Goal: Task Accomplishment & Management: Manage account settings

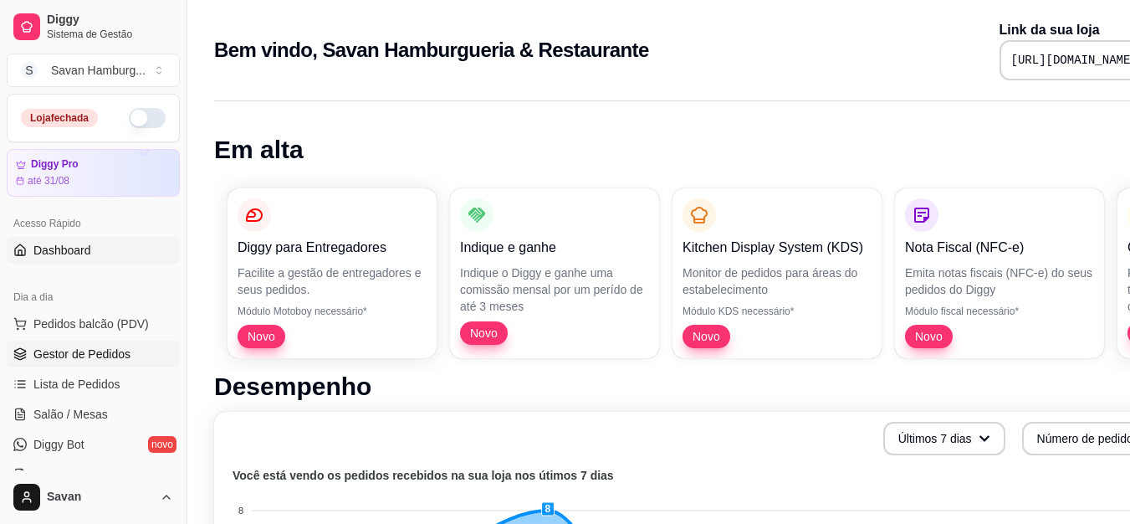
click at [79, 358] on span "Gestor de Pedidos" at bounding box center [81, 353] width 97 height 17
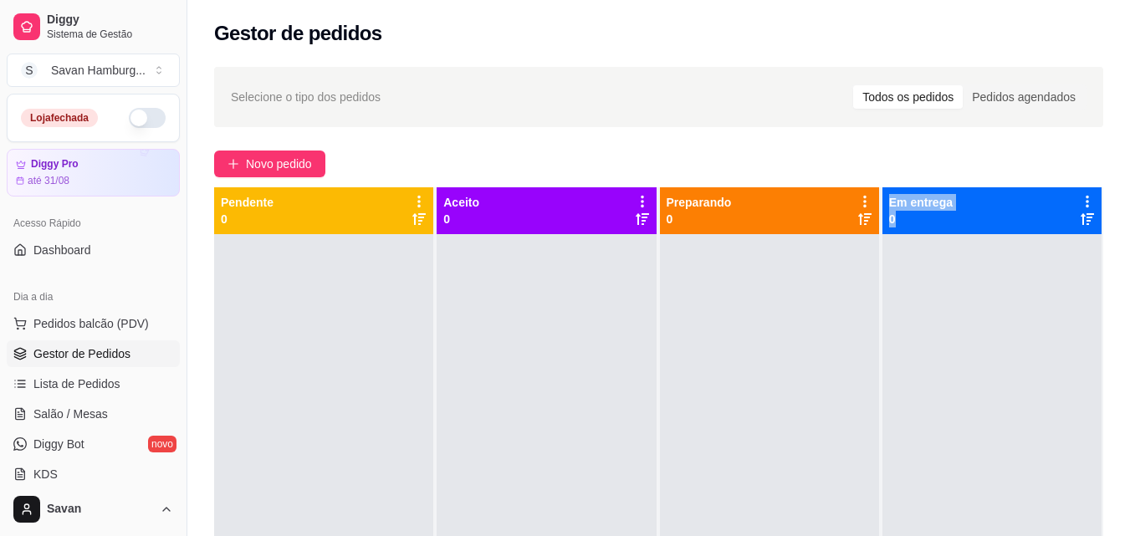
drag, startPoint x: 871, startPoint y: 504, endPoint x: 1137, endPoint y: 337, distance: 314.9
click at [1129, 337] on html "Diggy Sistema de Gestão S Savan Hamburg ... Loja fechada Diggy Pro até 31/08 Ac…" at bounding box center [565, 268] width 1130 height 536
click at [917, 275] on div at bounding box center [991, 502] width 219 height 536
click at [952, 319] on div at bounding box center [991, 502] width 219 height 536
click at [288, 168] on span "Novo pedido" at bounding box center [279, 164] width 66 height 18
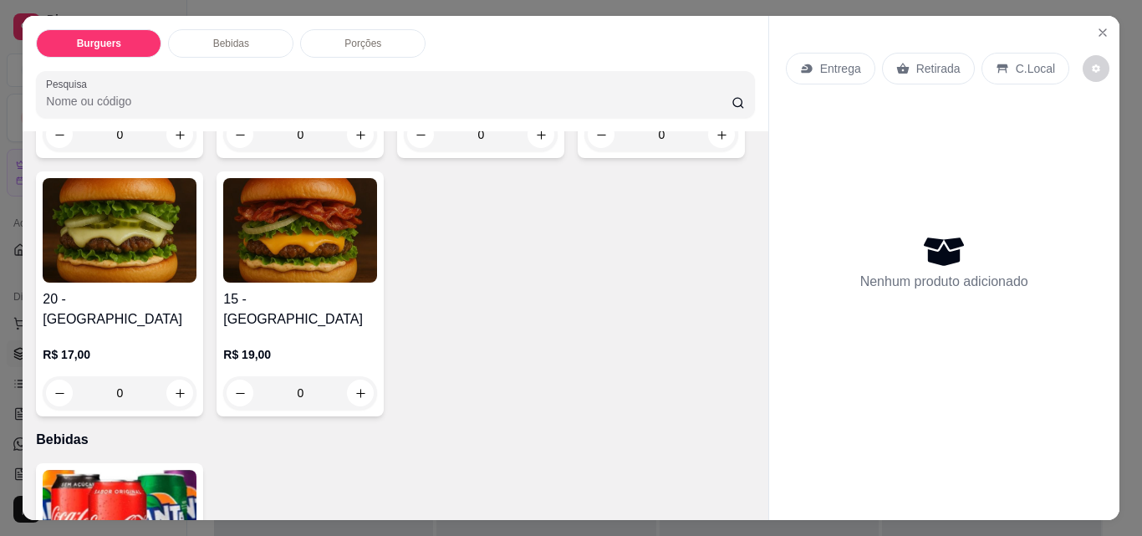
scroll to position [340, 0]
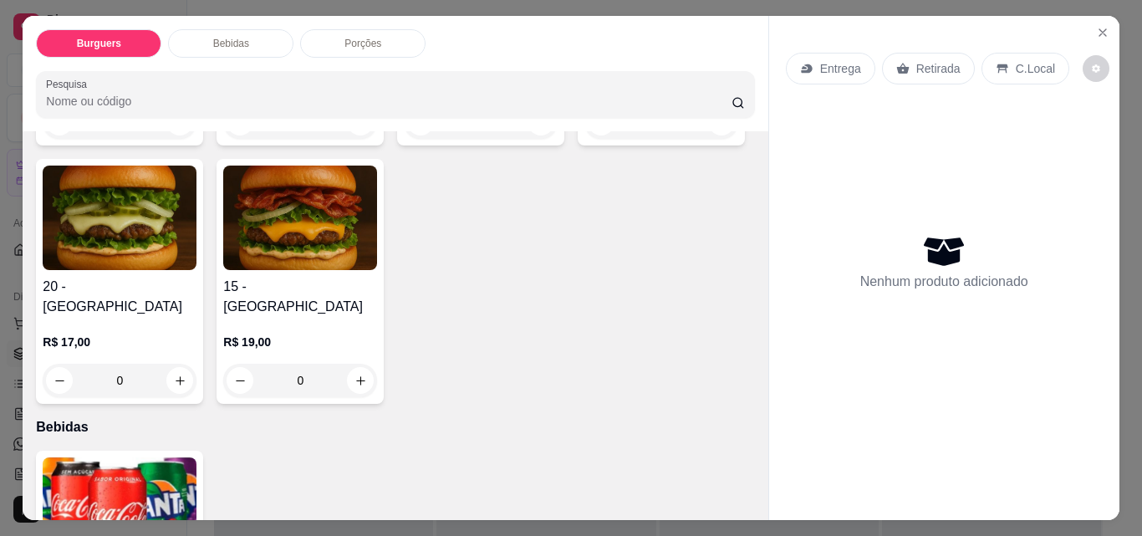
click at [197, 364] on div "0" at bounding box center [120, 380] width 154 height 33
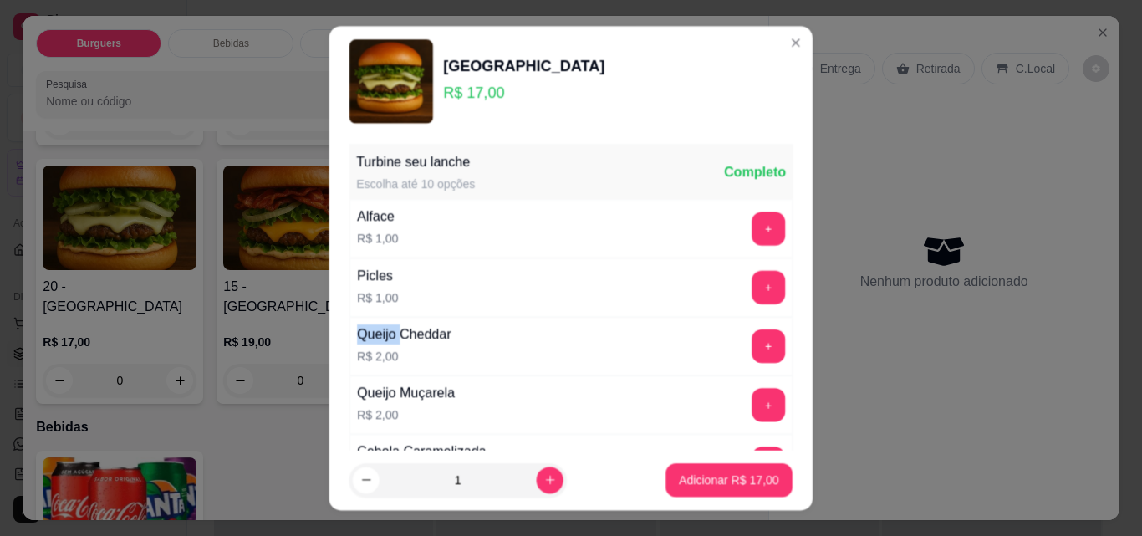
click at [350, 330] on div "Queijo Cheddar R$ 2,00" at bounding box center [404, 345] width 108 height 57
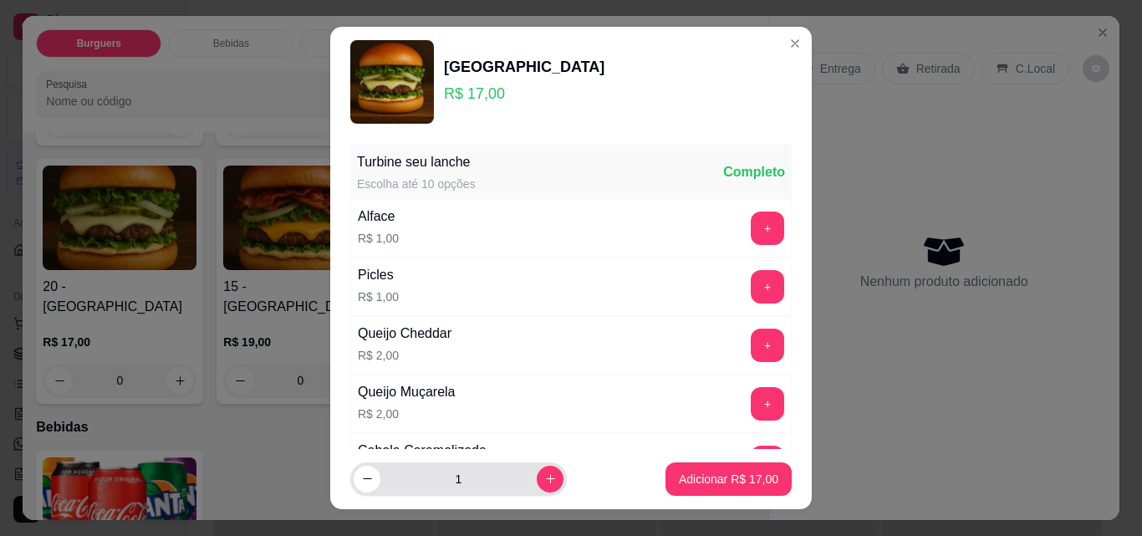
click at [529, 462] on div "1" at bounding box center [459, 478] width 210 height 33
click at [537, 475] on button "increase-product-quantity" at bounding box center [550, 479] width 26 height 26
type input "2"
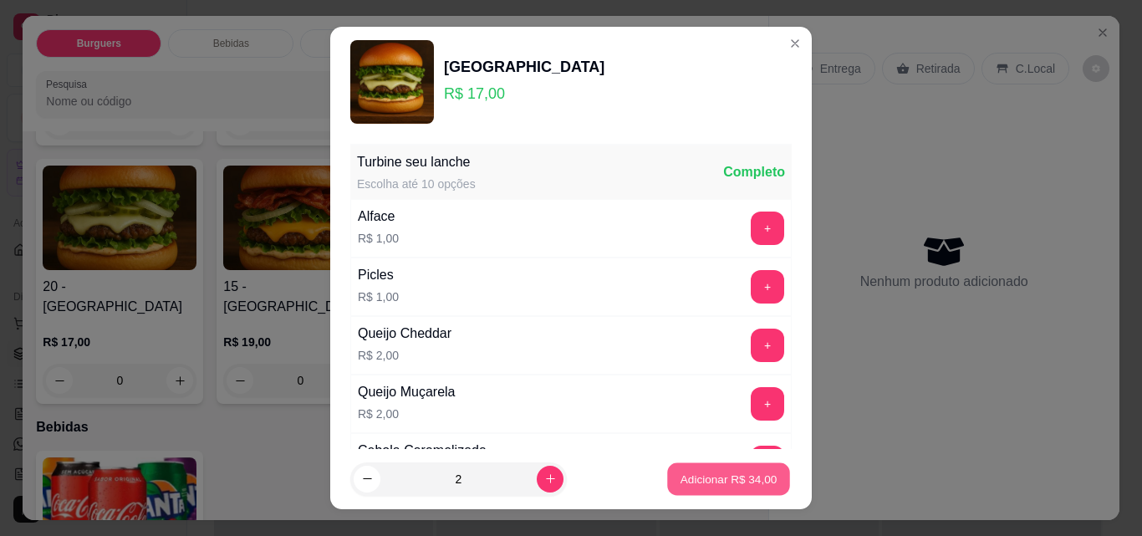
click at [682, 478] on p "Adicionar R$ 34,00" at bounding box center [729, 479] width 97 height 16
type input "2"
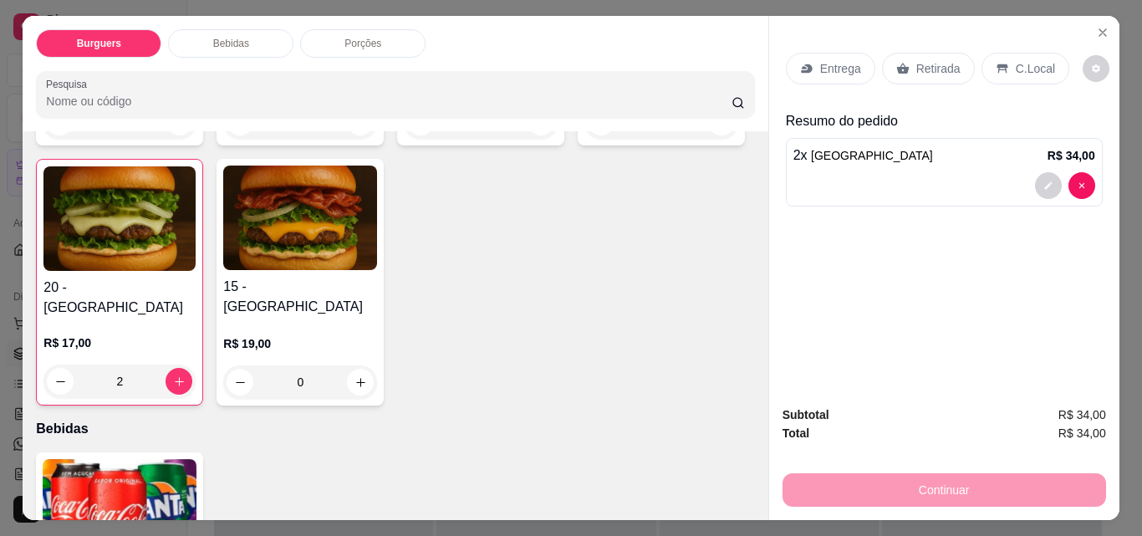
scroll to position [762, 0]
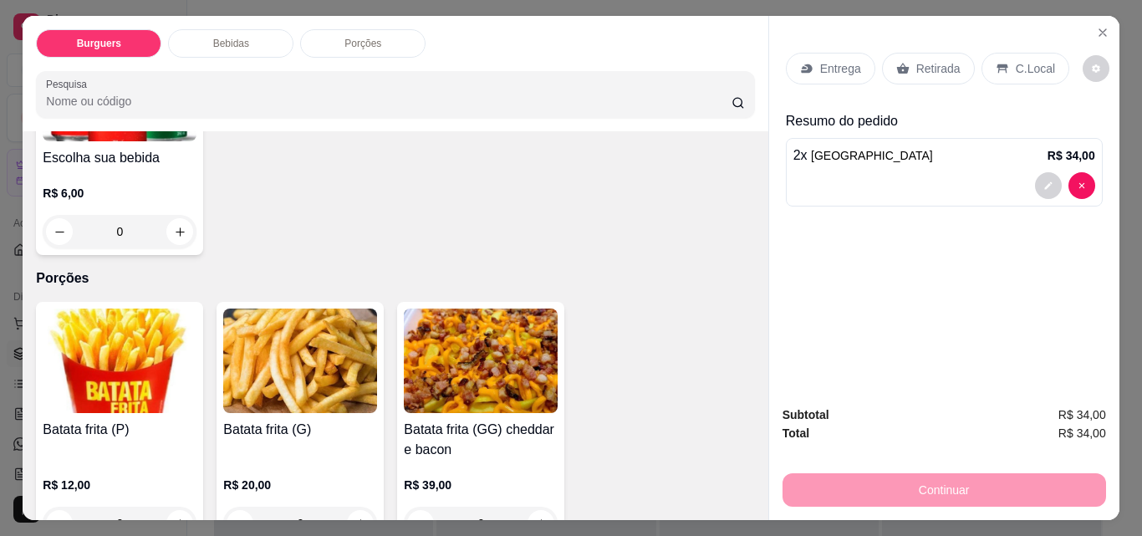
click at [169, 507] on div "0" at bounding box center [120, 523] width 154 height 33
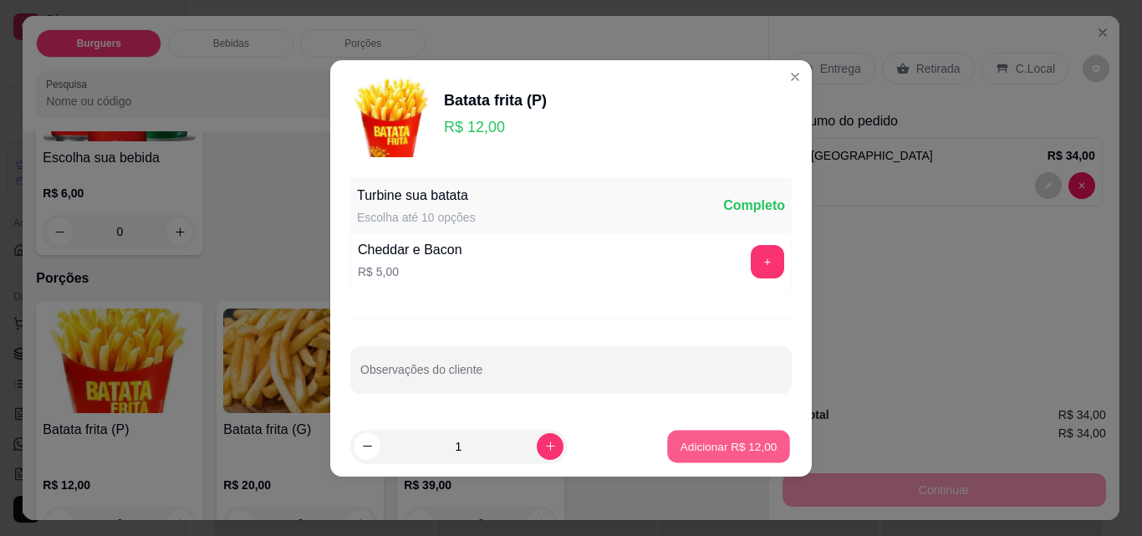
click at [673, 432] on button "Adicionar R$ 12,00" at bounding box center [728, 446] width 123 height 33
type input "1"
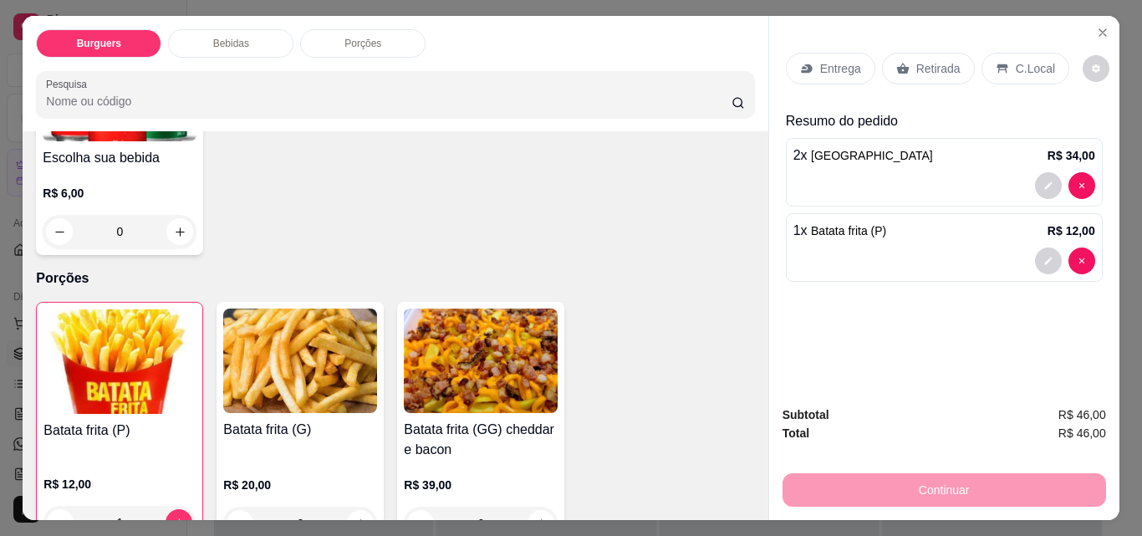
click at [941, 79] on div "Entrega Retirada C.Local" at bounding box center [944, 68] width 317 height 59
click at [841, 68] on p "Entrega" at bounding box center [840, 68] width 41 height 17
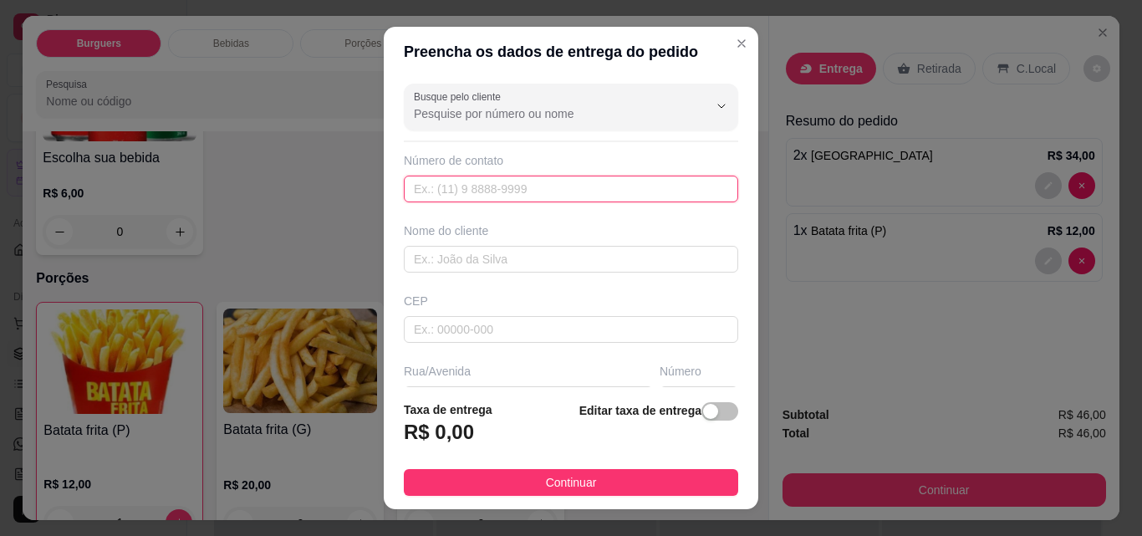
click at [479, 192] on input "text" at bounding box center [571, 189] width 335 height 27
click at [466, 257] on input "text" at bounding box center [571, 259] width 335 height 27
click at [519, 177] on input "text" at bounding box center [571, 189] width 335 height 27
type input "11"
click at [544, 180] on input "11" at bounding box center [571, 189] width 335 height 27
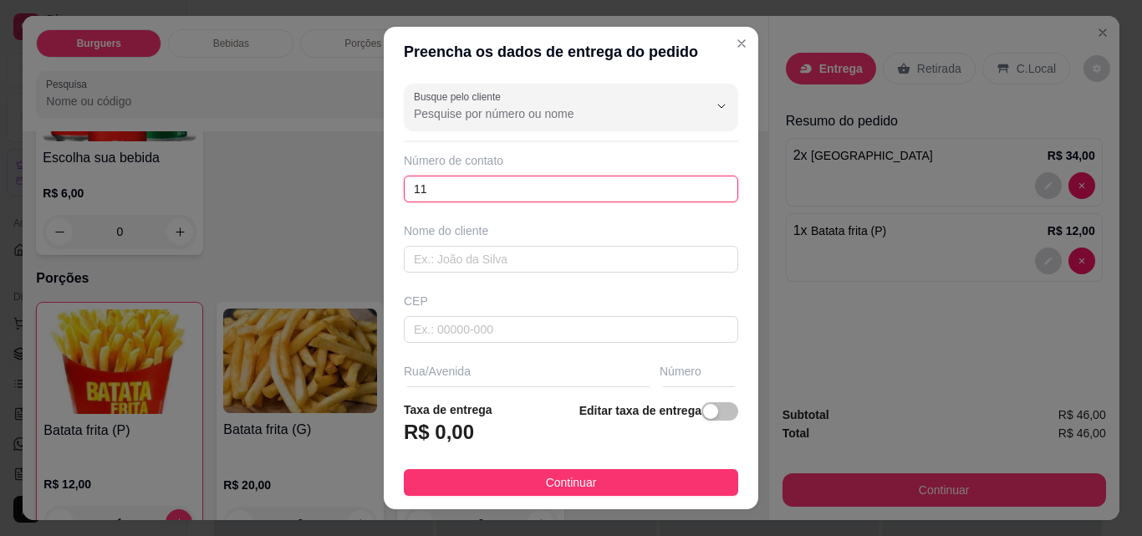
click at [544, 180] on input "11" at bounding box center [571, 189] width 335 height 27
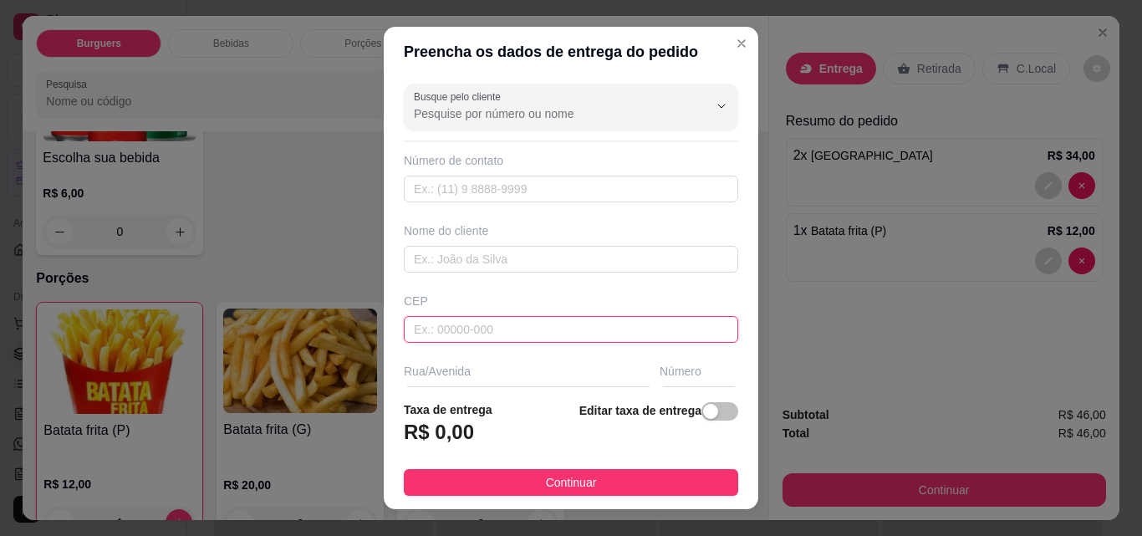
paste input "04860290"
type input "04860290"
type input "Rua do Pífano"
type input "Jardim Guanabara"
type input "São Paulo"
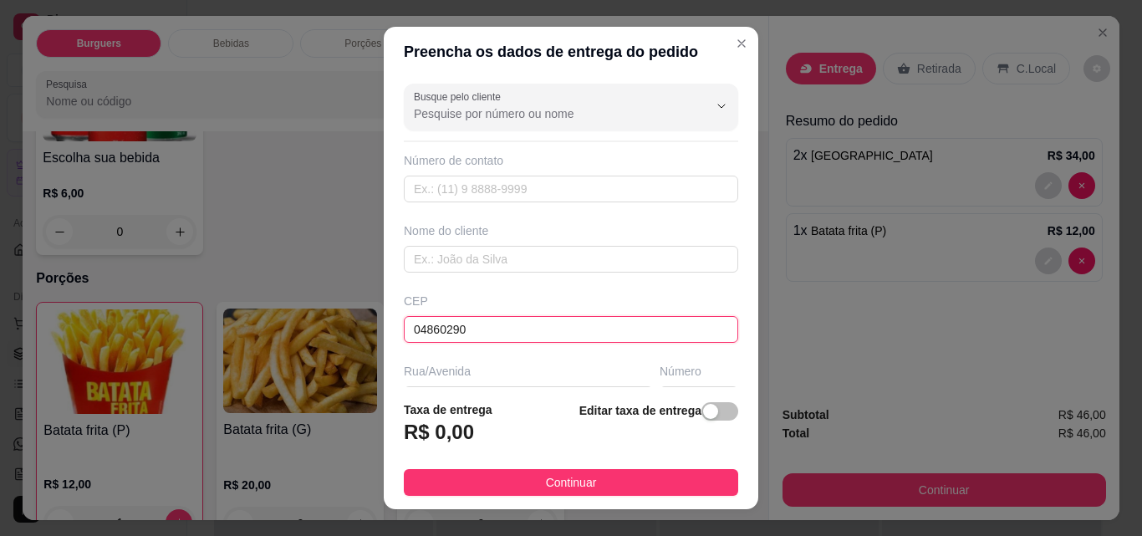
type input "04860290"
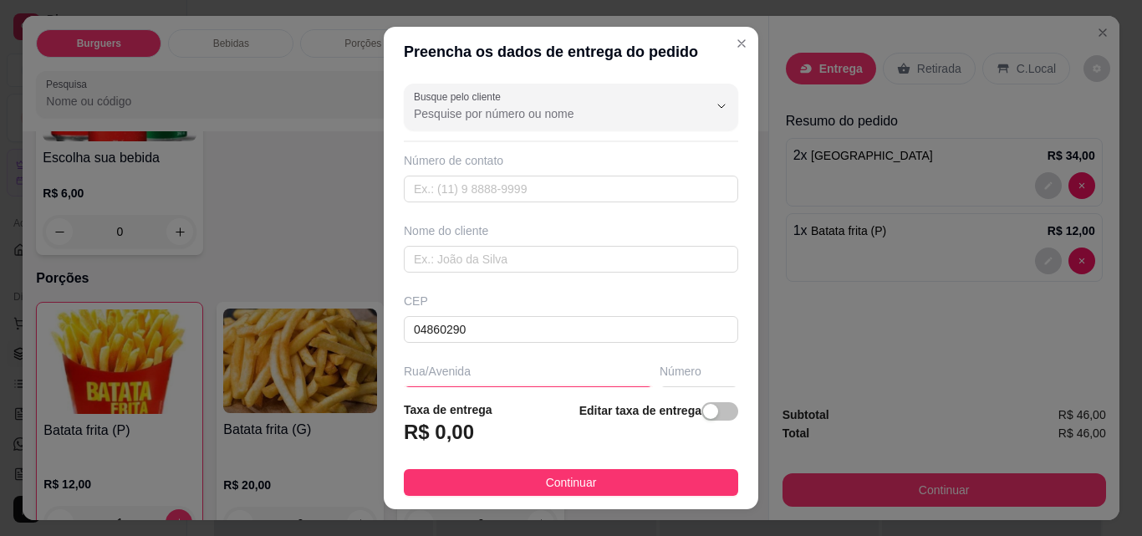
scroll to position [26, 0]
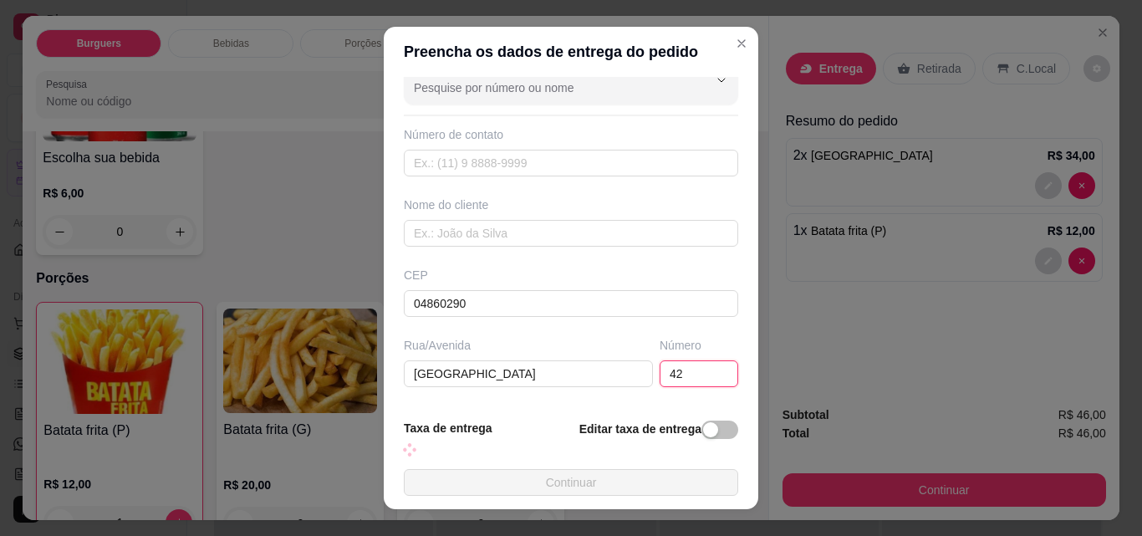
type input "42"
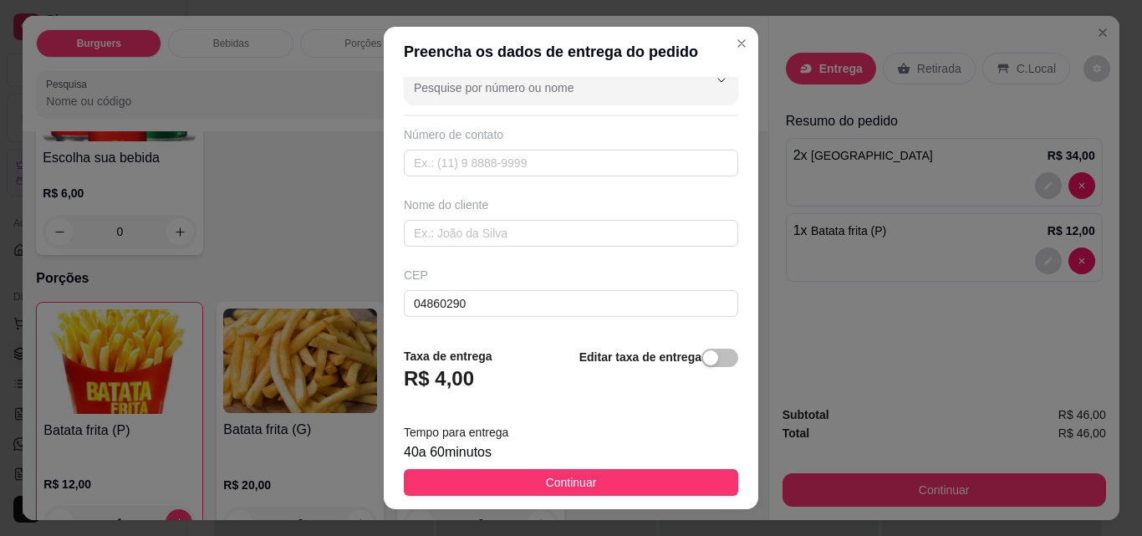
click at [530, 194] on div "Busque pelo cliente Número de contato Nome do cliente CEP 04860290 Rua/Avenida …" at bounding box center [571, 205] width 375 height 257
click at [501, 227] on input "text" at bounding box center [571, 233] width 335 height 27
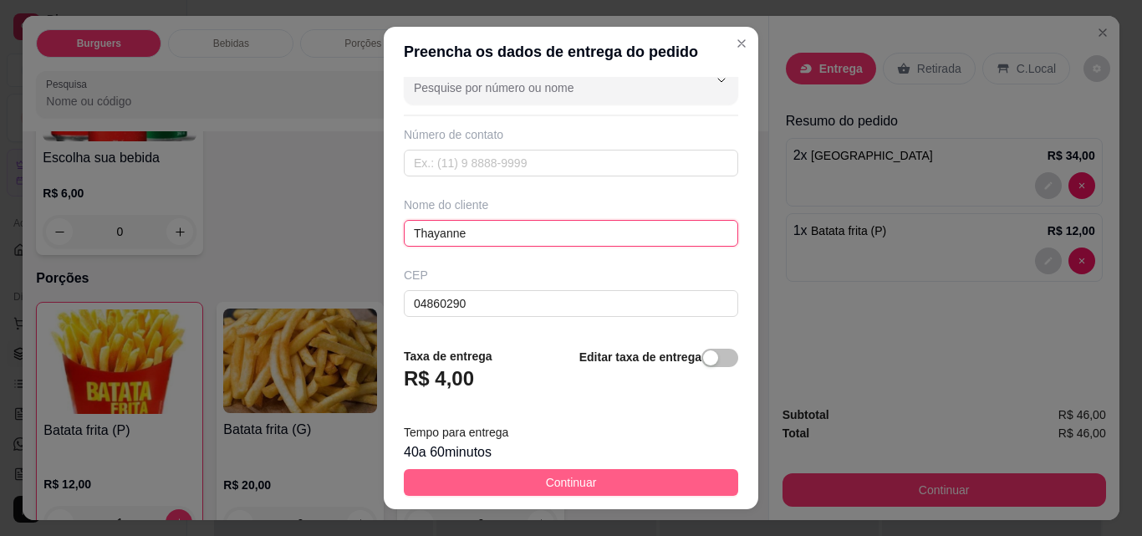
type input "Thayanne"
click at [546, 483] on span "Continuar" at bounding box center [571, 482] width 51 height 18
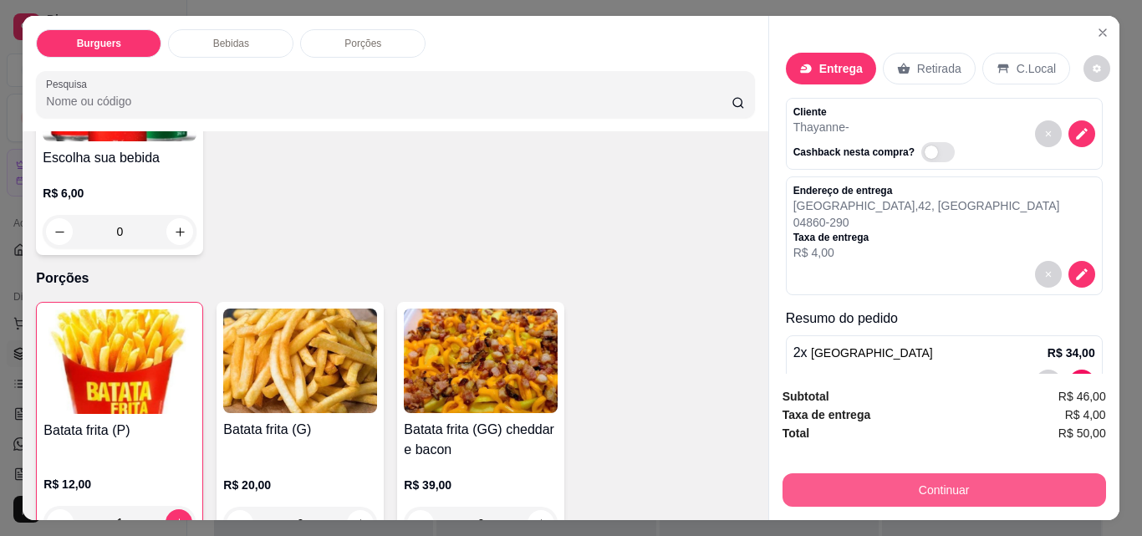
click at [881, 490] on button "Continuar" at bounding box center [945, 489] width 324 height 33
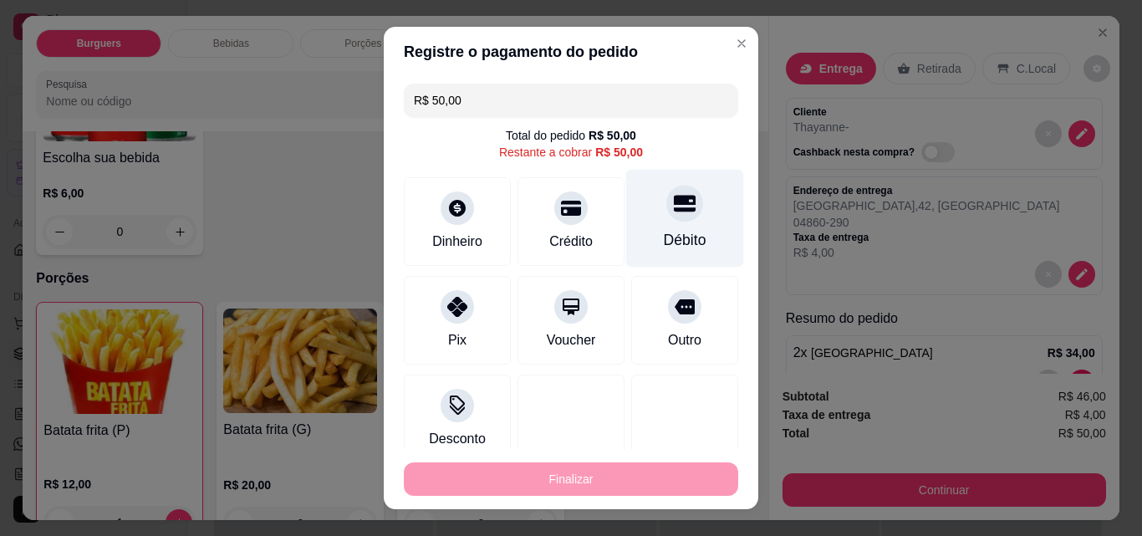
click at [674, 192] on icon at bounding box center [685, 203] width 22 height 22
type input "R$ 0,00"
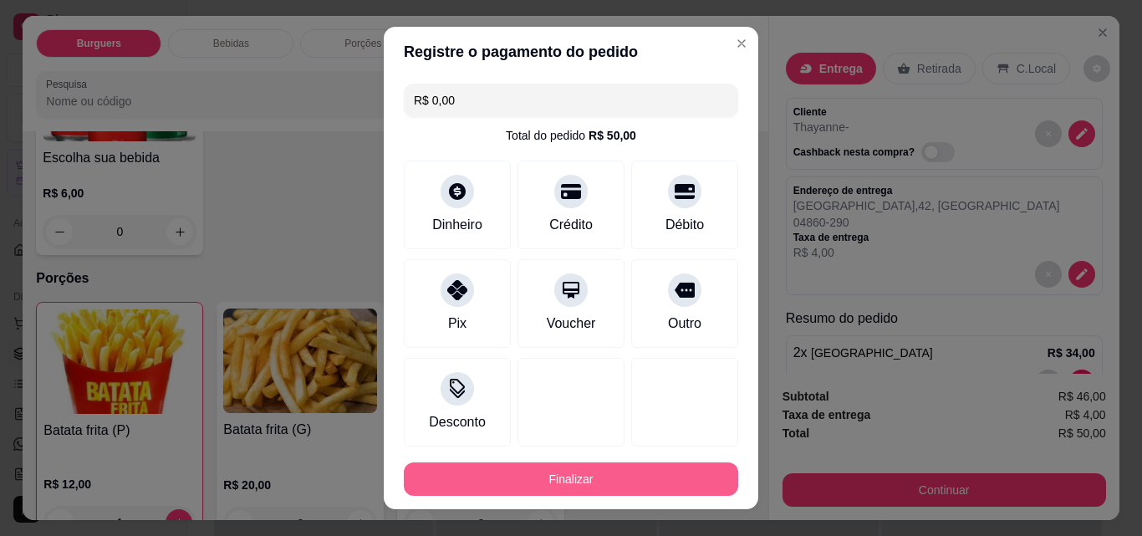
click at [583, 478] on button "Finalizar" at bounding box center [571, 478] width 335 height 33
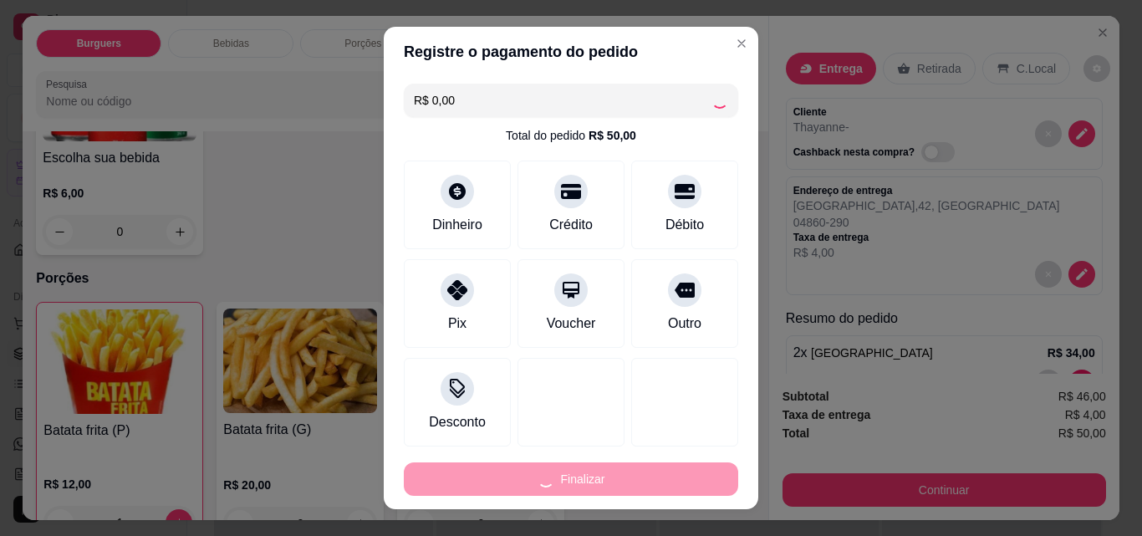
type input "0"
type input "-R$ 50,00"
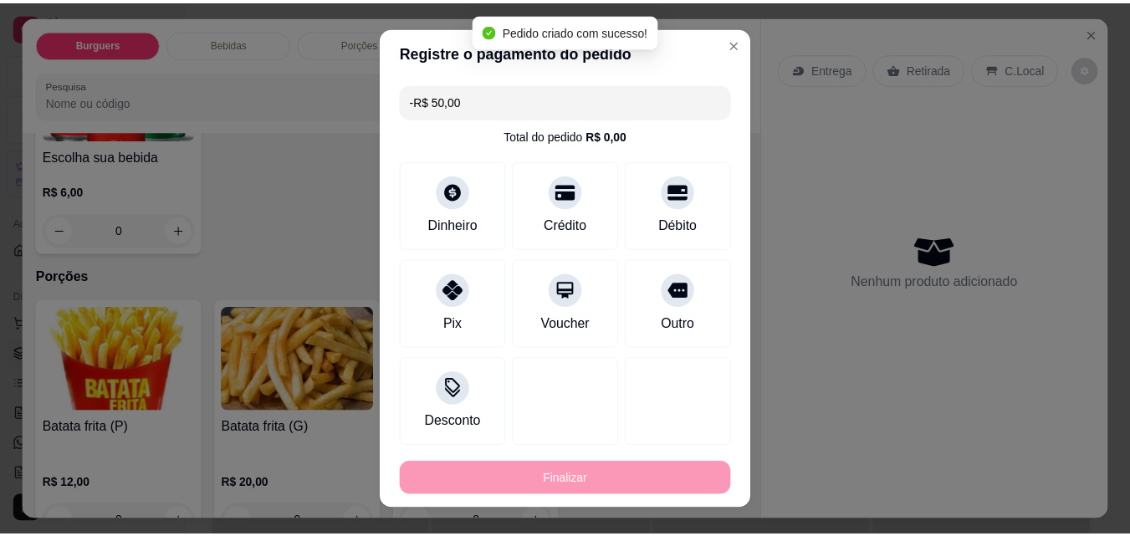
scroll to position [760, 0]
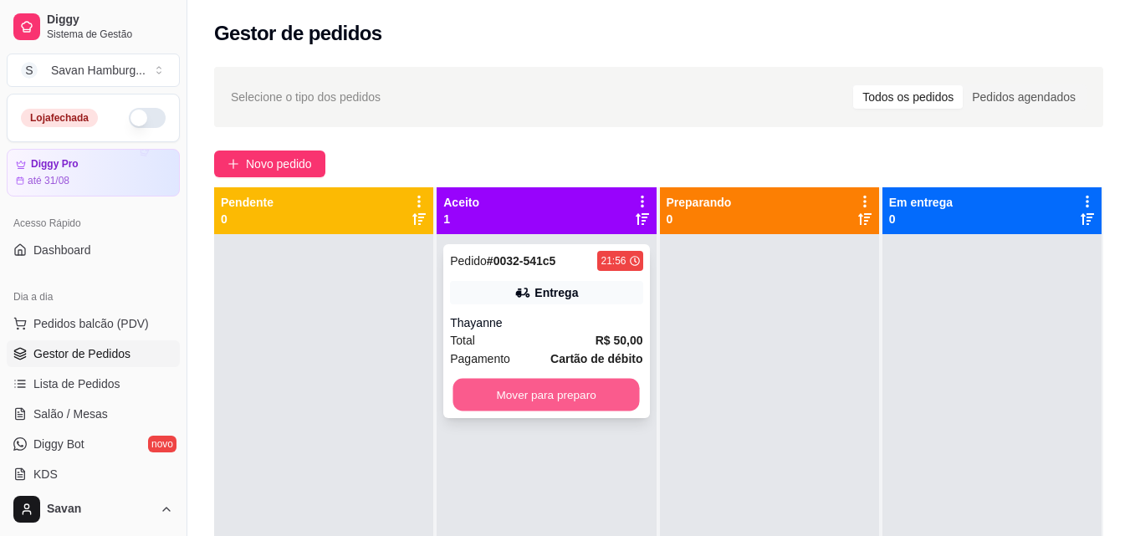
click at [517, 393] on button "Mover para preparo" at bounding box center [546, 395] width 186 height 33
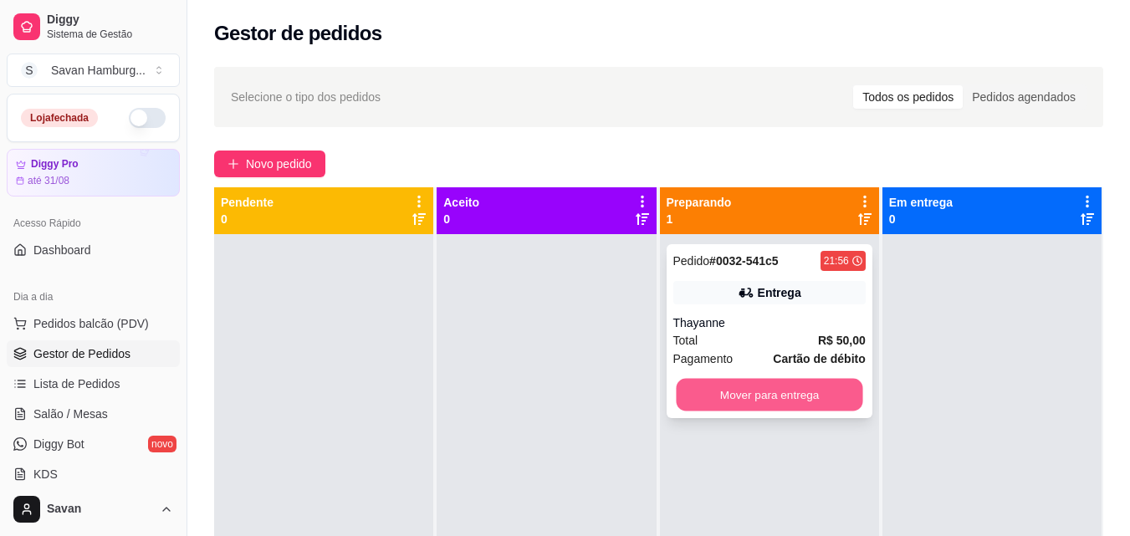
click at [722, 399] on button "Mover para entrega" at bounding box center [769, 395] width 186 height 33
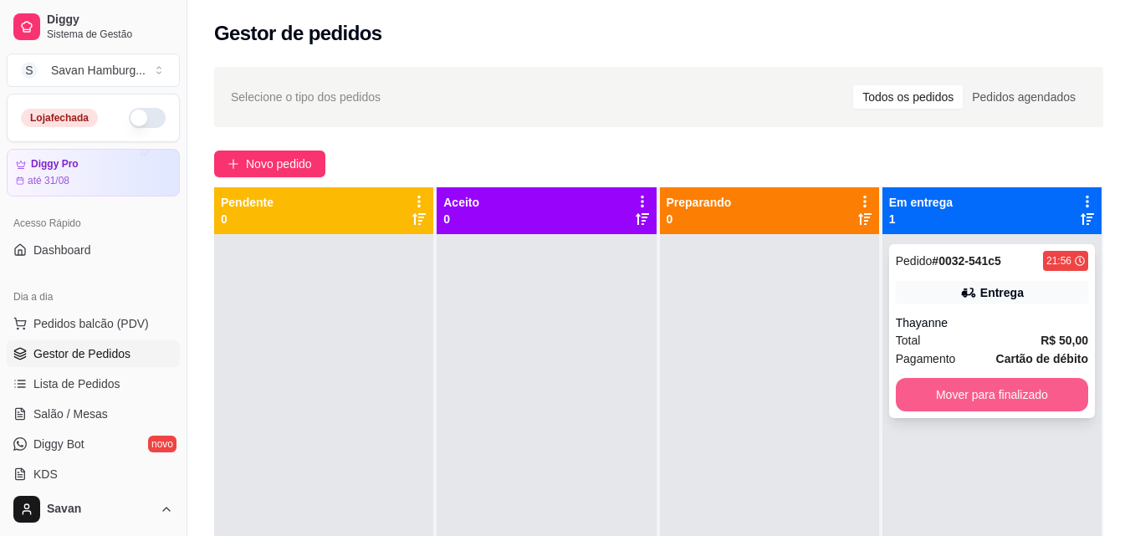
click at [943, 400] on button "Mover para finalizado" at bounding box center [992, 394] width 192 height 33
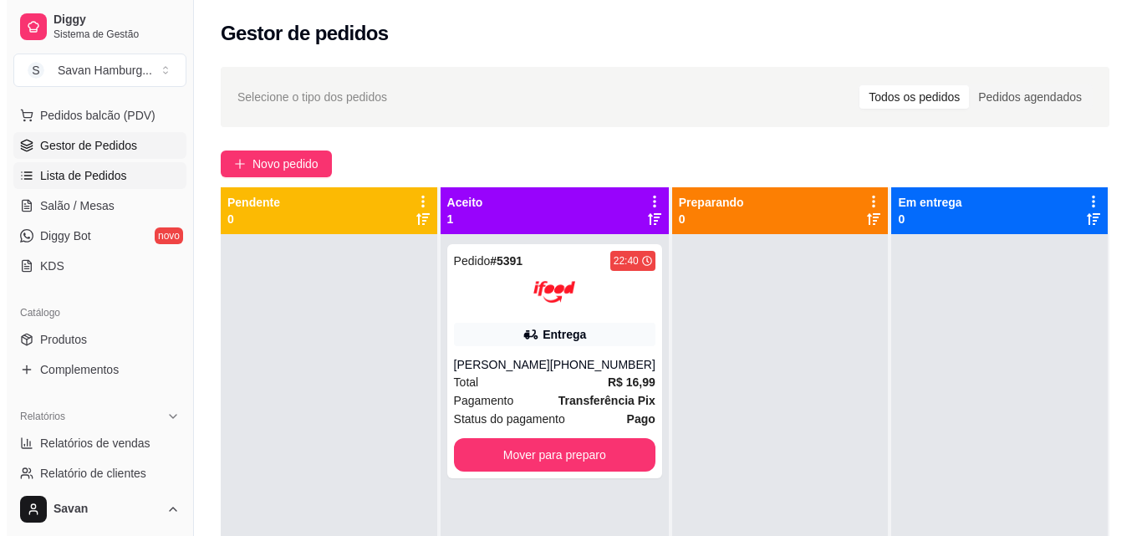
scroll to position [167, 0]
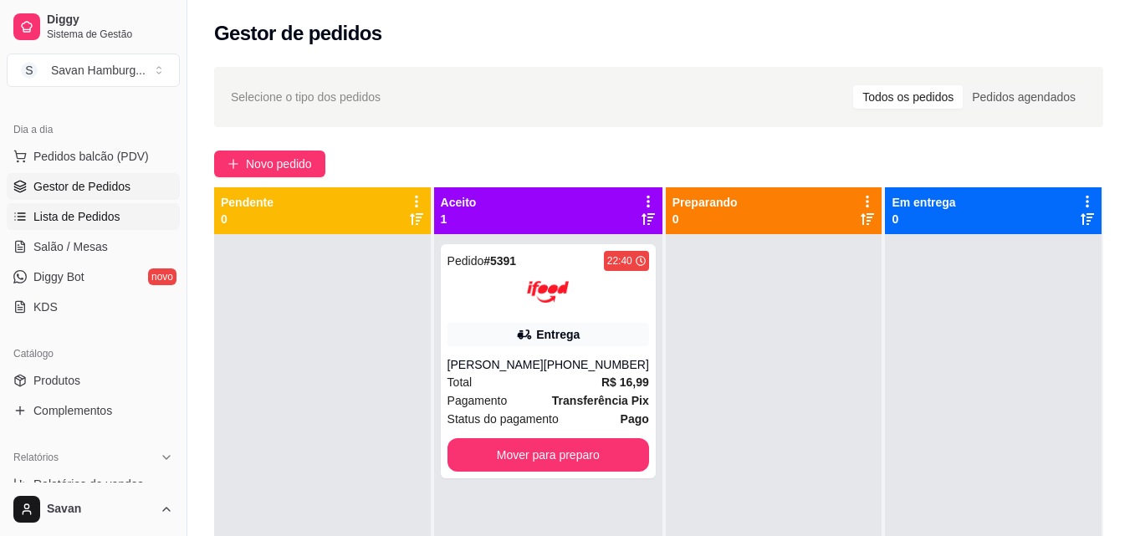
click at [103, 209] on span "Lista de Pedidos" at bounding box center [76, 216] width 87 height 17
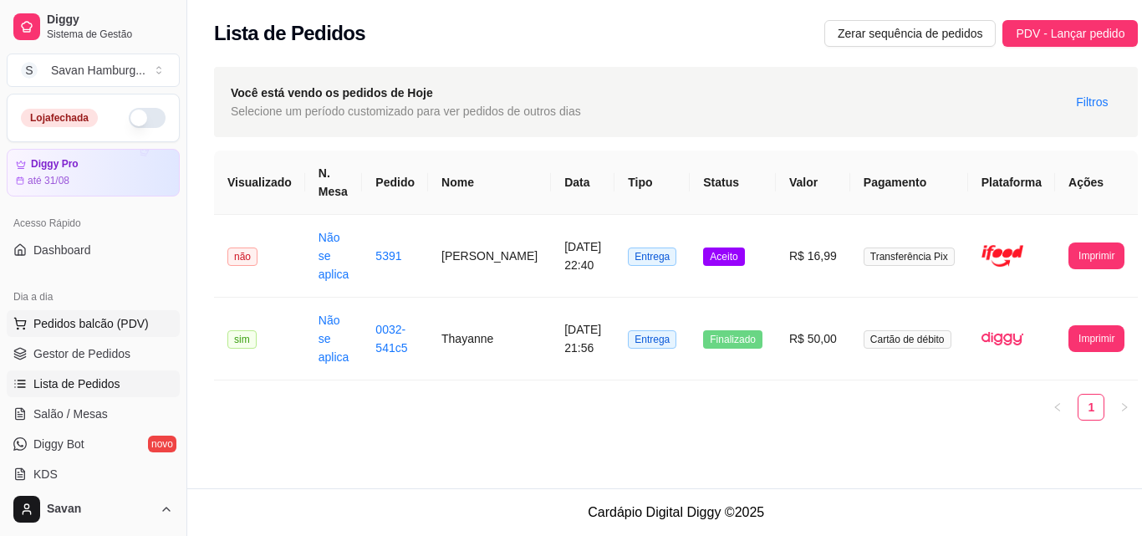
click at [88, 319] on span "Pedidos balcão (PDV)" at bounding box center [90, 323] width 115 height 17
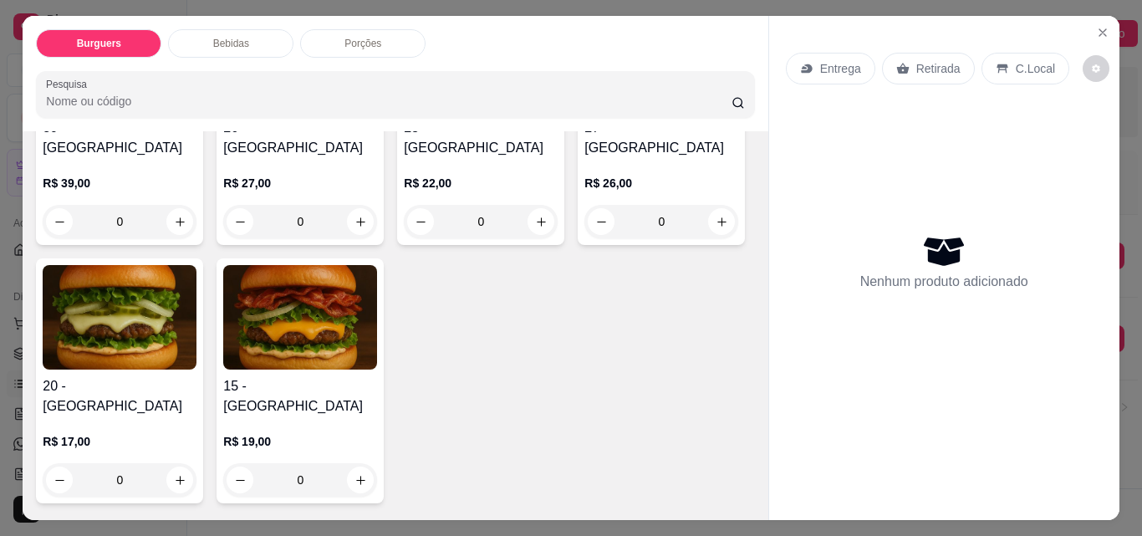
scroll to position [251, 0]
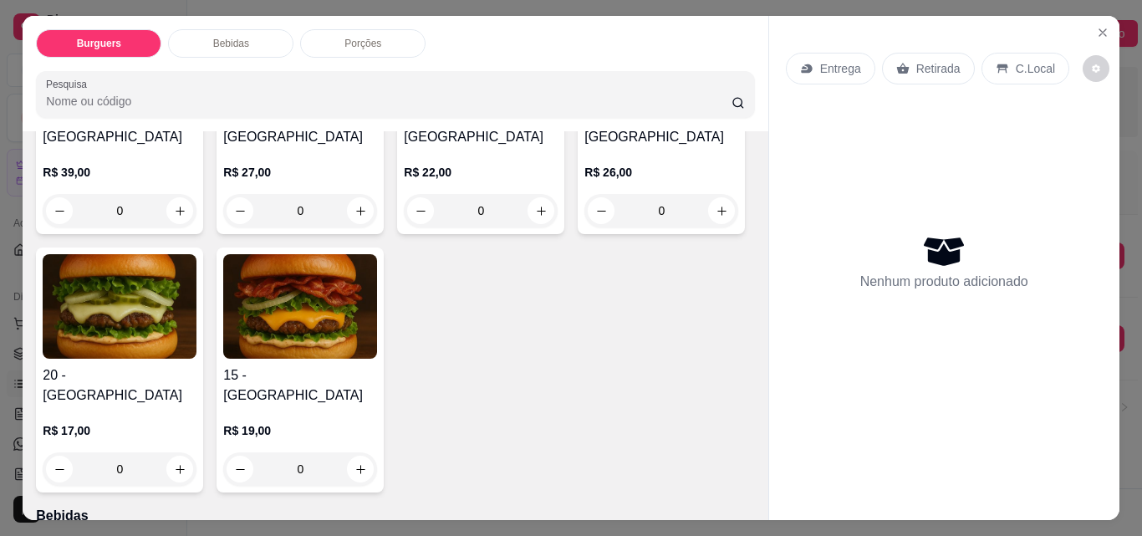
click at [377, 452] on div "0" at bounding box center [300, 468] width 154 height 33
click at [529, 418] on div "Queijo Muçarela R$ 2,00 +" at bounding box center [571, 405] width 448 height 59
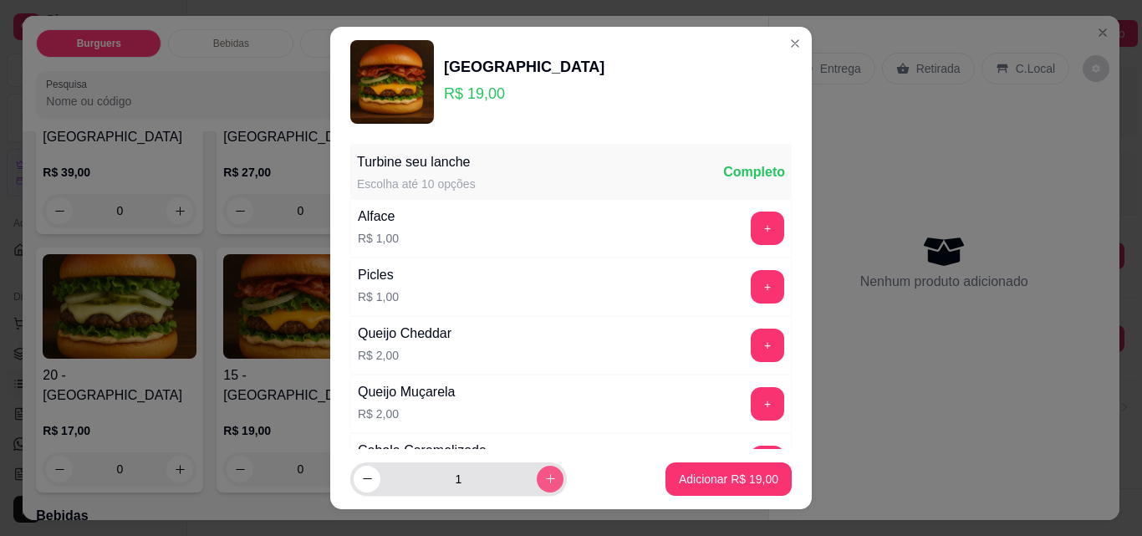
click at [544, 478] on icon "increase-product-quantity" at bounding box center [550, 478] width 13 height 13
type input "3"
click at [752, 289] on button "+" at bounding box center [768, 287] width 33 height 33
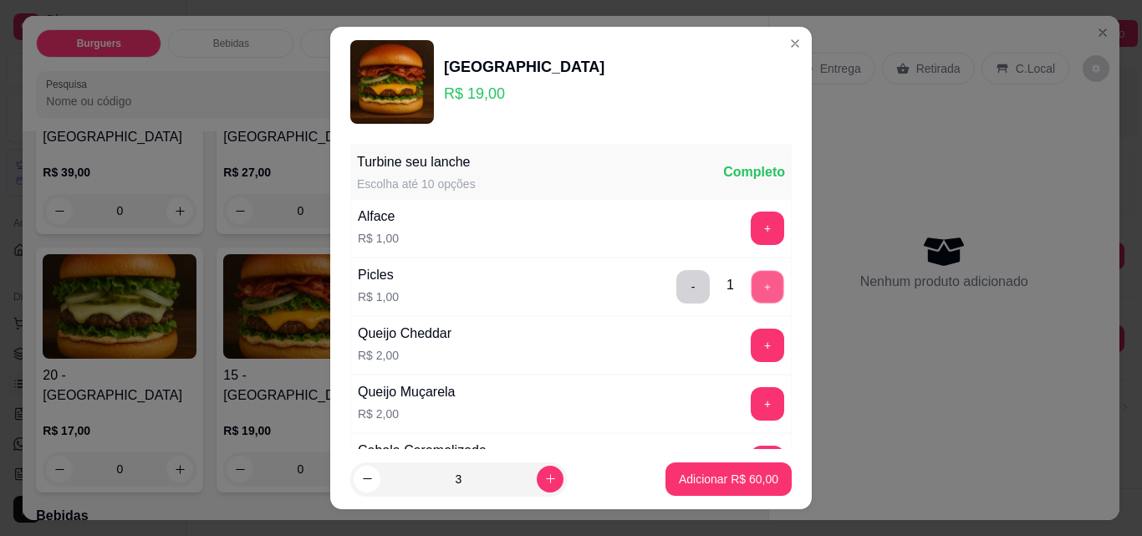
click at [752, 289] on button "+" at bounding box center [768, 287] width 33 height 33
click at [677, 290] on button "-" at bounding box center [693, 287] width 33 height 33
click at [752, 290] on button "+" at bounding box center [768, 287] width 33 height 33
click at [740, 481] on p "Adicionar R$ 63,00" at bounding box center [729, 479] width 100 height 17
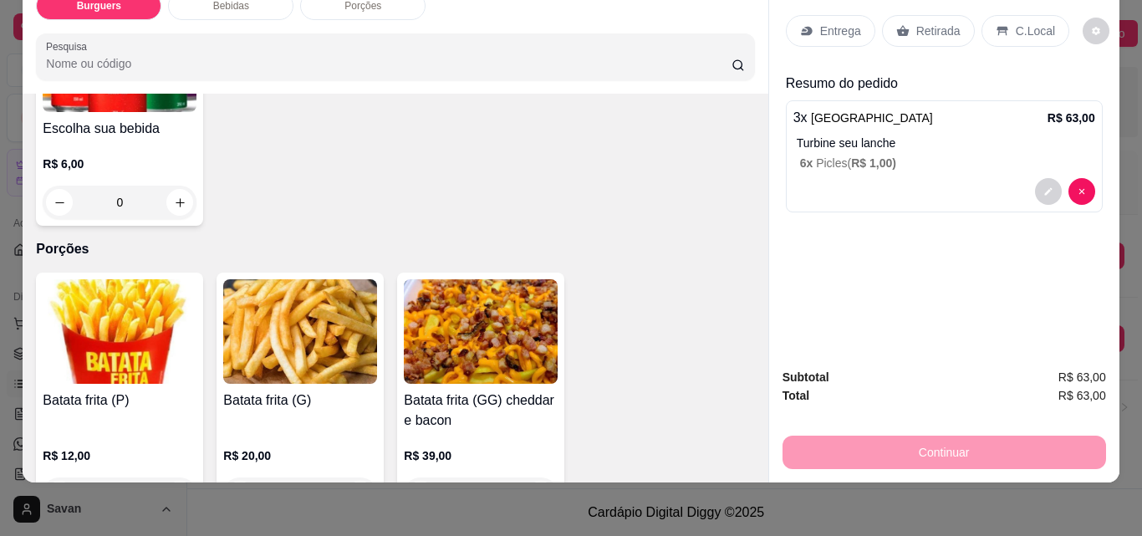
scroll to position [753, 0]
click at [169, 477] on div "0" at bounding box center [120, 493] width 154 height 33
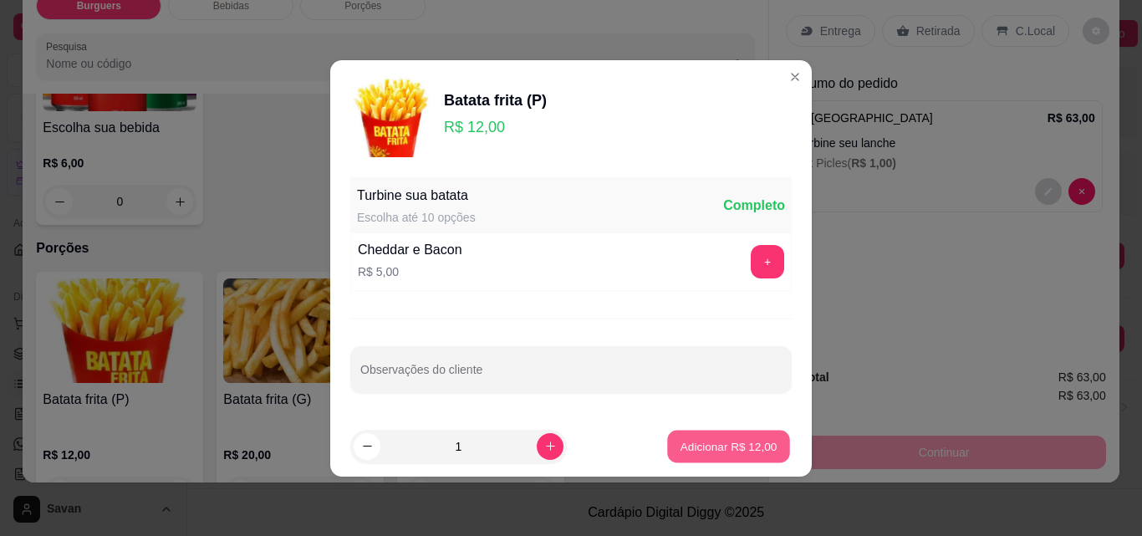
click at [708, 443] on p "Adicionar R$ 12,00" at bounding box center [729, 446] width 97 height 16
type input "1"
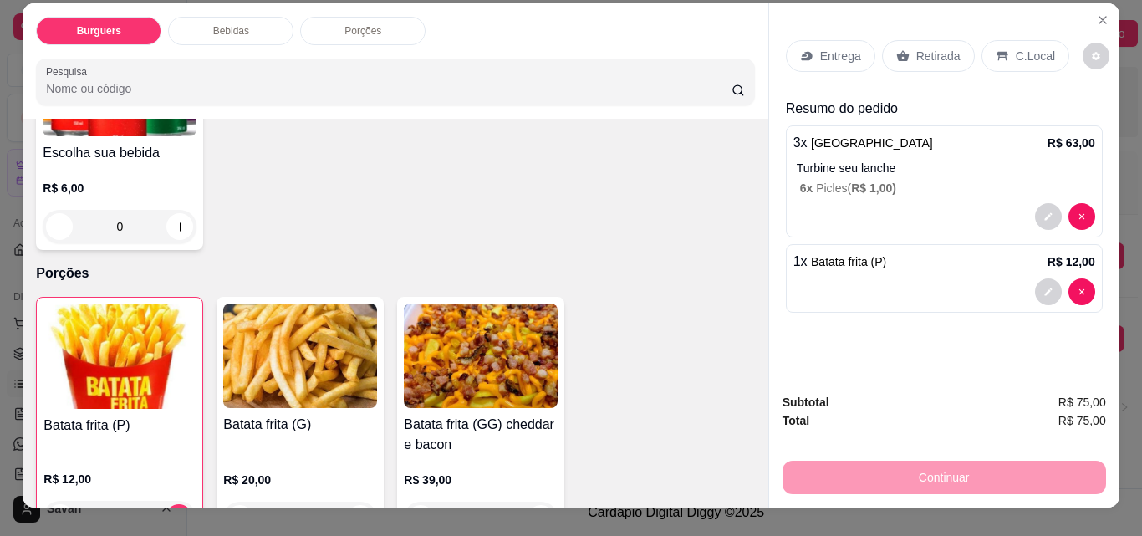
scroll to position [0, 0]
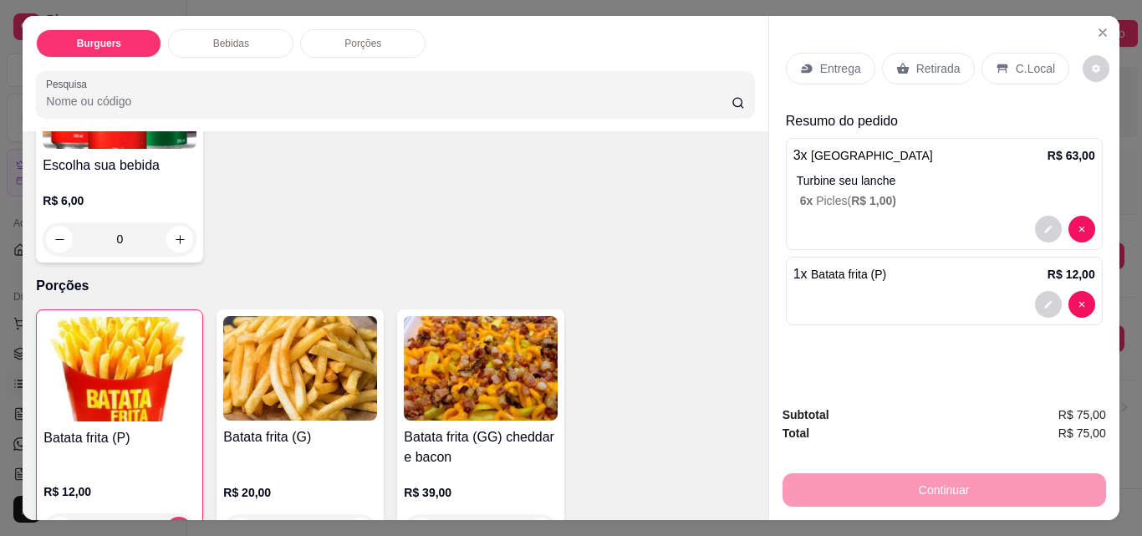
click at [917, 60] on p "Retirada" at bounding box center [939, 68] width 44 height 17
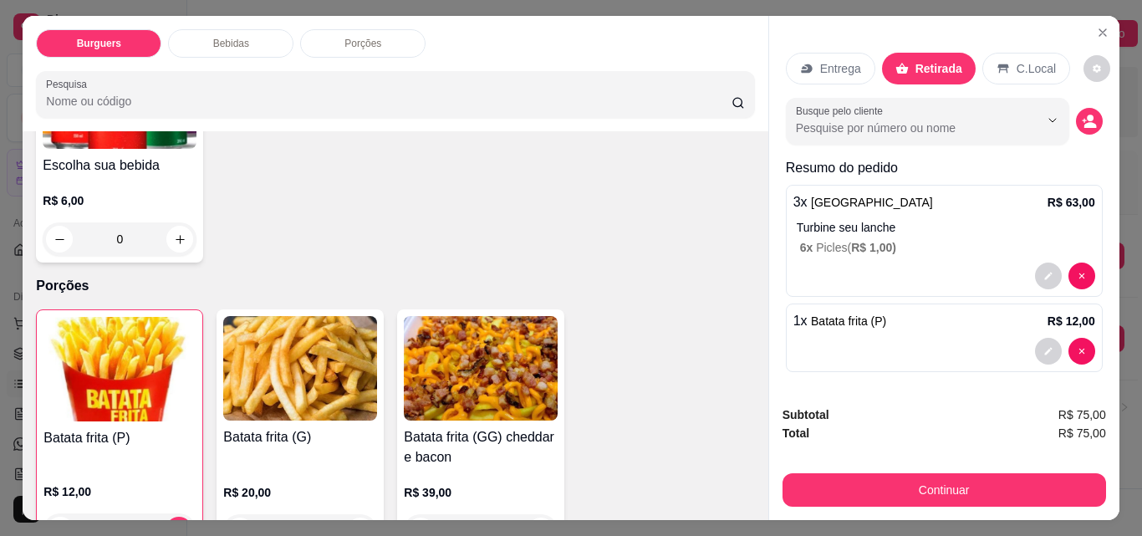
click at [940, 64] on p "Retirada" at bounding box center [939, 68] width 47 height 17
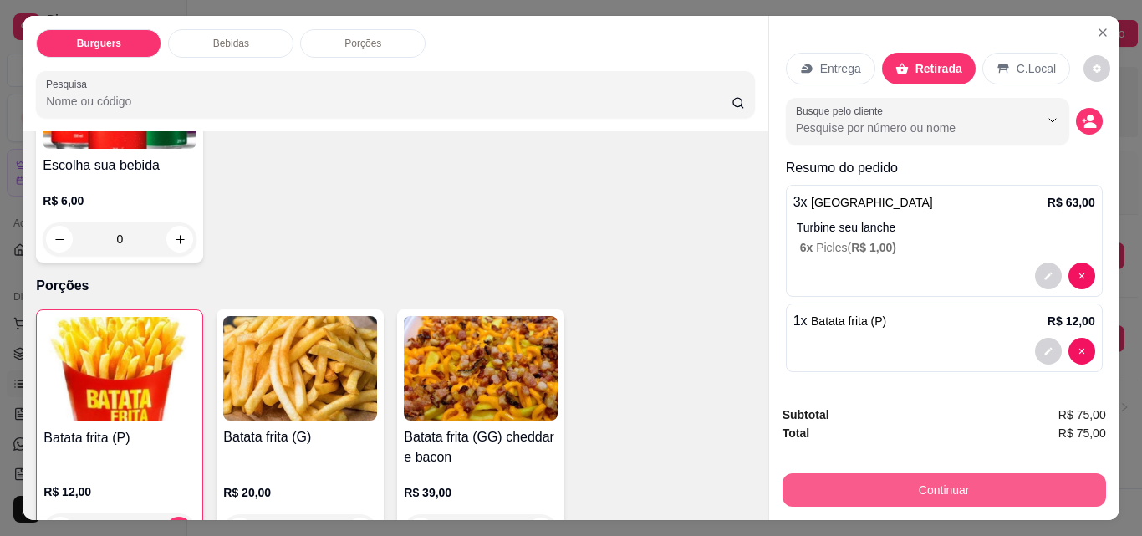
click at [954, 479] on button "Continuar" at bounding box center [945, 489] width 324 height 33
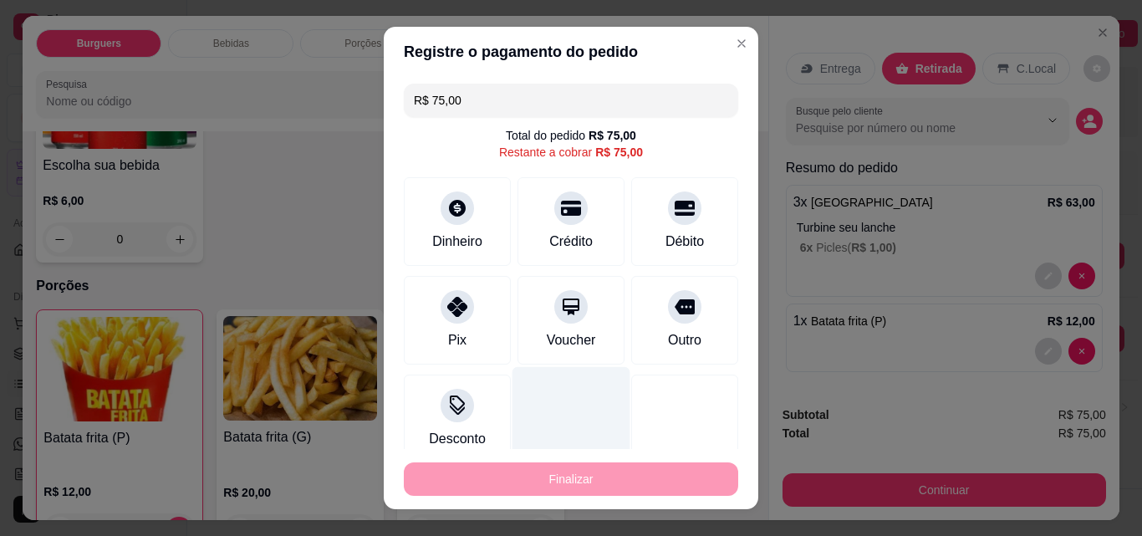
scroll to position [21, 0]
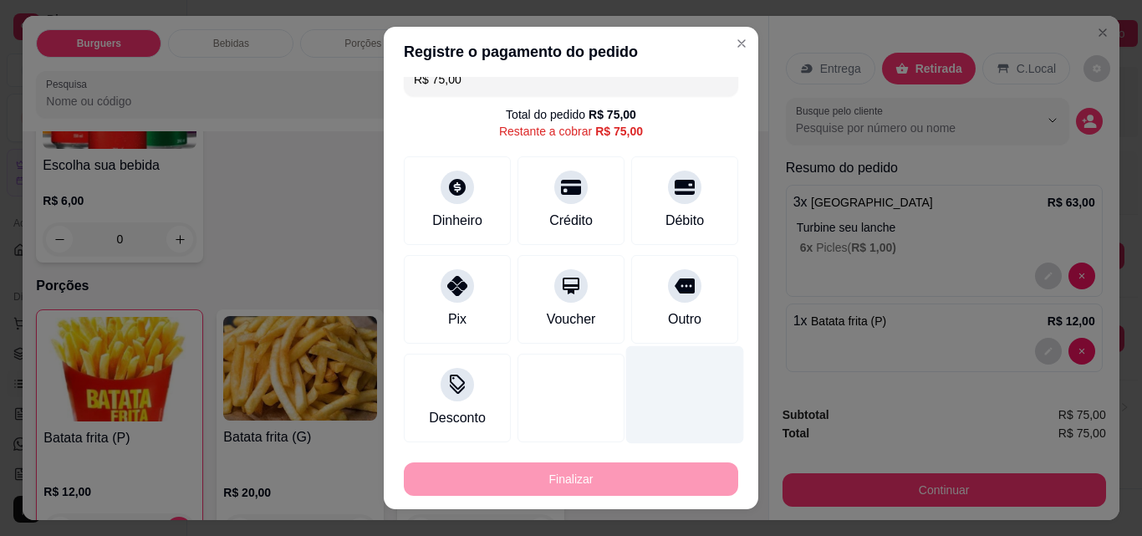
drag, startPoint x: 656, startPoint y: 300, endPoint x: 633, endPoint y: 346, distance: 51.6
click at [657, 300] on div "Outro" at bounding box center [684, 299] width 107 height 89
type input "R$ 0,00"
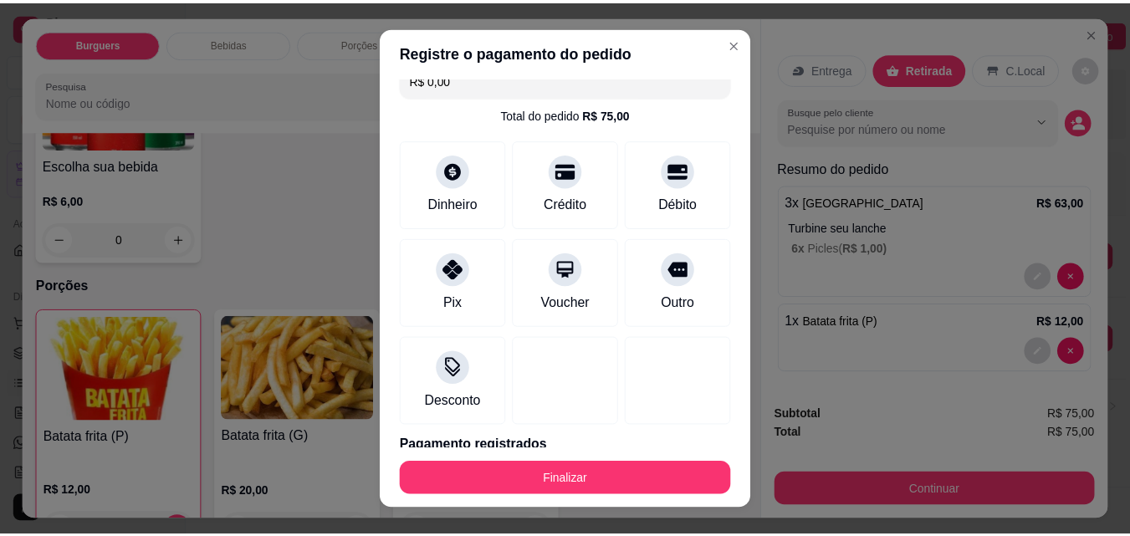
scroll to position [0, 0]
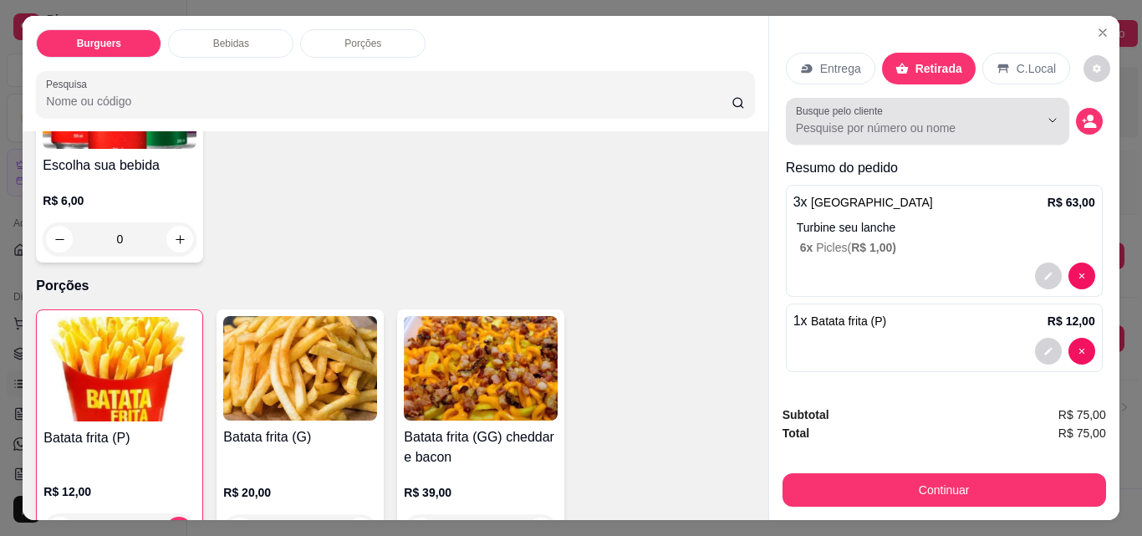
click at [905, 127] on input "Busque pelo cliente" at bounding box center [904, 128] width 217 height 17
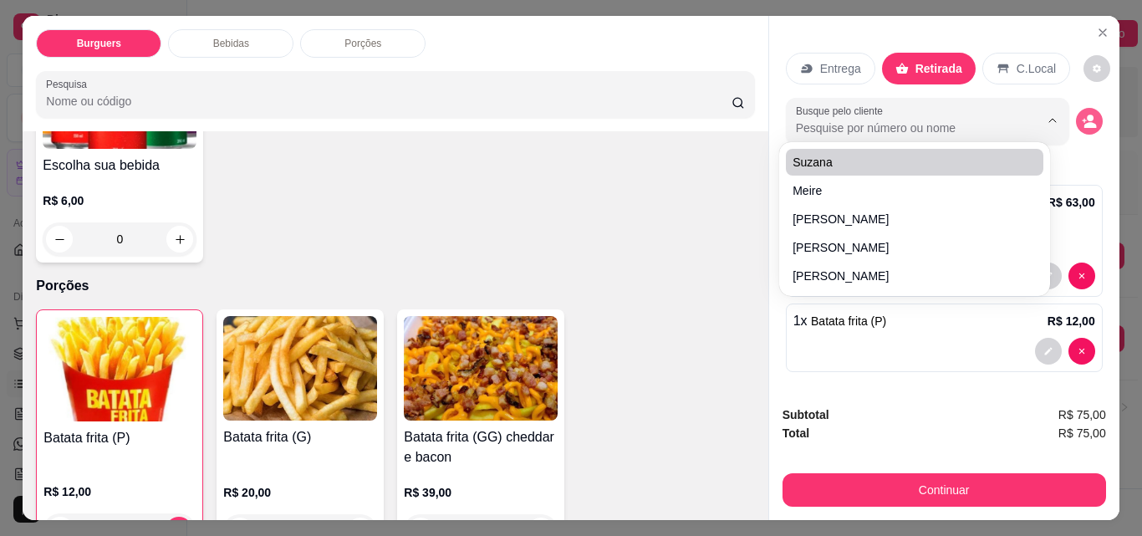
click at [1084, 122] on icon "decrease-product-quantity" at bounding box center [1090, 125] width 13 height 6
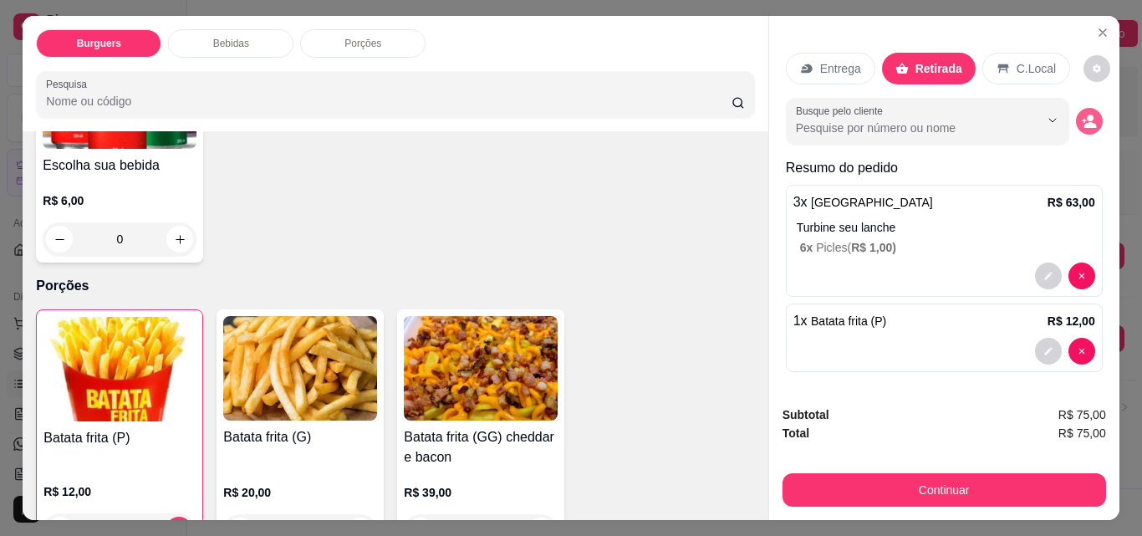
click at [1084, 122] on icon "decrease-product-quantity" at bounding box center [1090, 125] width 13 height 6
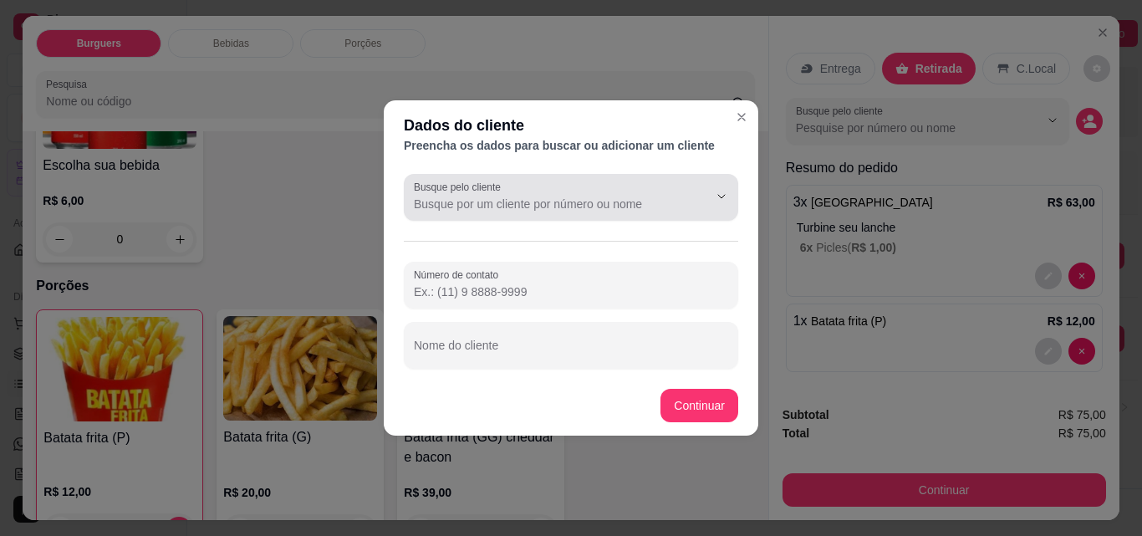
click at [549, 204] on input "Busque pelo cliente" at bounding box center [548, 204] width 268 height 17
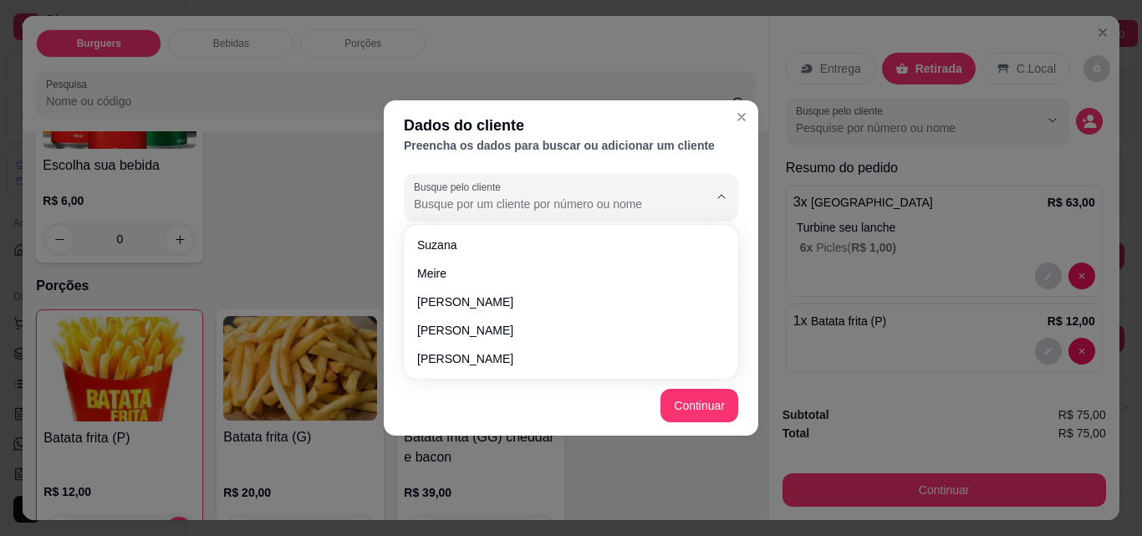
click at [751, 224] on div "Busque pelo cliente Número de contato Nome do cliente" at bounding box center [571, 271] width 375 height 208
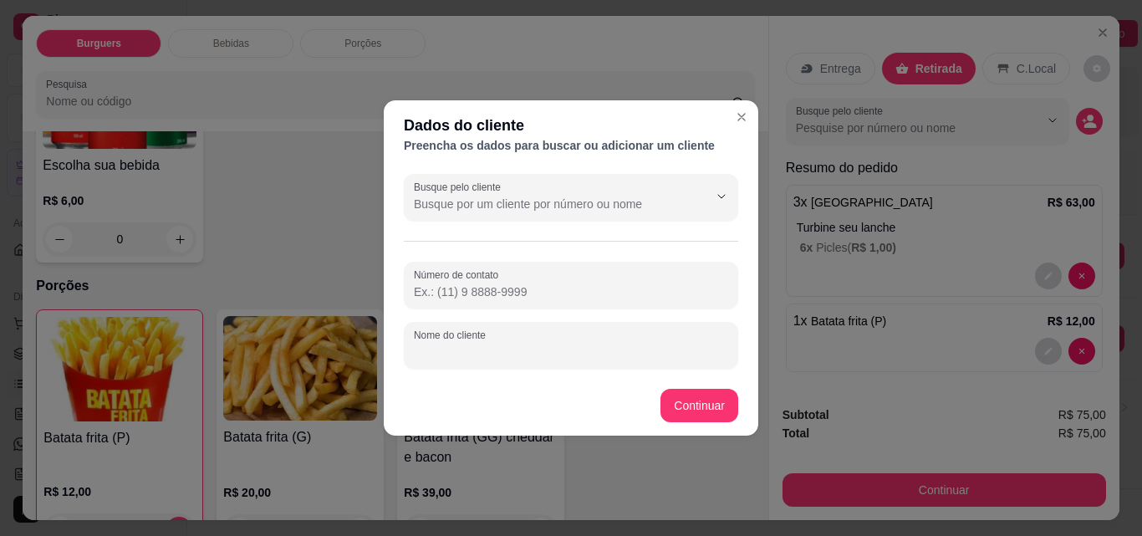
drag, startPoint x: 557, startPoint y: 357, endPoint x: 577, endPoint y: 352, distance: 20.7
click at [563, 355] on input "Nome do cliente" at bounding box center [571, 352] width 314 height 17
paste input "Uálesson Maia"
type input "Uálesson Maia"
click at [503, 292] on input "Número de contato" at bounding box center [571, 291] width 314 height 17
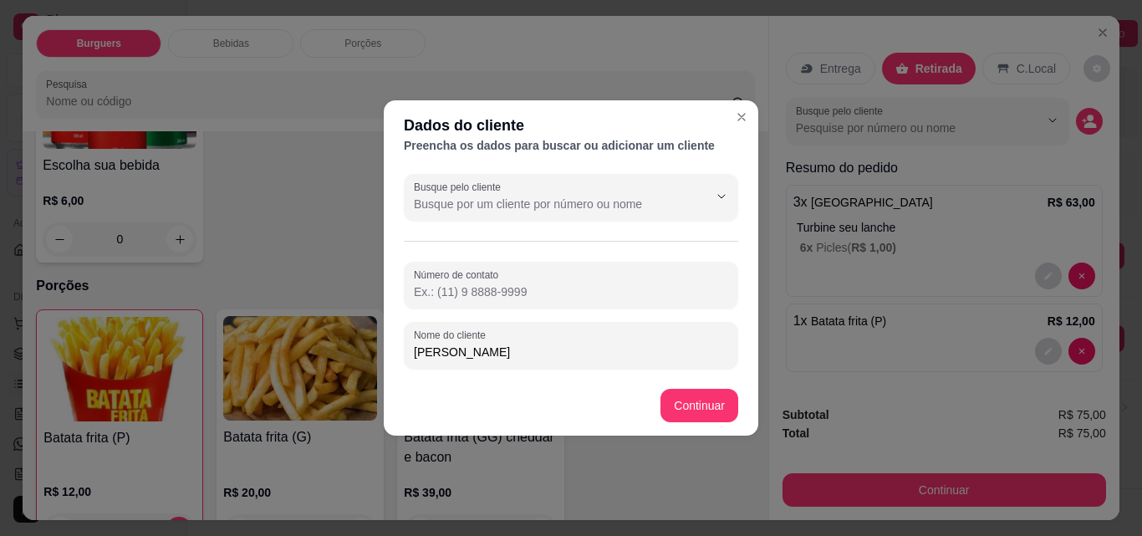
paste input "(11) 95454-4878"
type input "(11) 95454-4878"
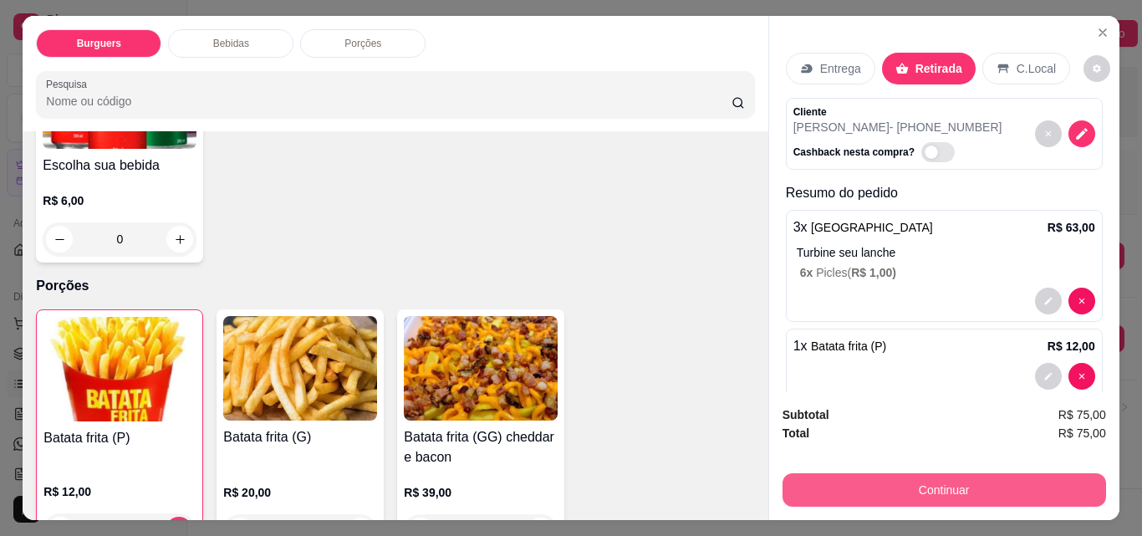
click at [911, 478] on button "Continuar" at bounding box center [945, 489] width 324 height 33
click at [905, 483] on button "Continuar" at bounding box center [945, 489] width 324 height 33
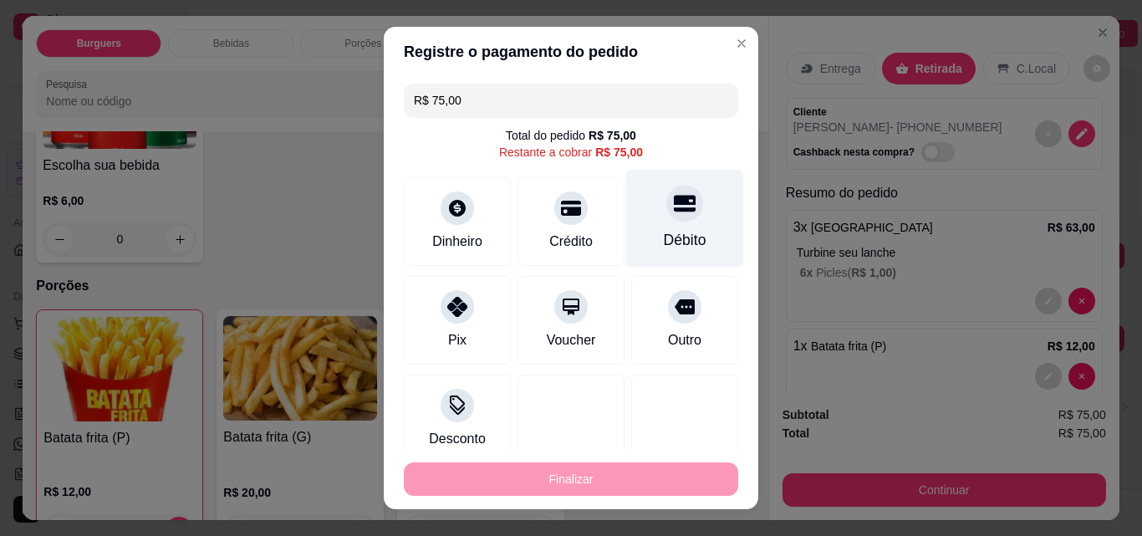
click at [674, 213] on icon at bounding box center [685, 203] width 22 height 22
type input "R$ 0,00"
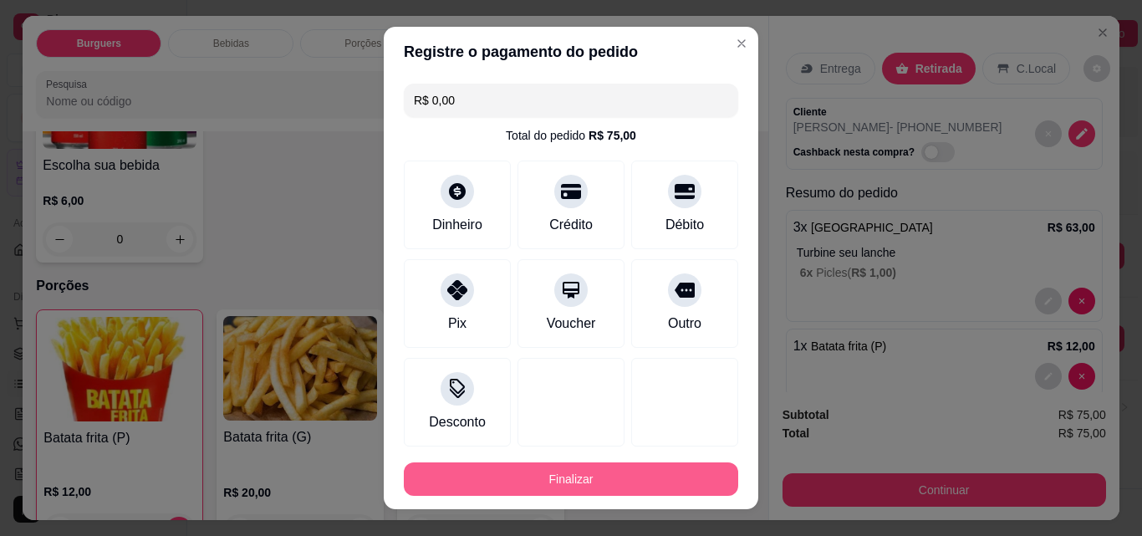
click at [585, 475] on button "Finalizar" at bounding box center [571, 478] width 335 height 33
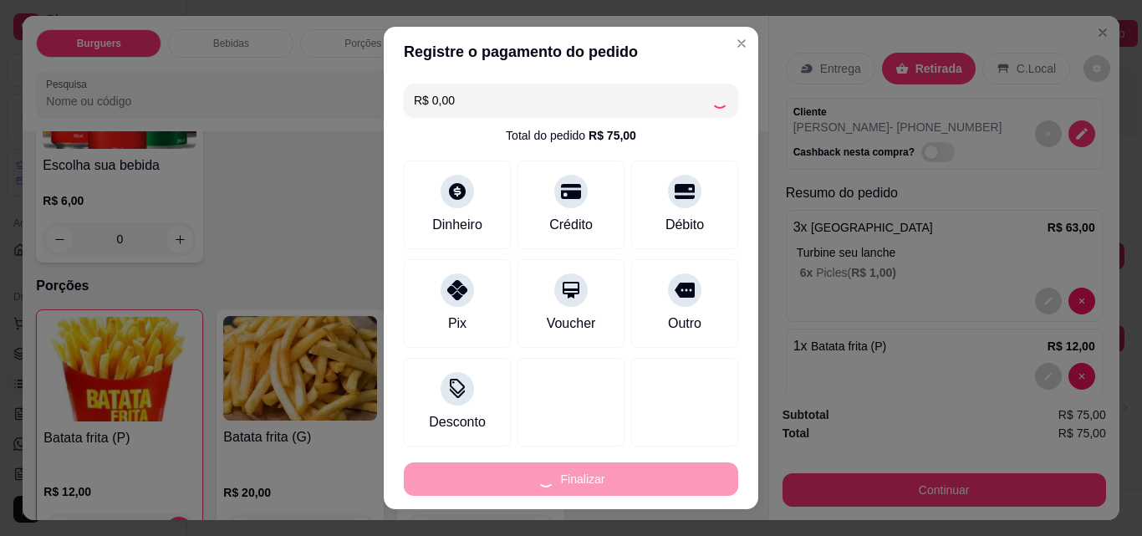
type input "0"
type input "-R$ 75,00"
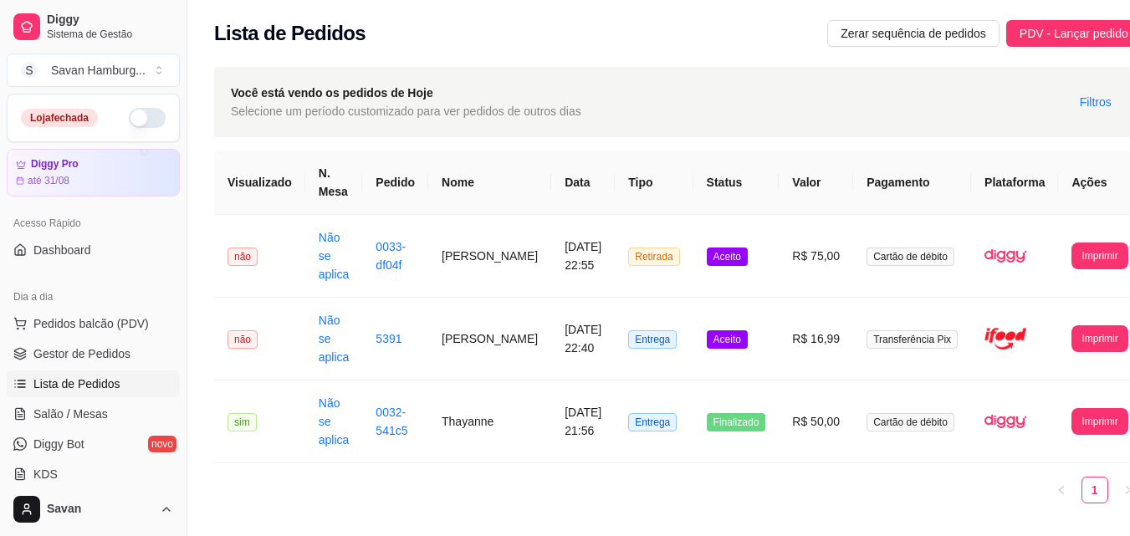
click at [129, 124] on button "button" at bounding box center [147, 118] width 37 height 20
click at [66, 350] on span "Gestor de Pedidos" at bounding box center [81, 353] width 97 height 17
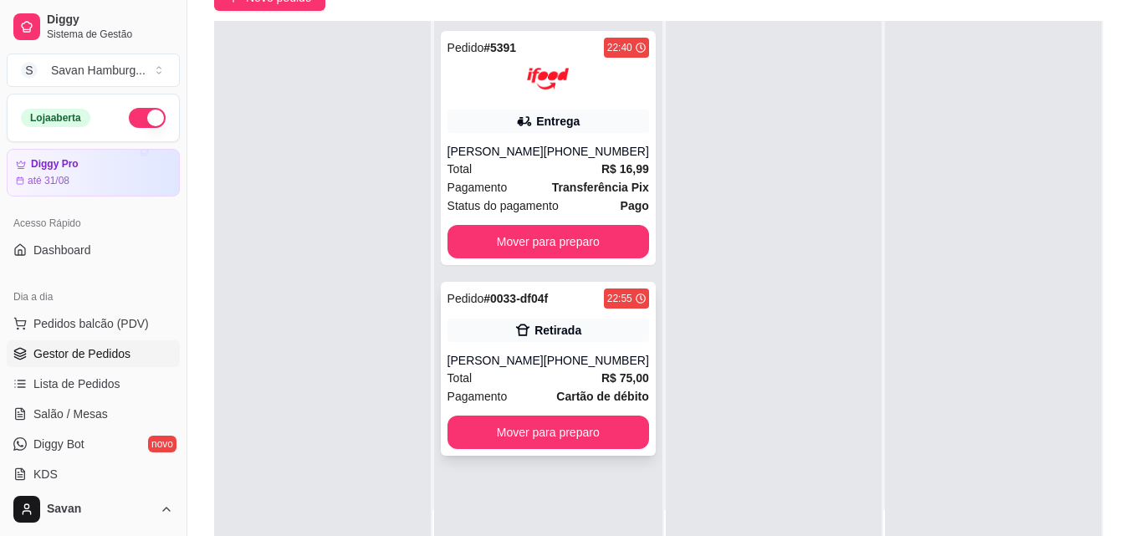
scroll to position [167, 0]
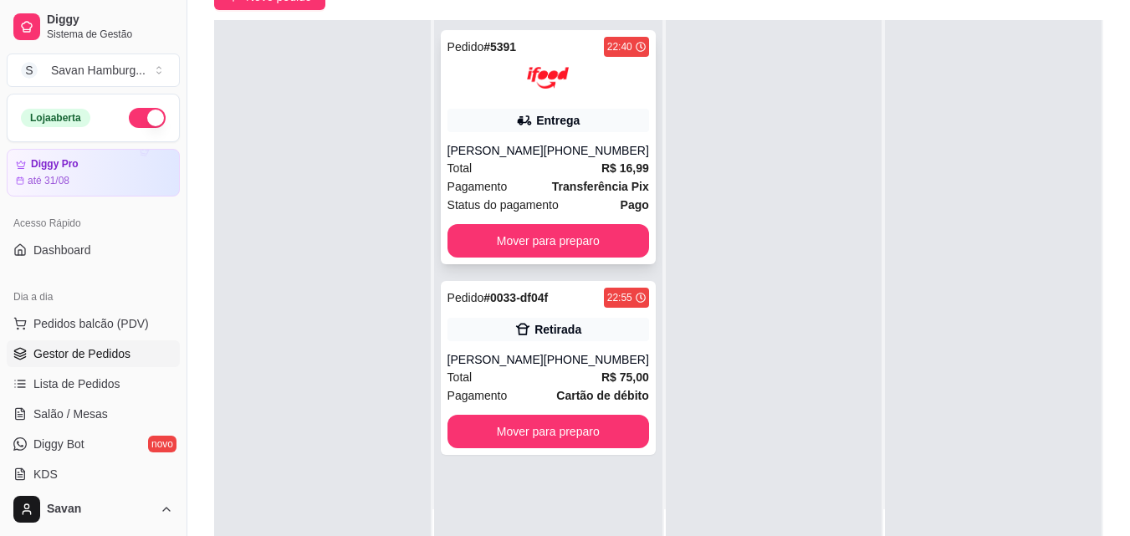
click at [513, 259] on div "Pedido # 5391 22:40 Entrega Laura Santos (08) 00007-0110 Total R$ 16,99 Pagamen…" at bounding box center [548, 147] width 215 height 234
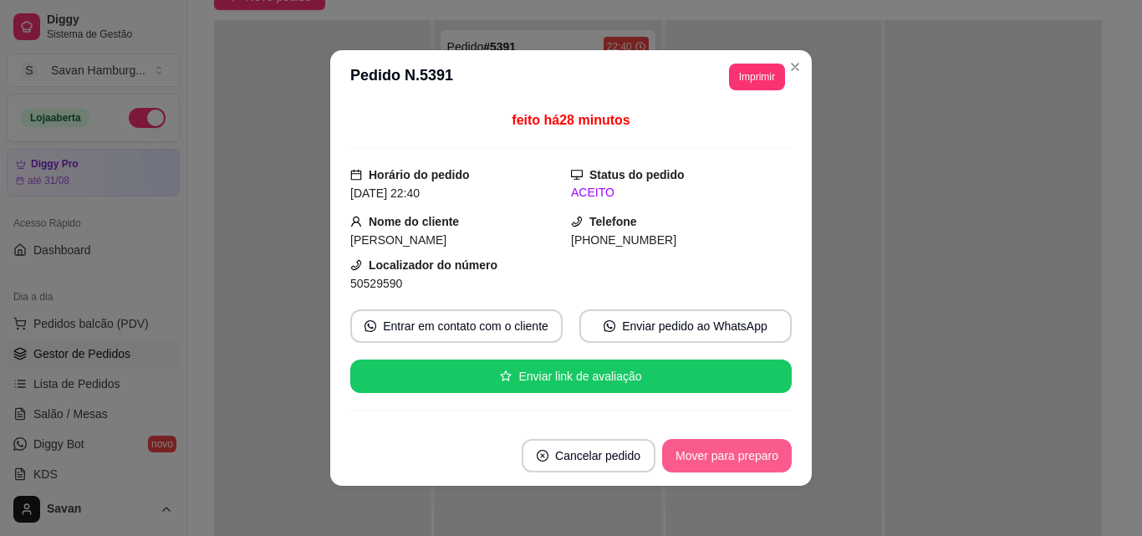
click at [734, 447] on button "Mover para preparo" at bounding box center [727, 455] width 130 height 33
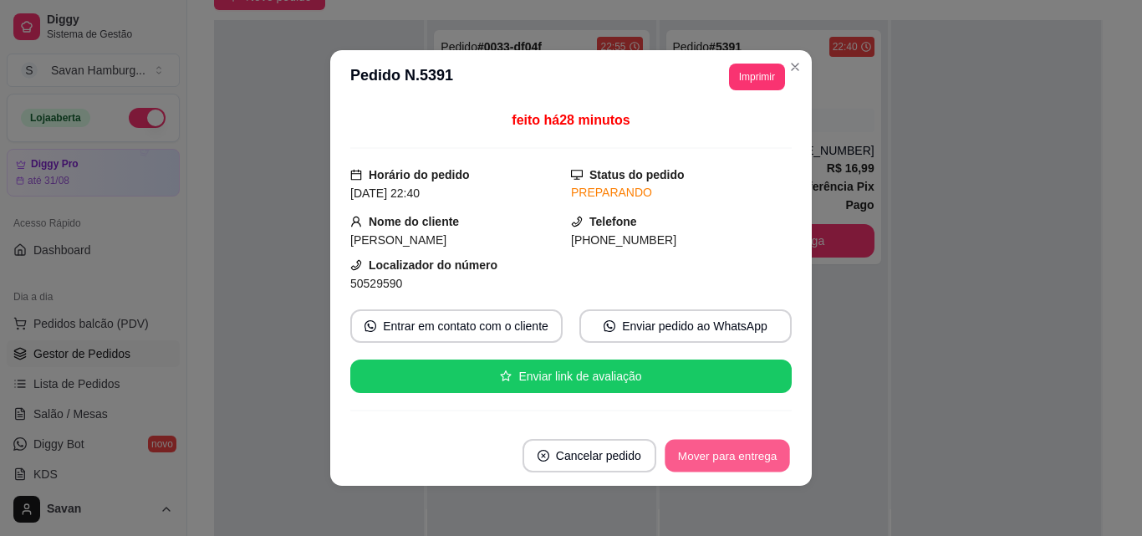
click at [707, 457] on button "Mover para entrega" at bounding box center [727, 456] width 125 height 33
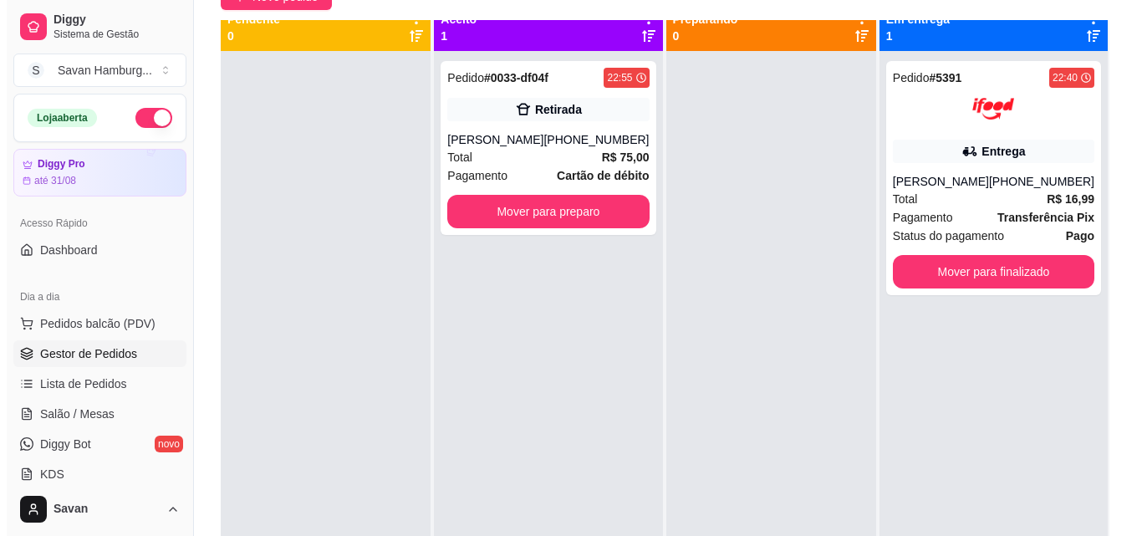
scroll to position [0, 0]
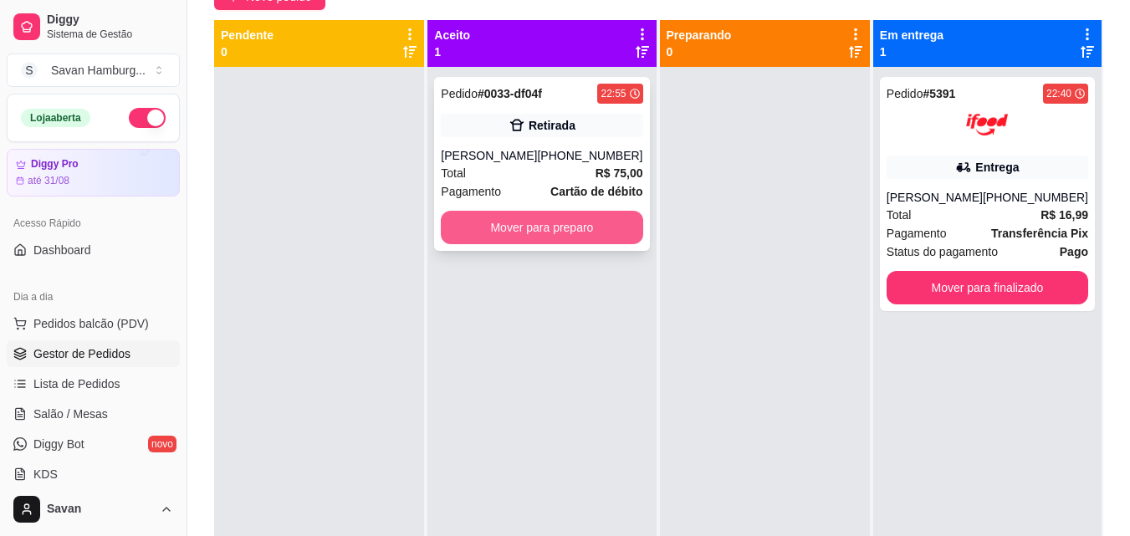
click at [590, 227] on button "Mover para preparo" at bounding box center [542, 227] width 202 height 33
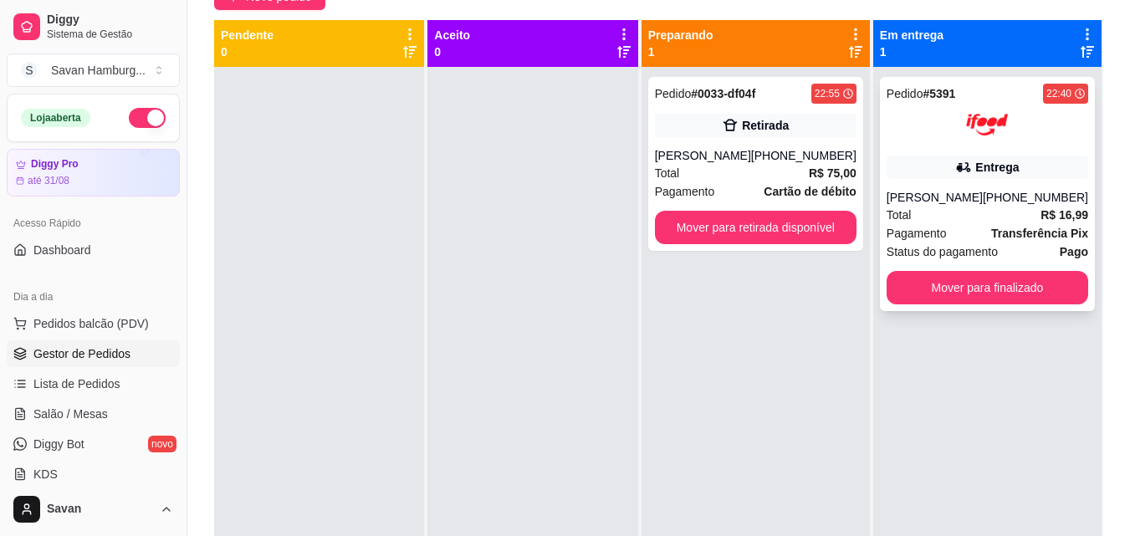
click at [944, 130] on div at bounding box center [987, 125] width 202 height 42
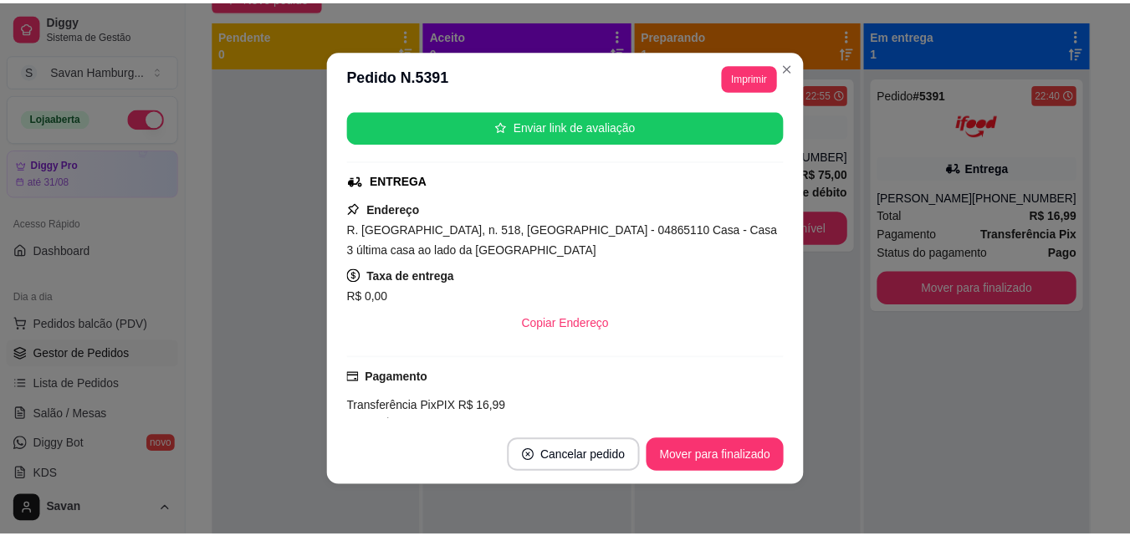
scroll to position [251, 0]
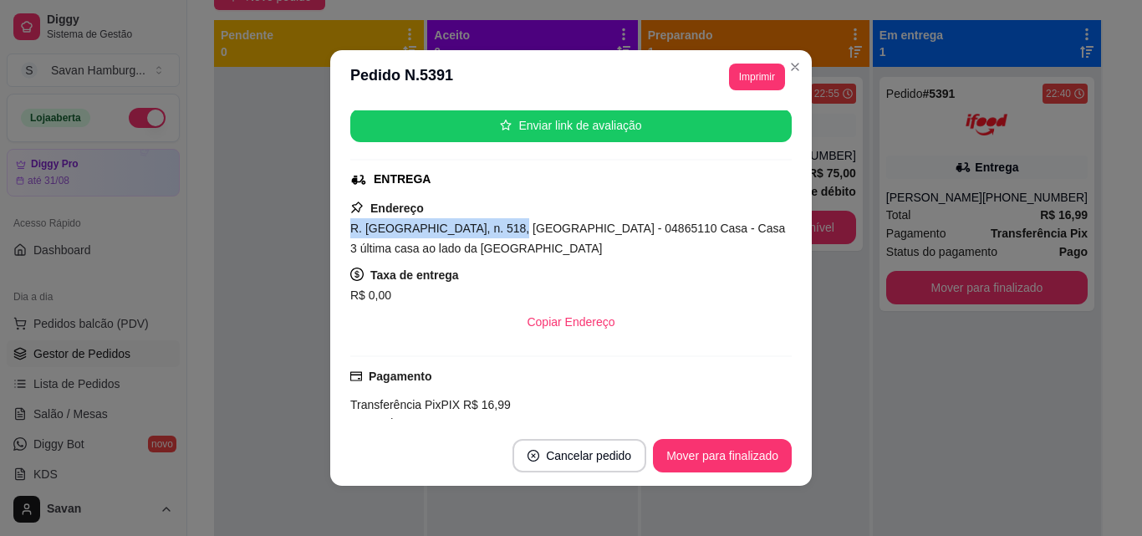
drag, startPoint x: 355, startPoint y: 227, endPoint x: 498, endPoint y: 229, distance: 143.0
click at [498, 229] on span "R. Forte de Tamandaré, n. 518, Jardim Ipora - 04865110 Casa - Casa 3 última cas…" at bounding box center [567, 238] width 435 height 33
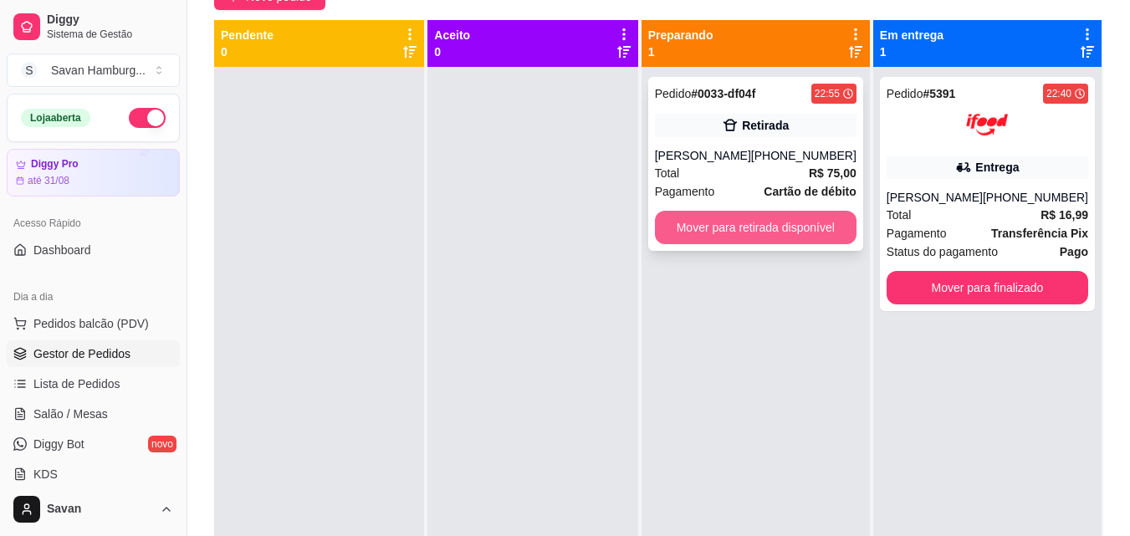
click at [801, 223] on button "Mover para retirada disponível" at bounding box center [756, 227] width 202 height 33
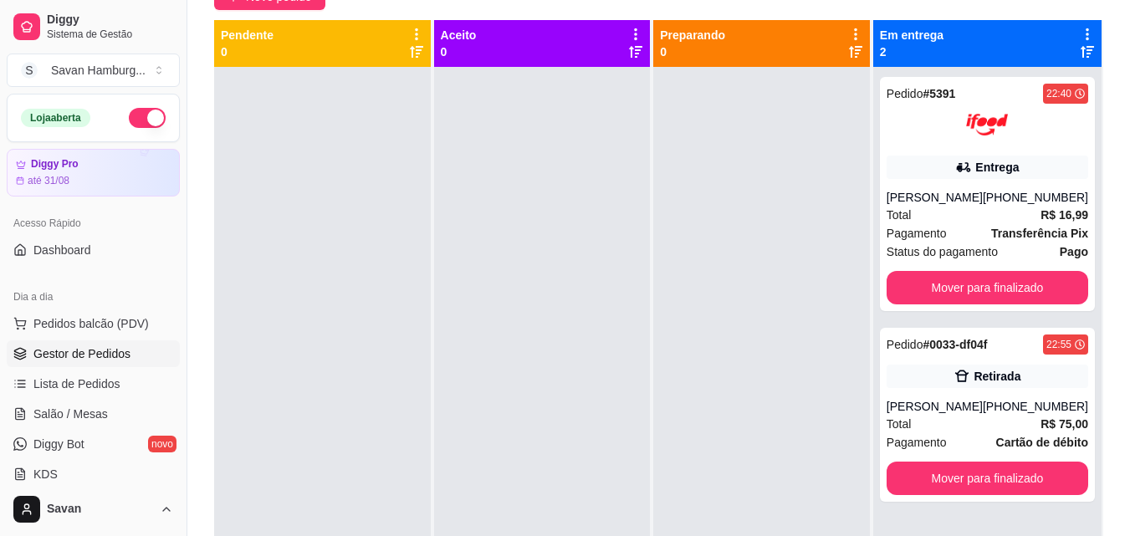
click at [560, 369] on html "Diggy Sistema de Gestão S Savan Hamburg ... Loja aberta Diggy Pro até 31/08 Ace…" at bounding box center [565, 101] width 1130 height 536
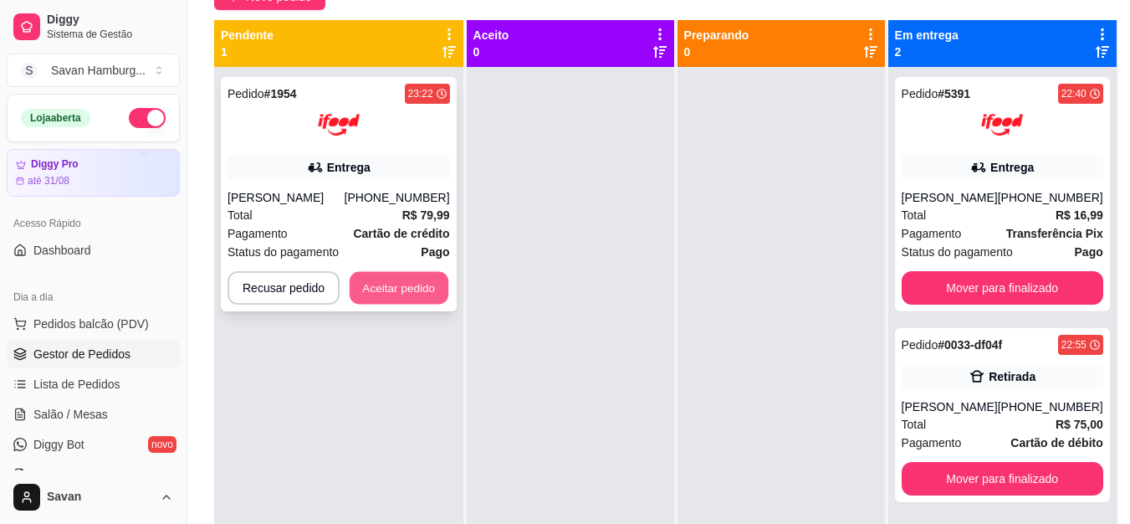
click at [416, 304] on button "Aceitar pedido" at bounding box center [399, 288] width 99 height 33
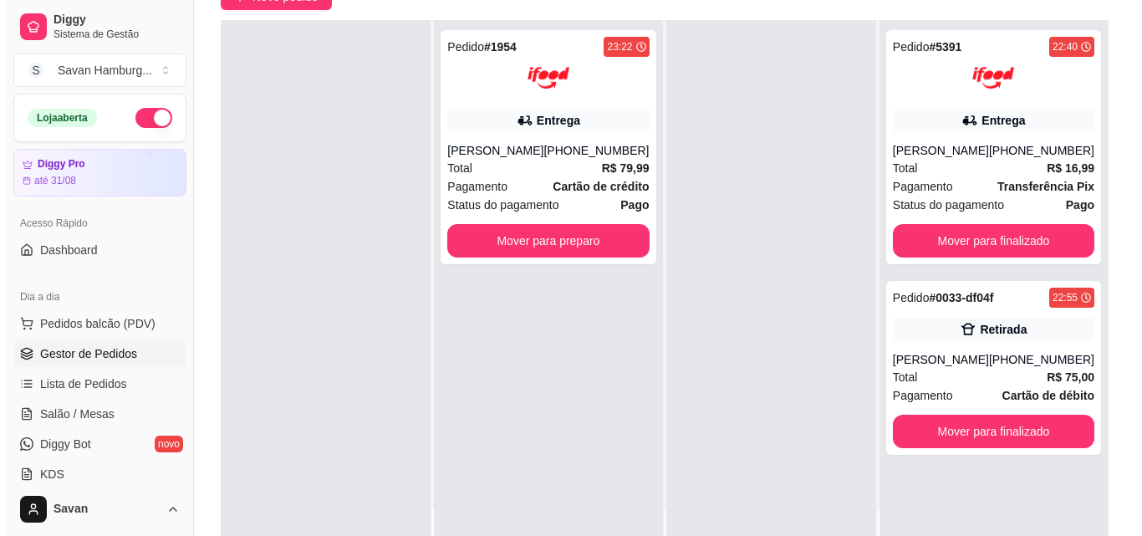
scroll to position [0, 0]
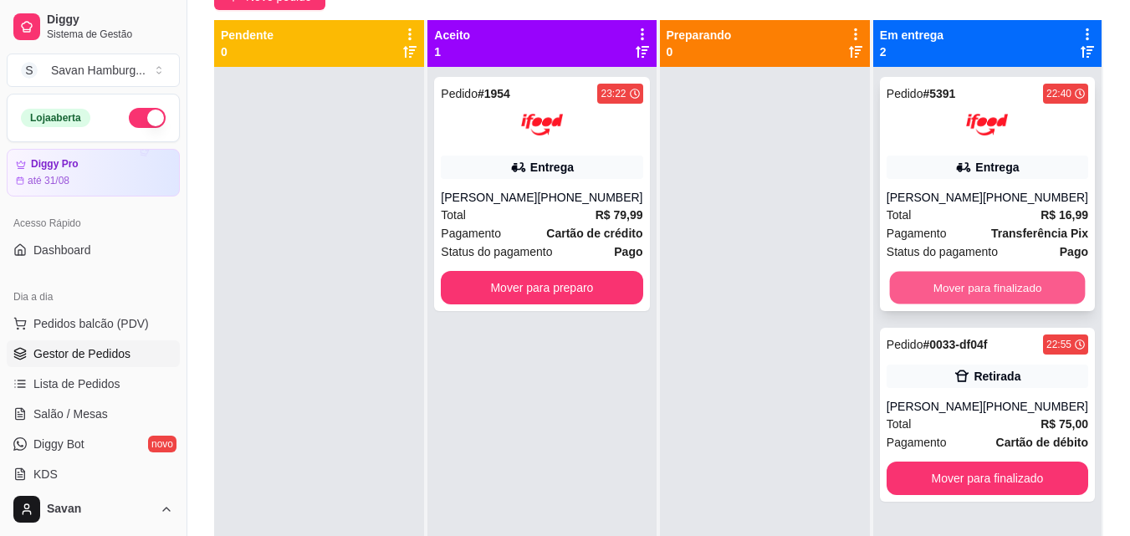
click at [971, 292] on button "Mover para finalizado" at bounding box center [987, 288] width 196 height 33
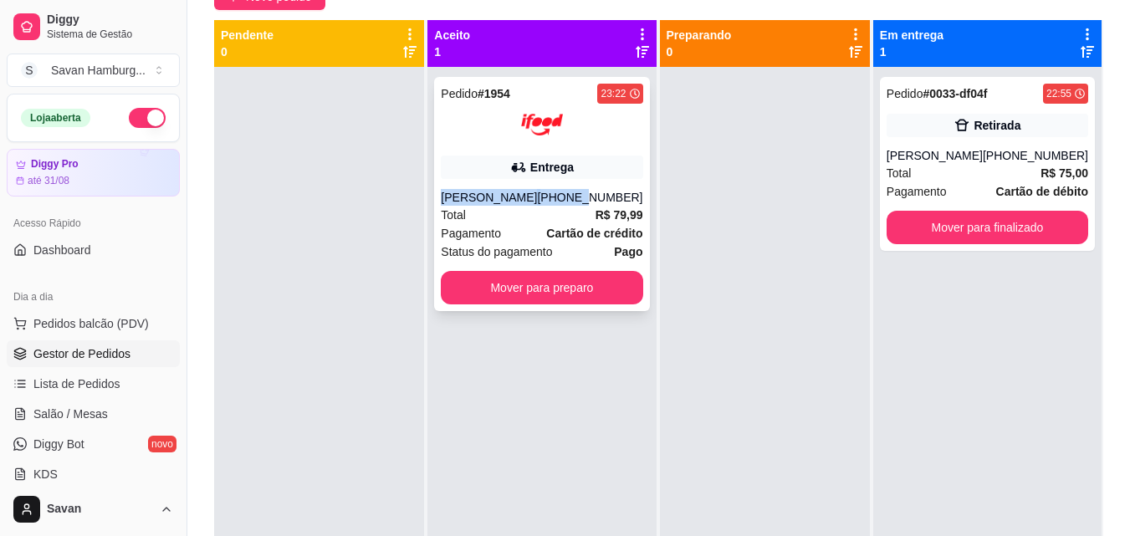
click at [587, 184] on div "Pedido # 1954 23:22 Entrega Leonardo de Oliveira Reimberg (08) 00700-3021 Total…" at bounding box center [541, 194] width 215 height 234
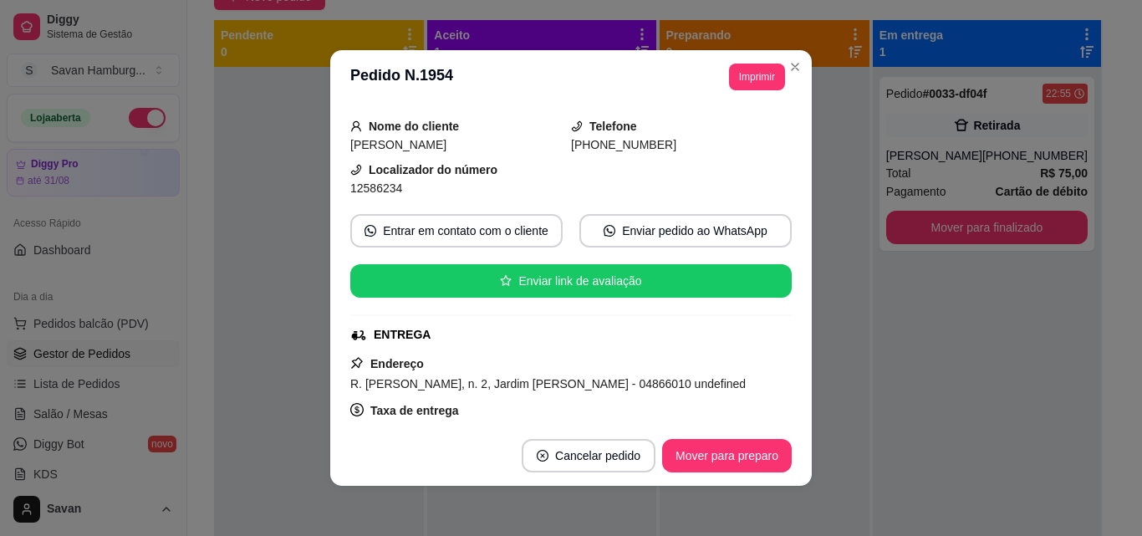
scroll to position [251, 0]
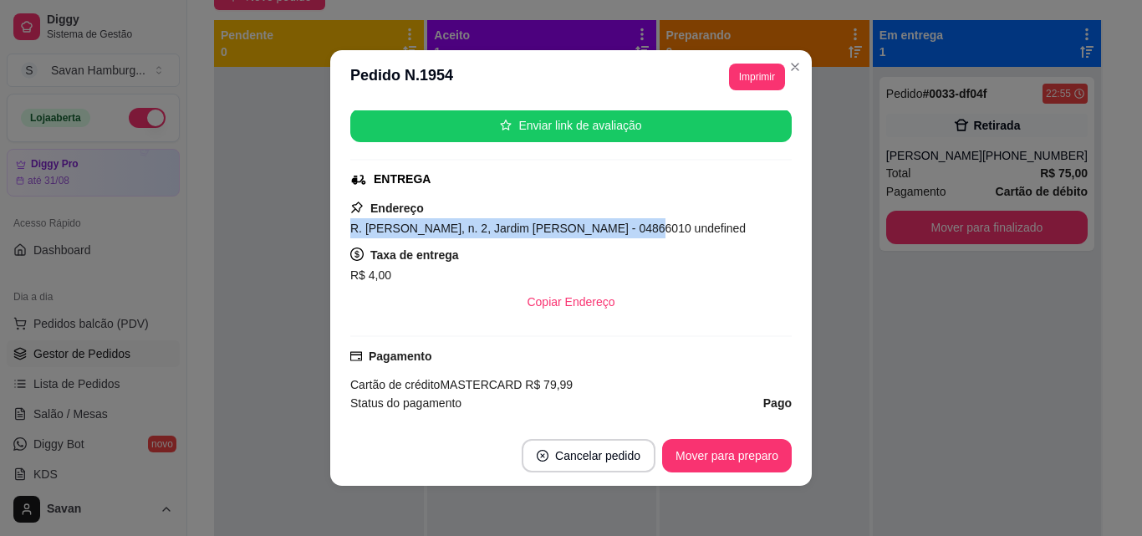
drag, startPoint x: 608, startPoint y: 226, endPoint x: 345, endPoint y: 224, distance: 263.4
click at [350, 224] on span "R. Francisca Cassiano Antunes, n. 2, Jardim Marcelo - 04866010 undefined" at bounding box center [548, 228] width 396 height 13
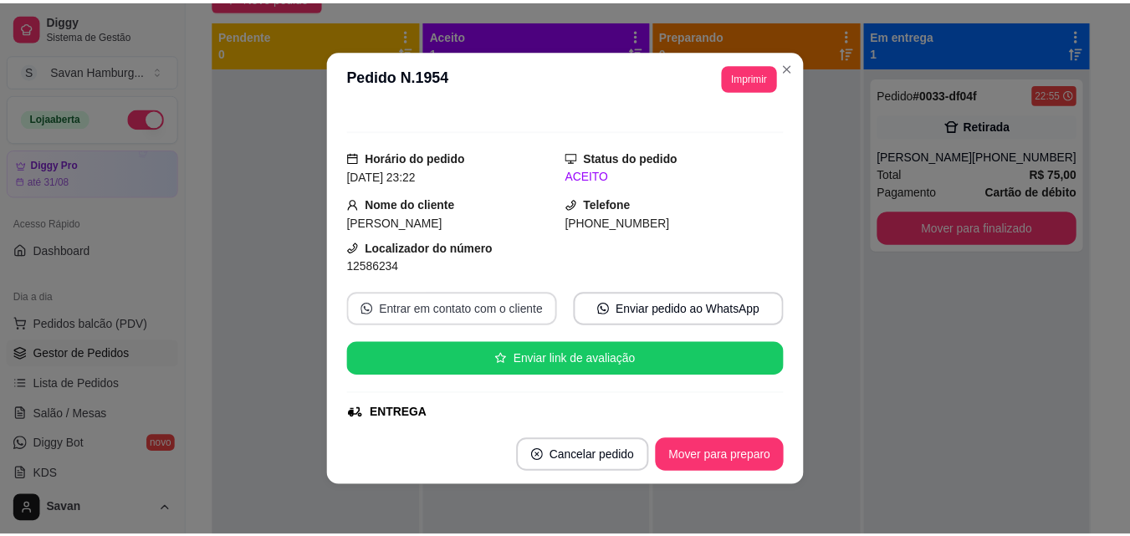
scroll to position [0, 0]
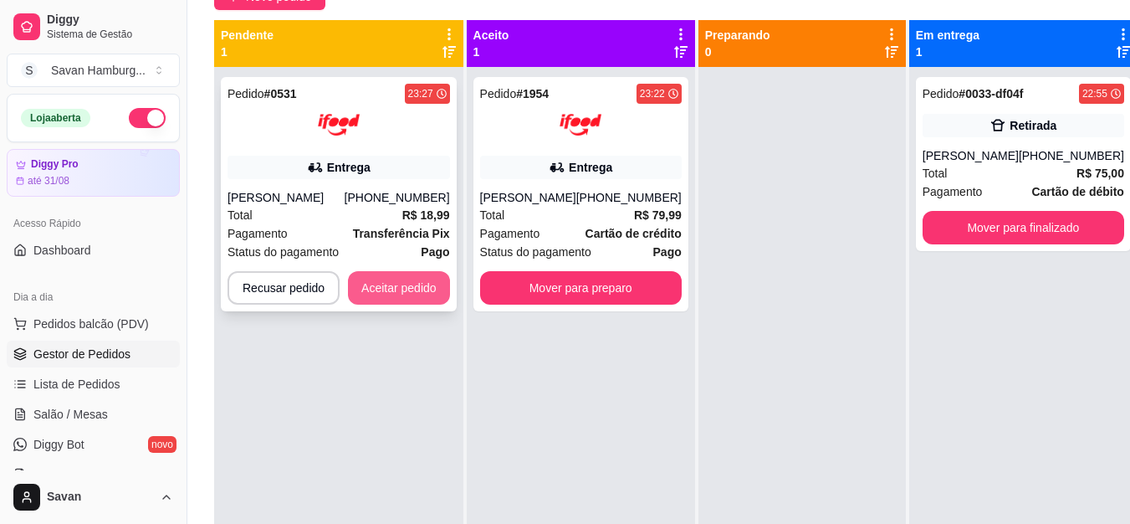
click at [408, 283] on button "Aceitar pedido" at bounding box center [399, 287] width 102 height 33
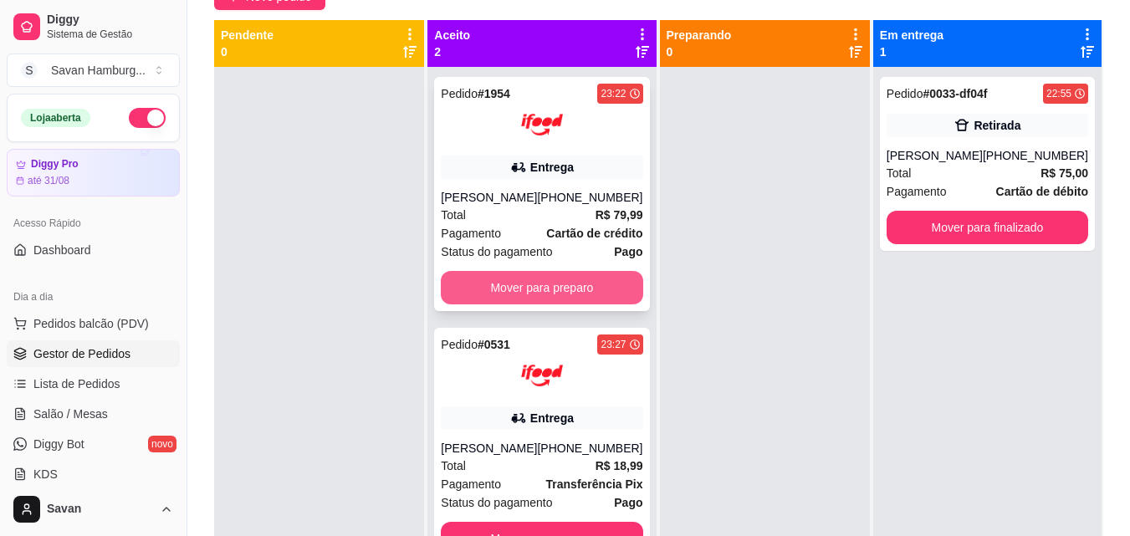
click at [521, 300] on button "Mover para preparo" at bounding box center [542, 287] width 202 height 33
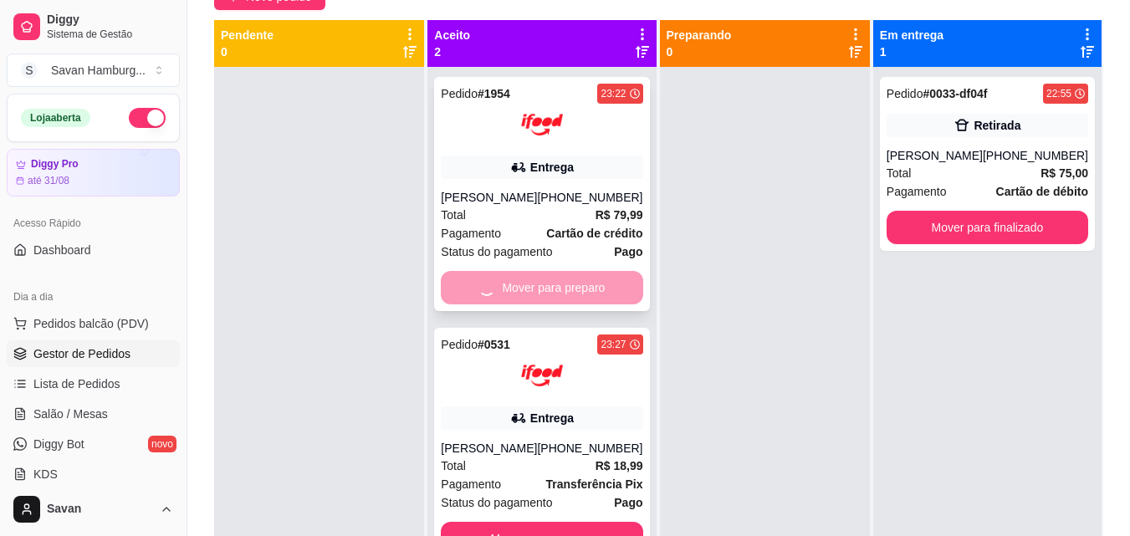
scroll to position [47, 0]
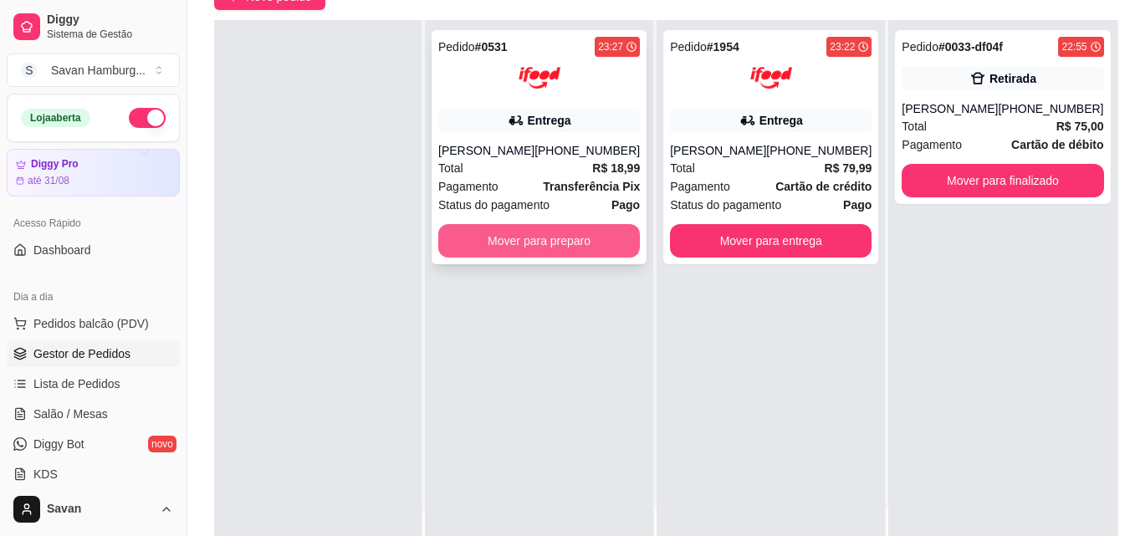
click at [559, 233] on button "Mover para preparo" at bounding box center [539, 240] width 202 height 33
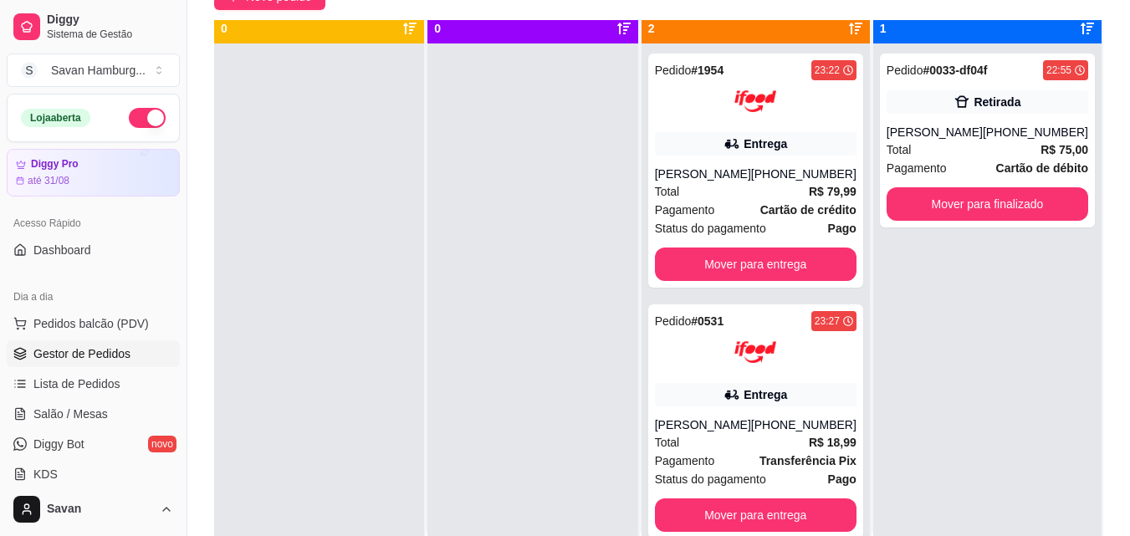
scroll to position [0, 0]
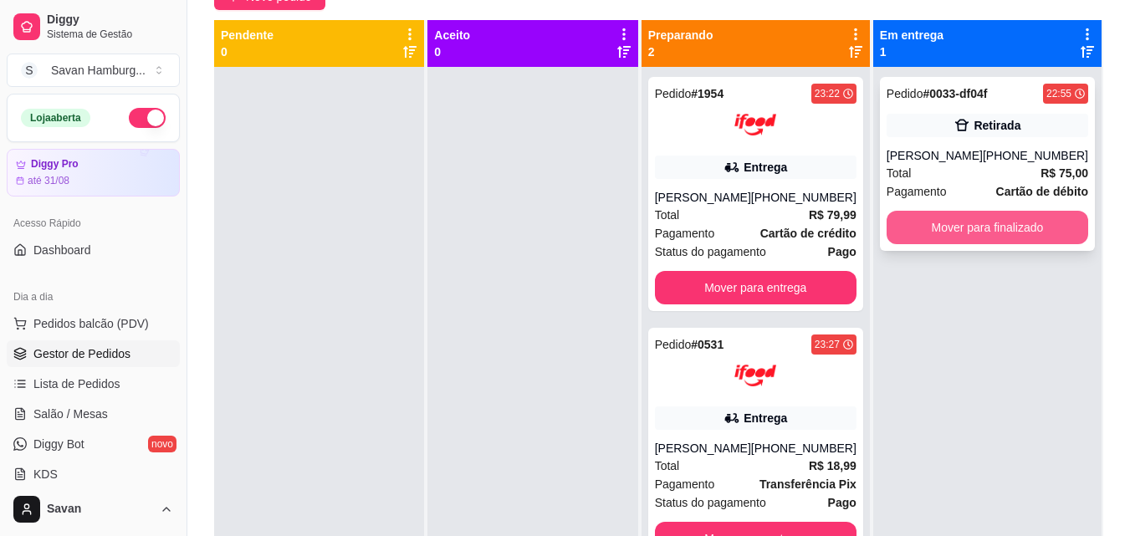
click at [996, 222] on button "Mover para finalizado" at bounding box center [987, 227] width 202 height 33
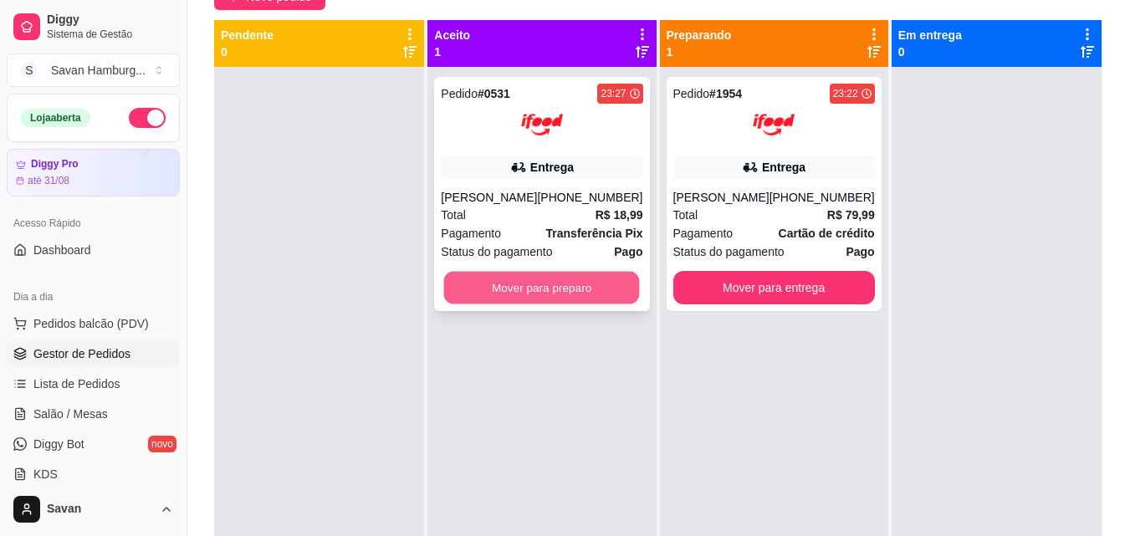
click at [478, 287] on button "Mover para preparo" at bounding box center [542, 288] width 196 height 33
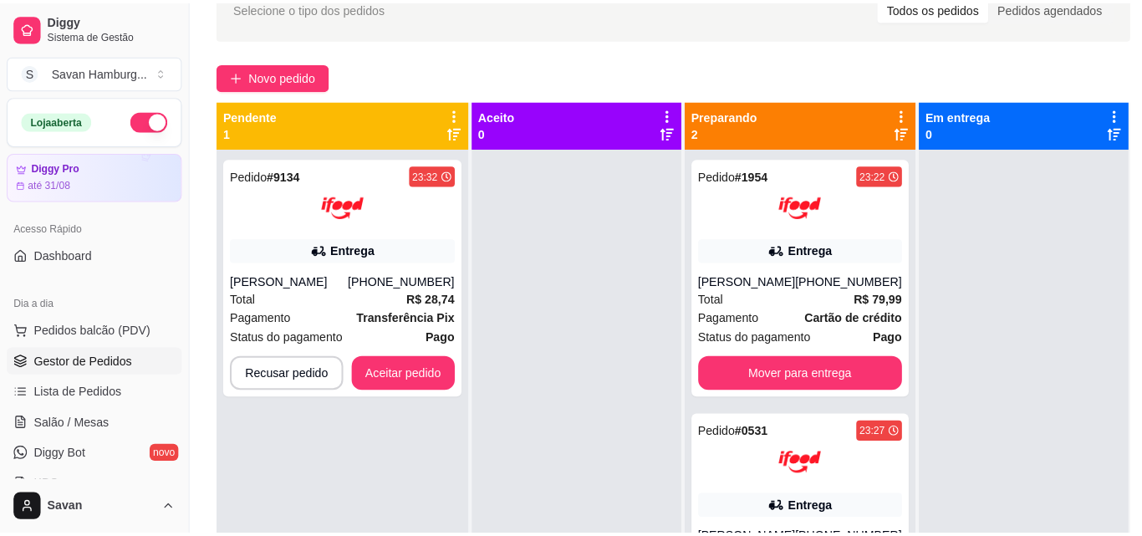
scroll to position [88, 0]
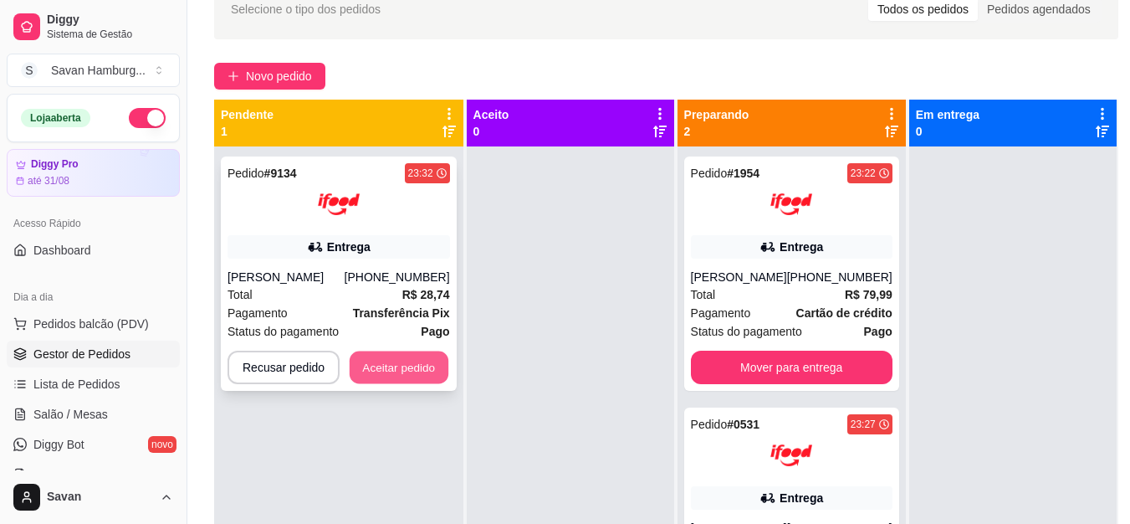
click at [428, 388] on div "Pedido # 9134 23:32 Entrega Fabio Prates (08) 00007-0110 Total R$ 28,74 Pagamen…" at bounding box center [339, 273] width 236 height 234
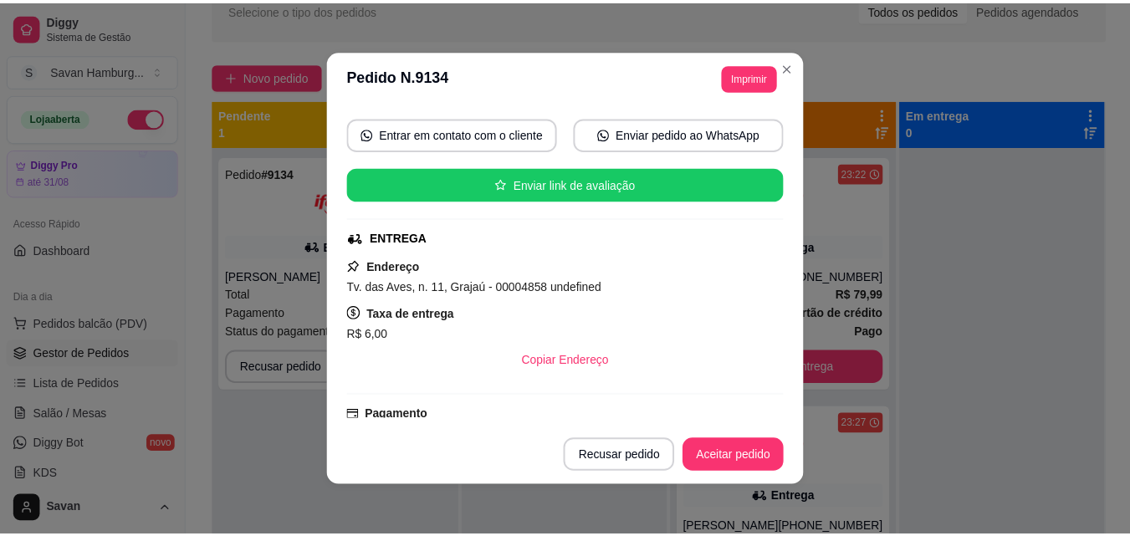
scroll to position [167, 0]
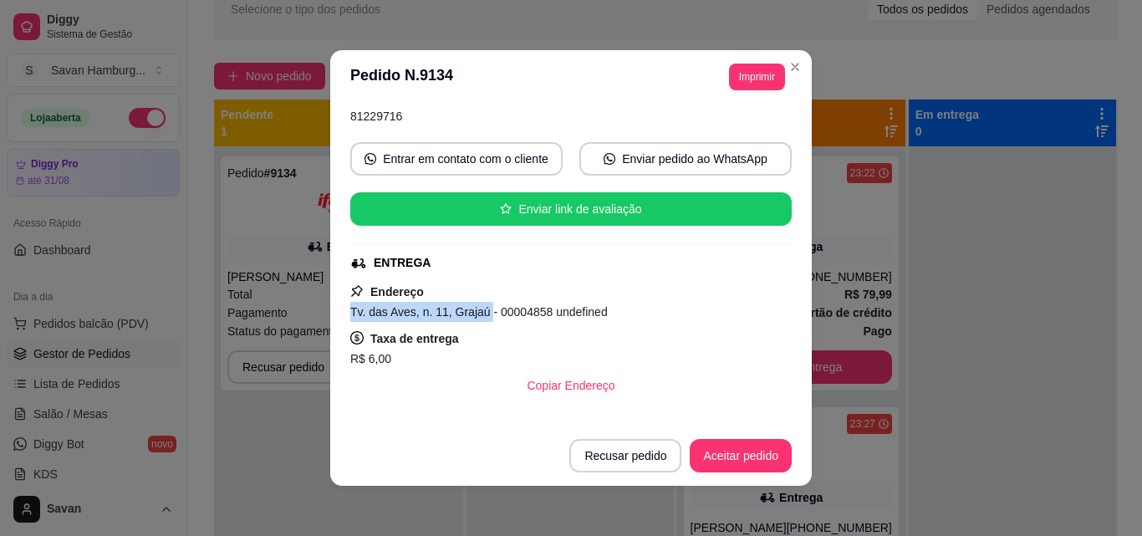
drag, startPoint x: 478, startPoint y: 313, endPoint x: 339, endPoint y: 315, distance: 139.7
click at [339, 315] on div "feito há 1 minutos Horário do pedido 15/08/2025 23:32 Status do pedido ESPERAND…" at bounding box center [571, 265] width 482 height 322
click at [743, 450] on button "Aceitar pedido" at bounding box center [741, 455] width 102 height 33
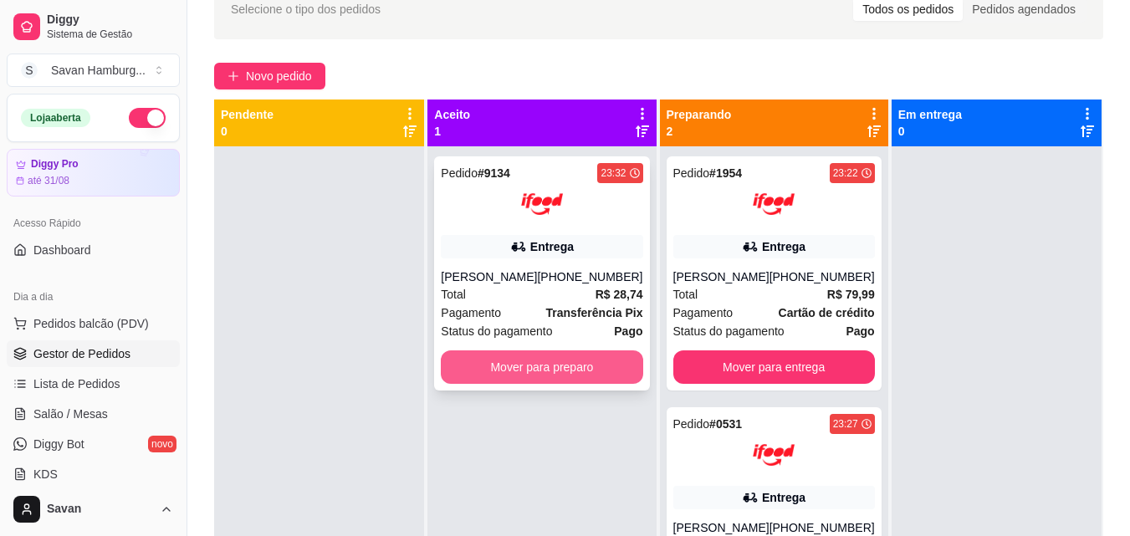
click at [503, 365] on button "Mover para preparo" at bounding box center [542, 366] width 202 height 33
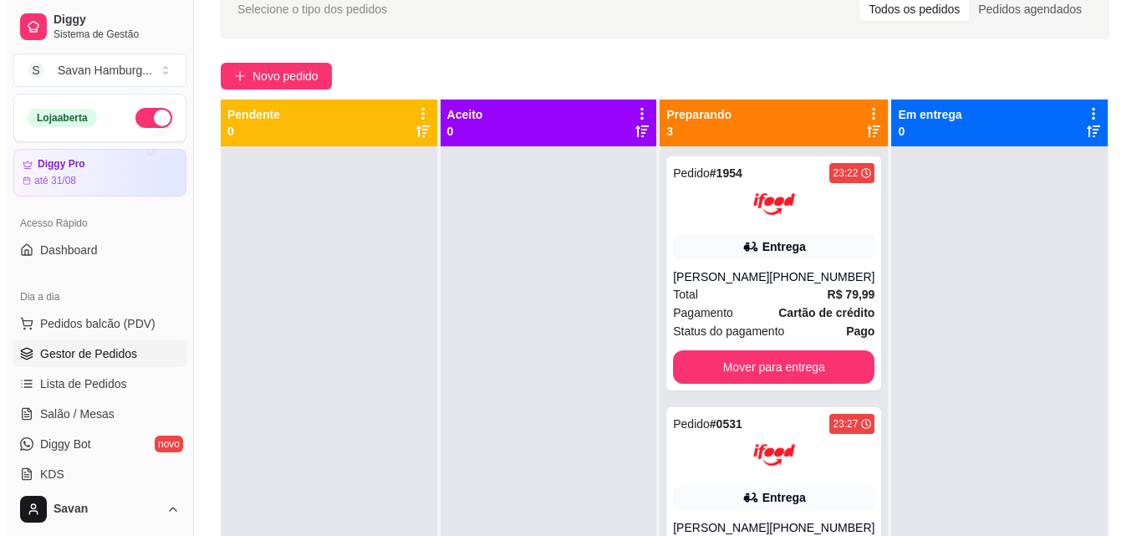
scroll to position [47, 0]
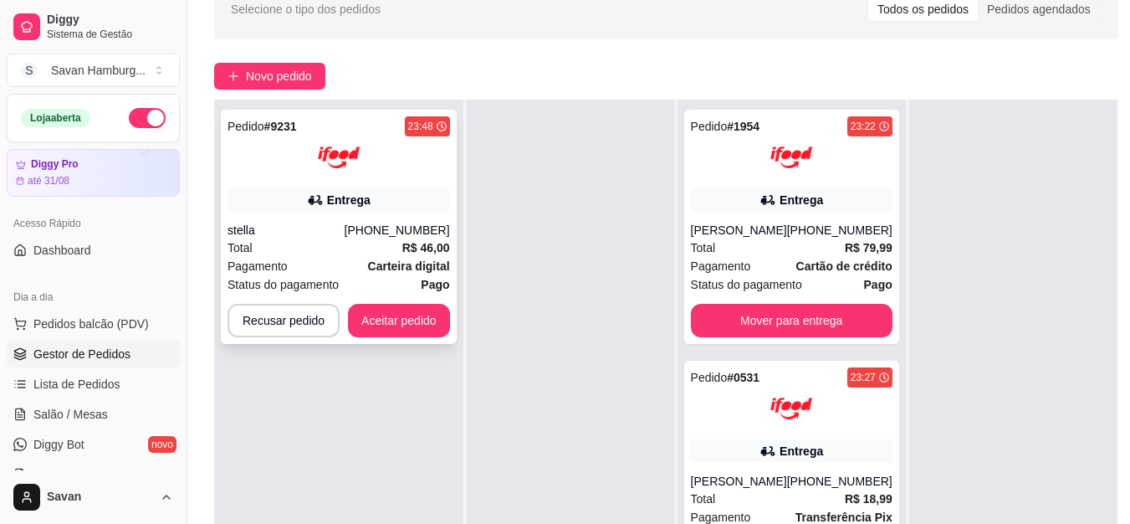
click at [366, 222] on div "(08) 00705-2030" at bounding box center [397, 230] width 105 height 17
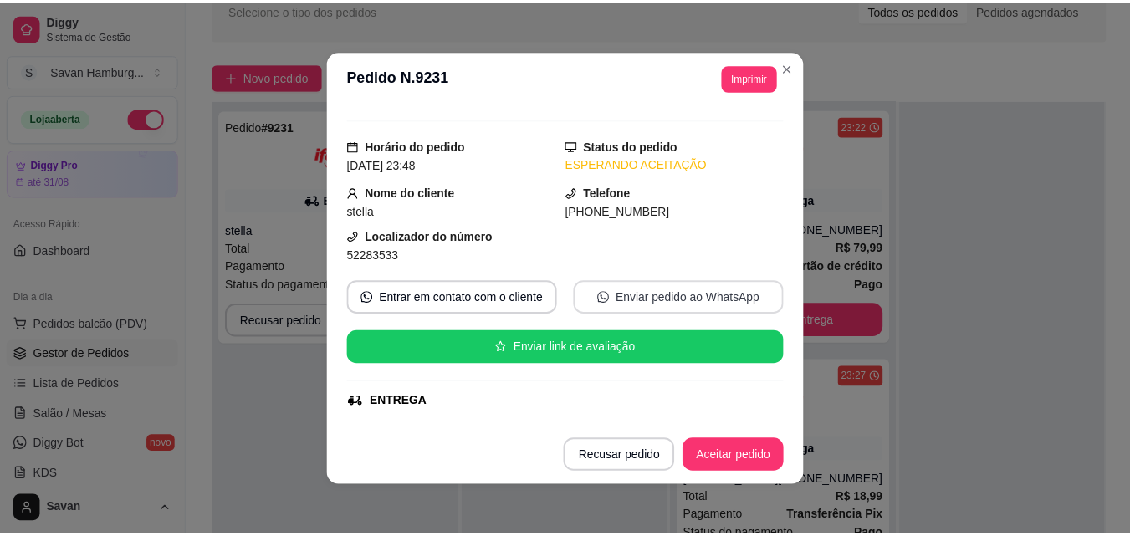
scroll to position [0, 0]
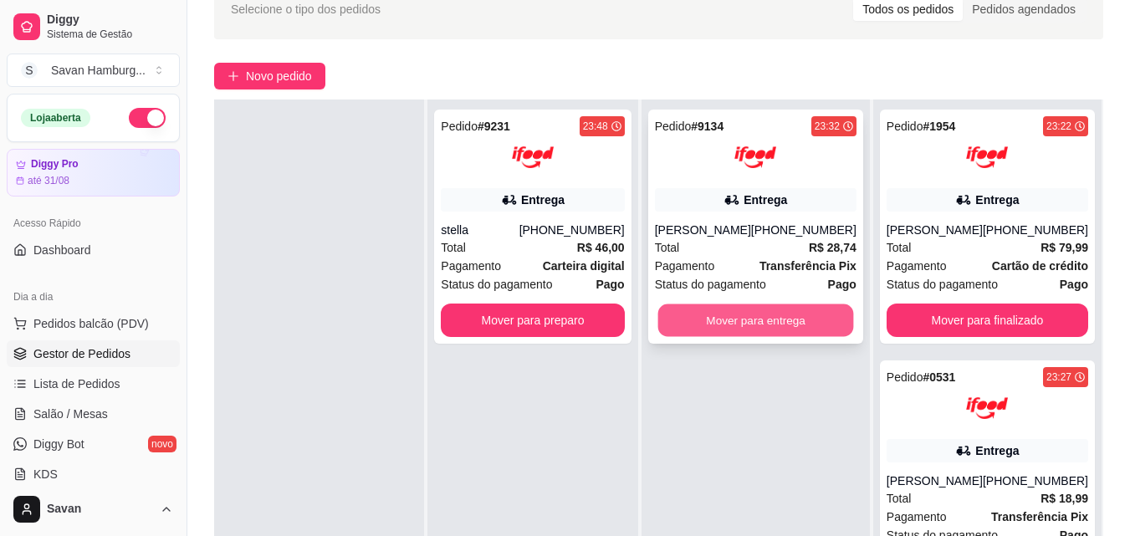
click at [779, 318] on button "Mover para entrega" at bounding box center [755, 320] width 196 height 33
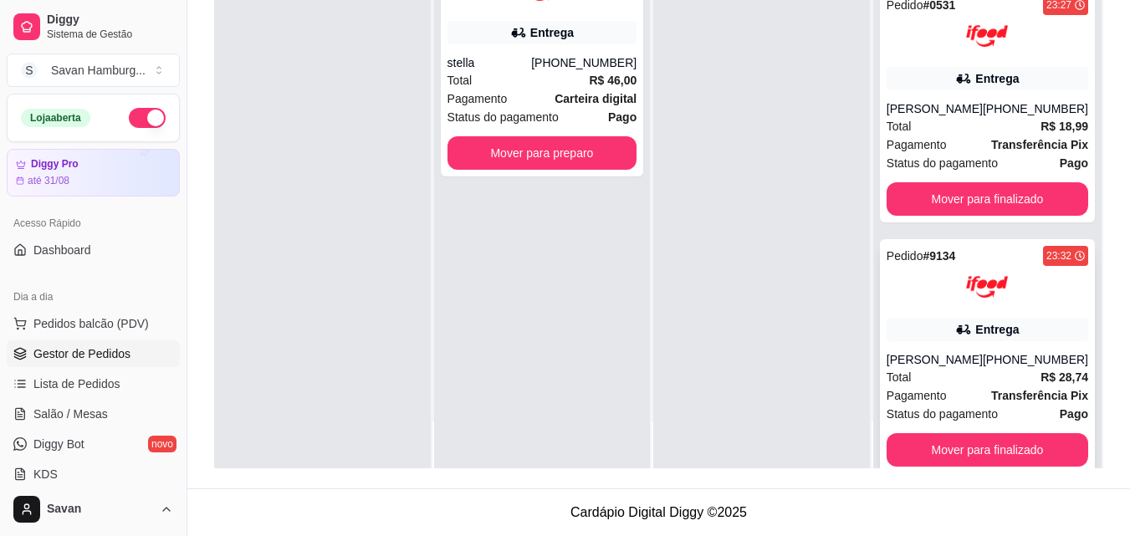
scroll to position [83, 0]
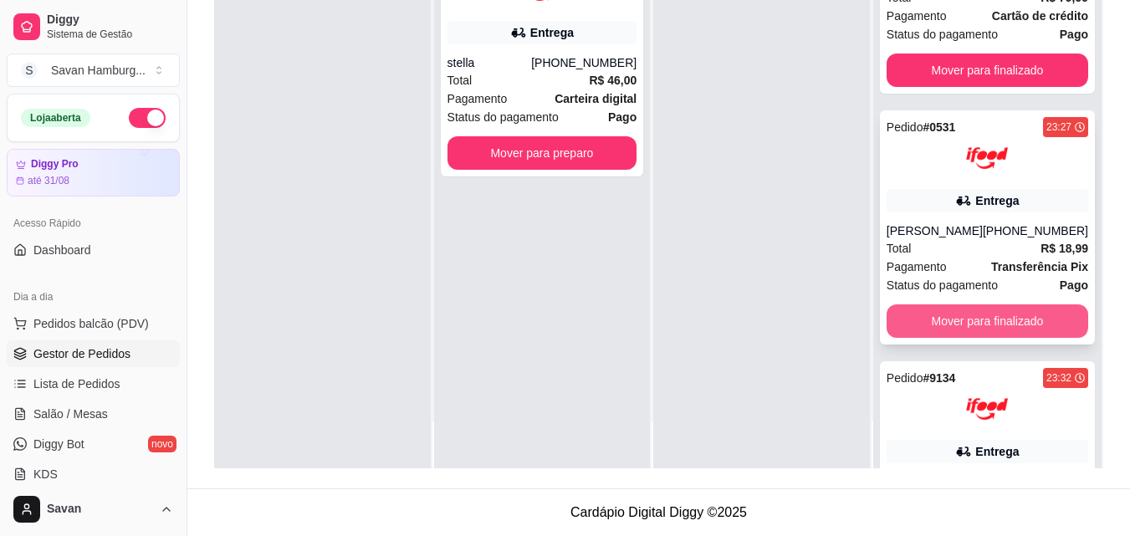
click at [988, 338] on button "Mover para finalizado" at bounding box center [987, 320] width 202 height 33
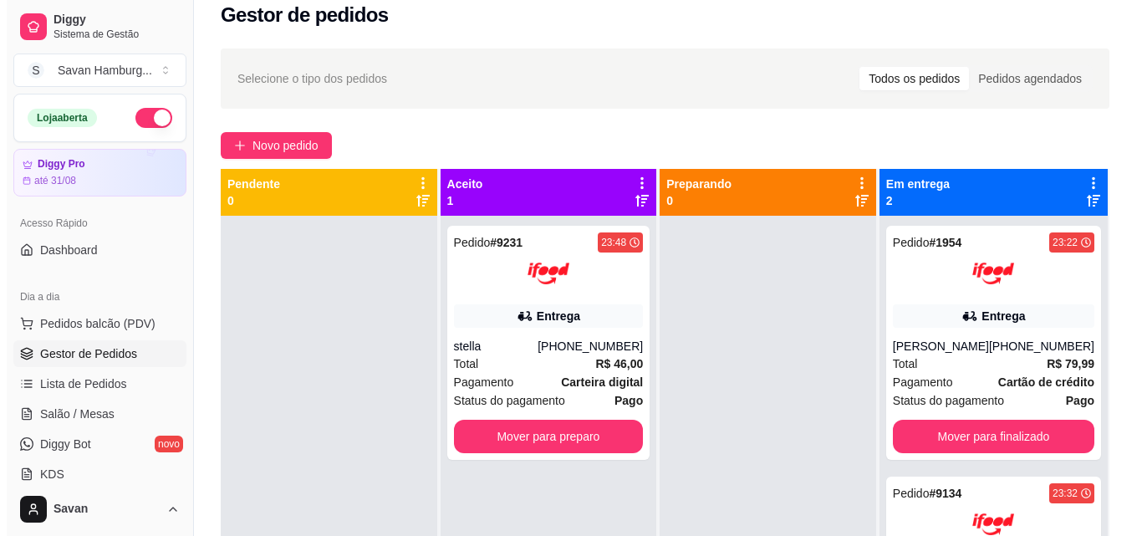
scroll to position [0, 0]
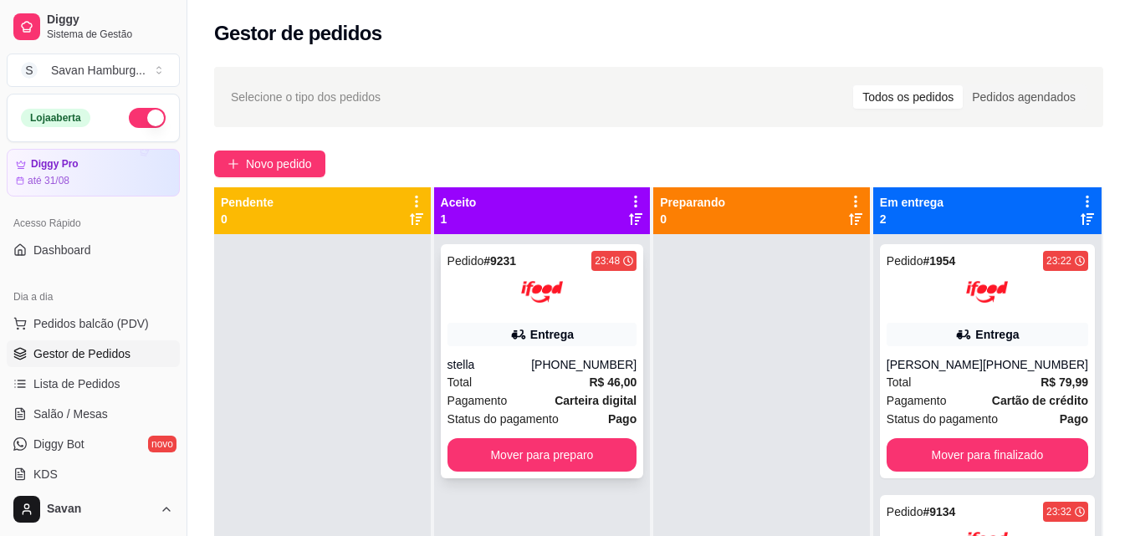
click at [530, 335] on div "Entrega" at bounding box center [542, 334] width 190 height 23
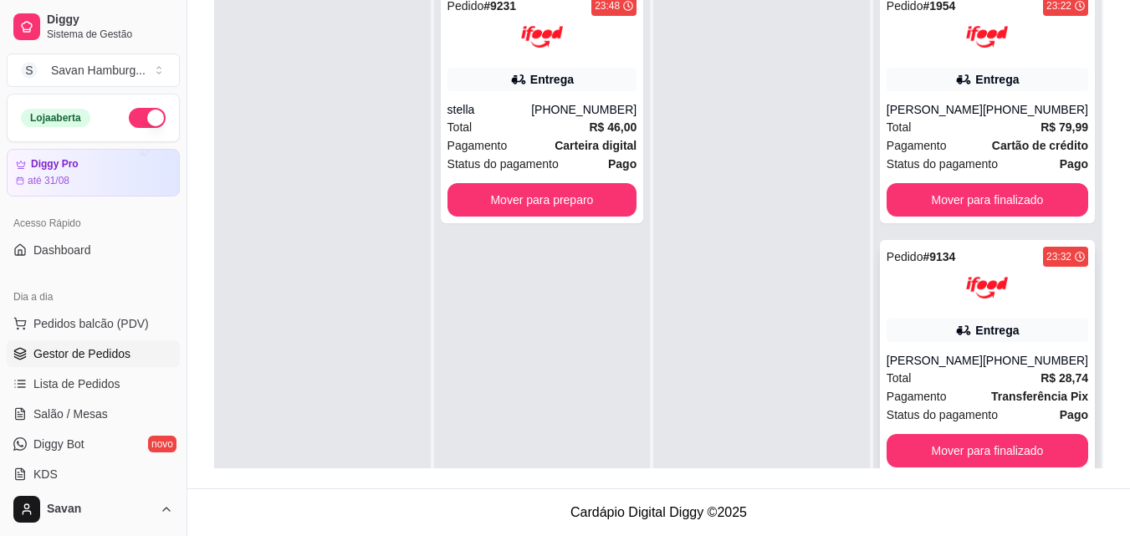
scroll to position [171, 0]
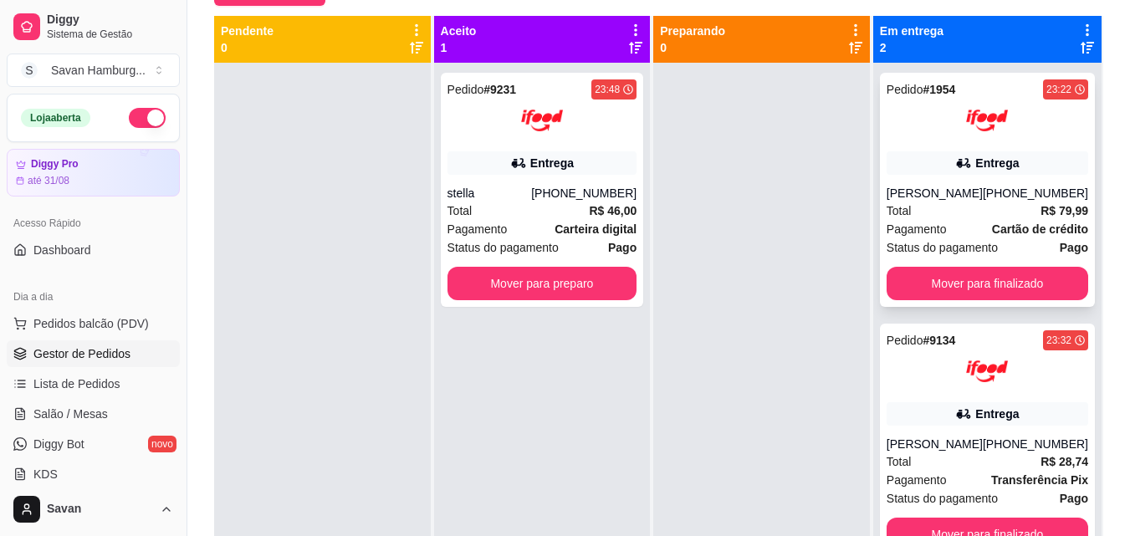
click at [962, 220] on div "Total R$ 79,99" at bounding box center [987, 211] width 202 height 18
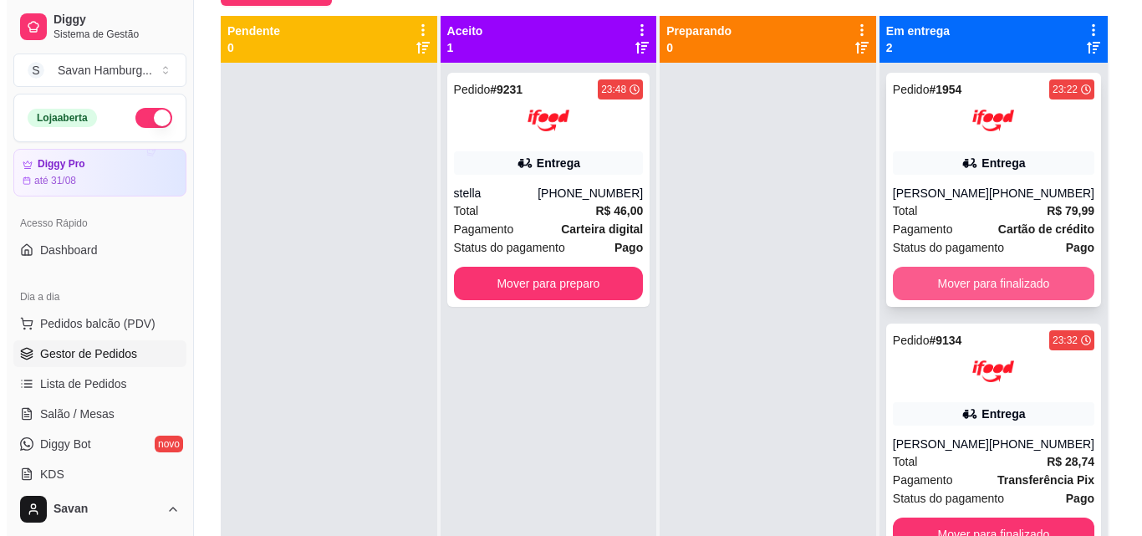
scroll to position [47, 0]
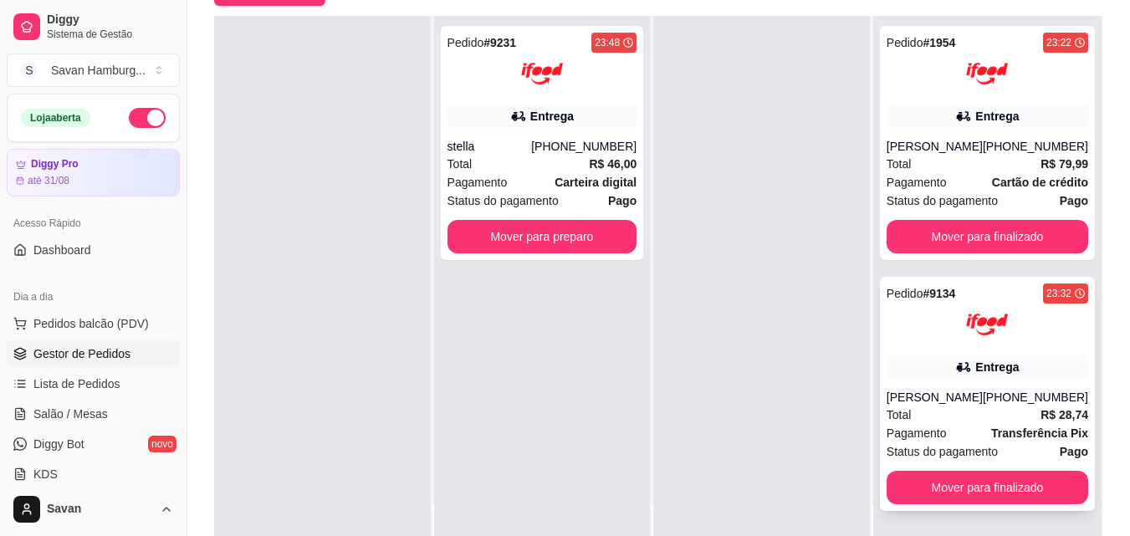
click at [972, 327] on img at bounding box center [987, 325] width 42 height 42
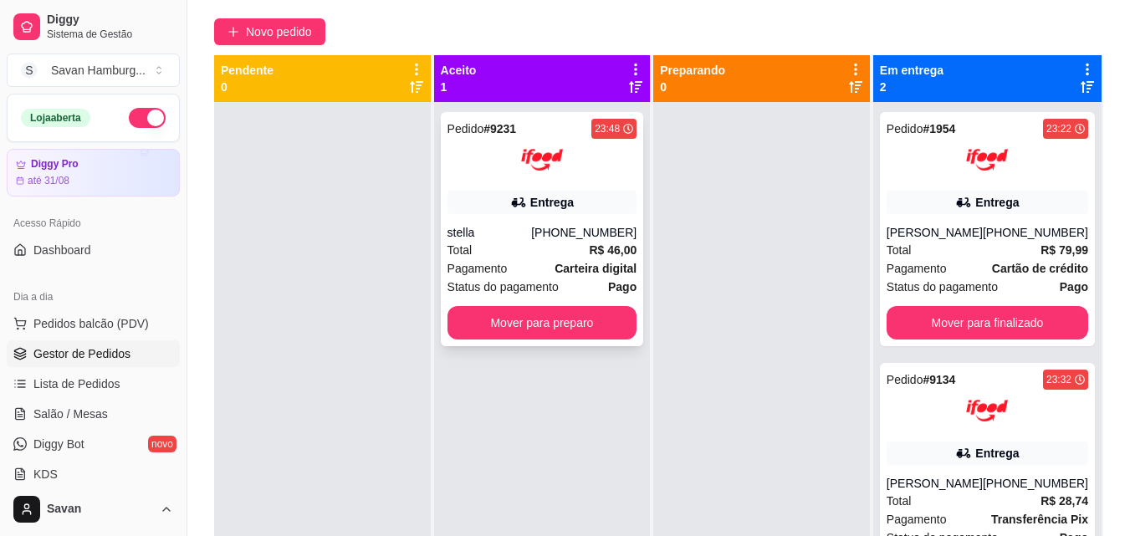
scroll to position [88, 0]
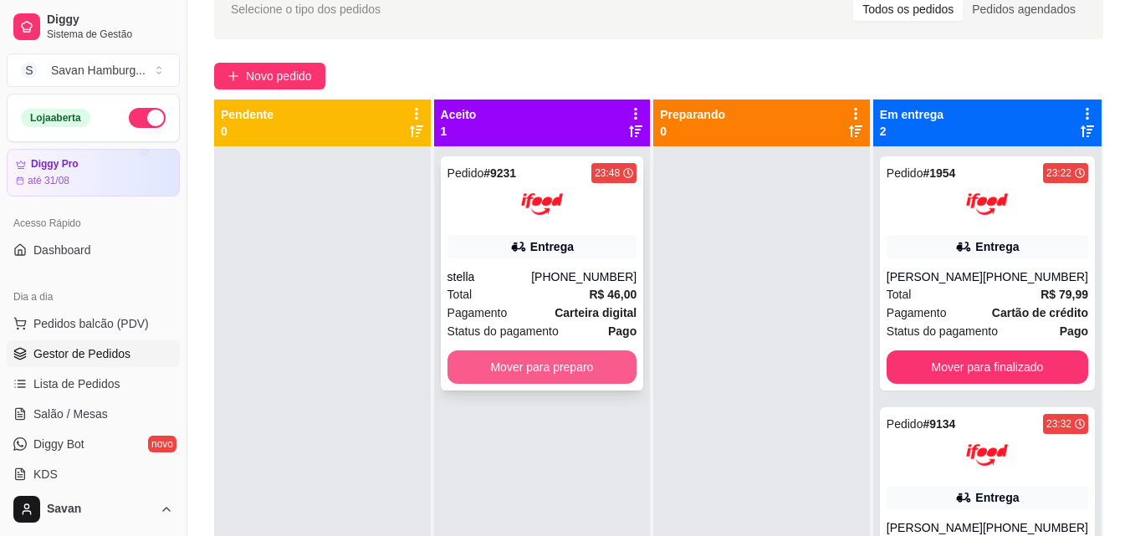
click at [520, 362] on button "Mover para preparo" at bounding box center [542, 366] width 190 height 33
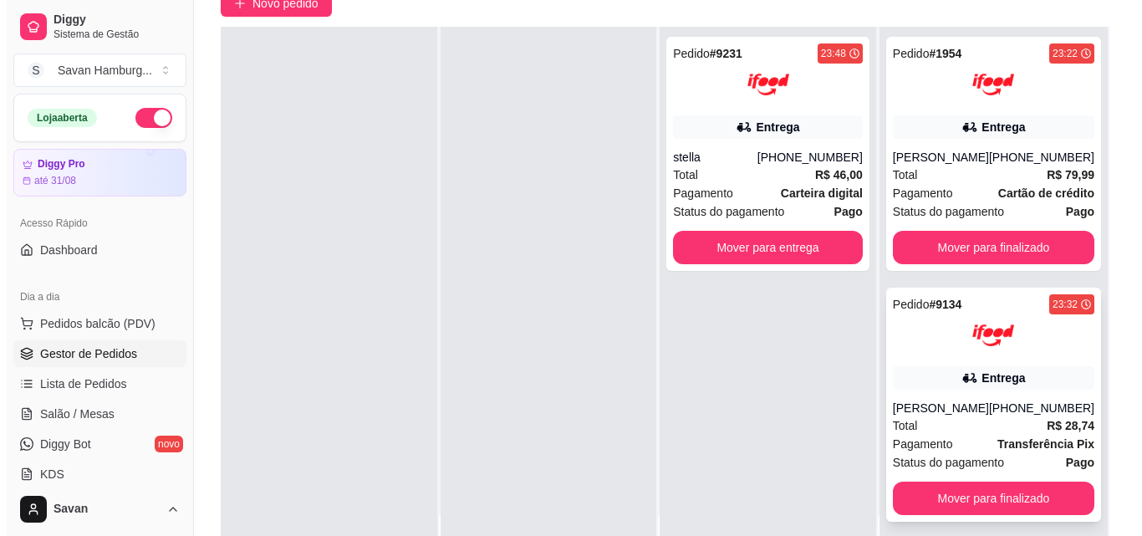
scroll to position [255, 0]
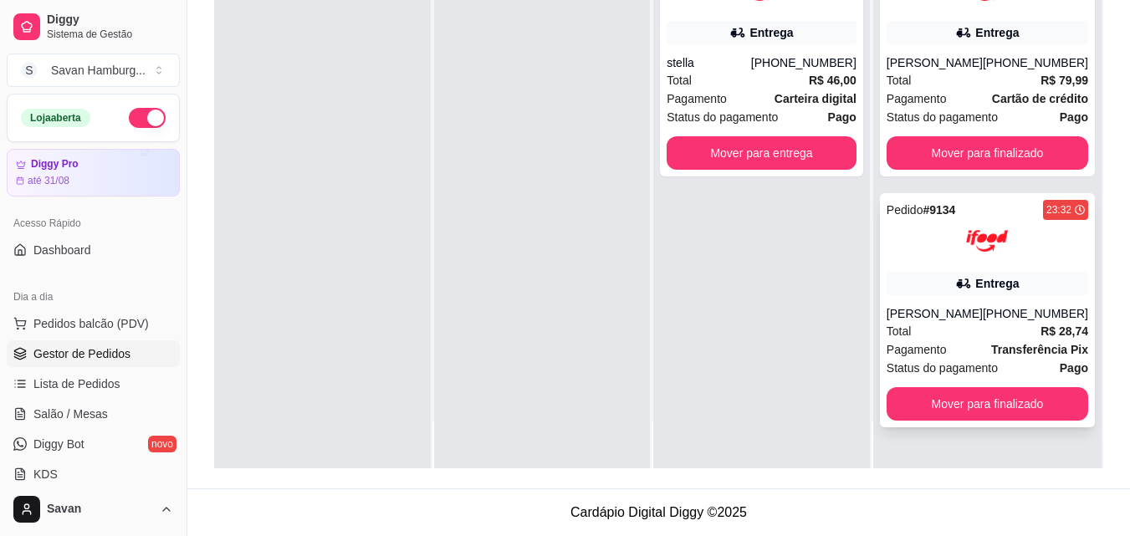
click at [970, 320] on div "Pedido # 9134 23:32 Entrega Fabio Prates (08) 00007-0110 Total R$ 28,74 Pagamen…" at bounding box center [987, 310] width 215 height 234
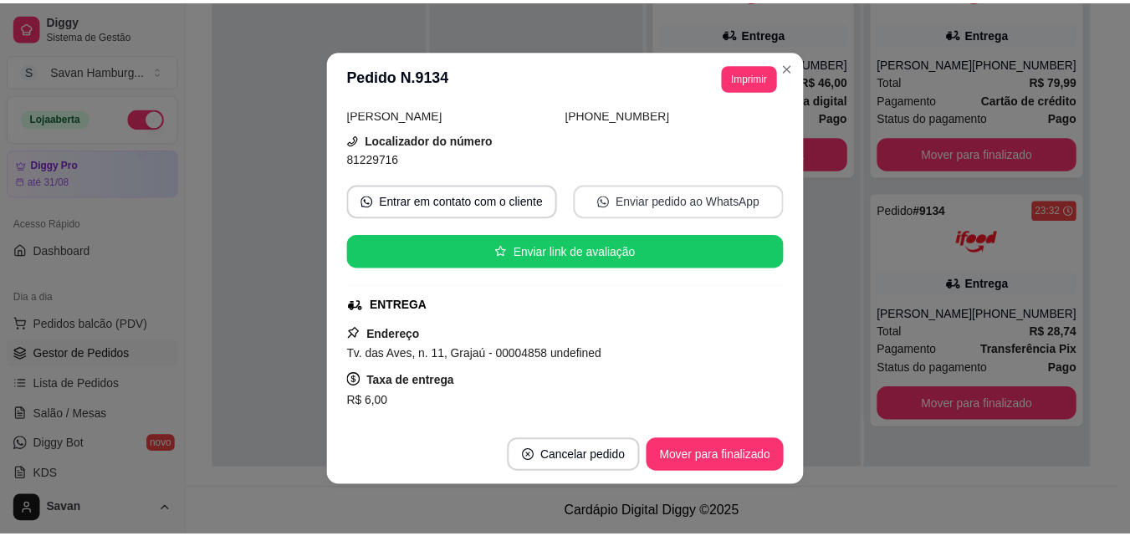
scroll to position [84, 0]
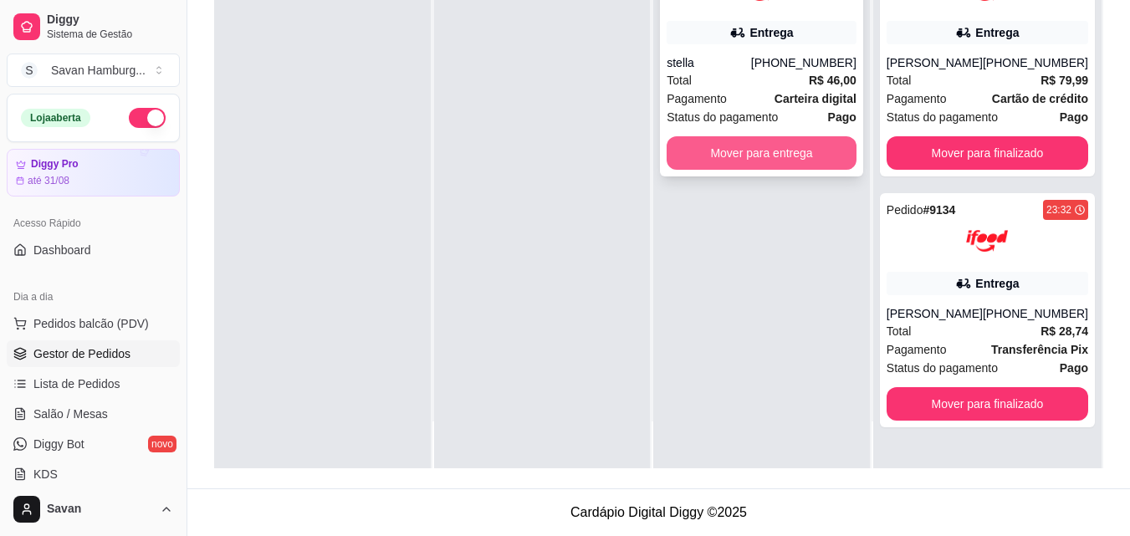
click at [781, 149] on button "Mover para entrega" at bounding box center [762, 152] width 190 height 33
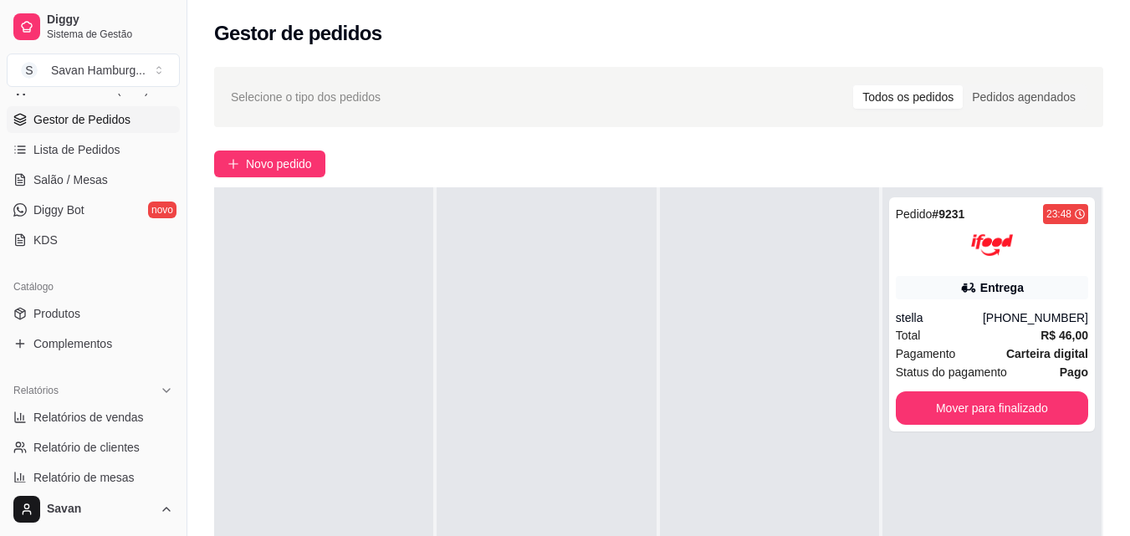
scroll to position [335, 0]
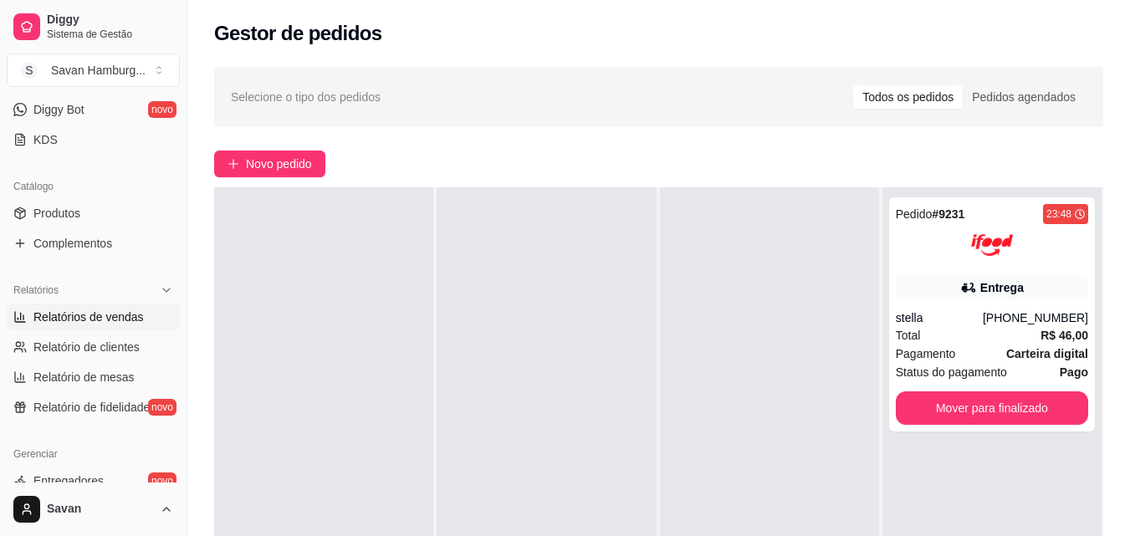
click at [110, 319] on span "Relatórios de vendas" at bounding box center [88, 317] width 110 height 17
select select "ALL"
select select "0"
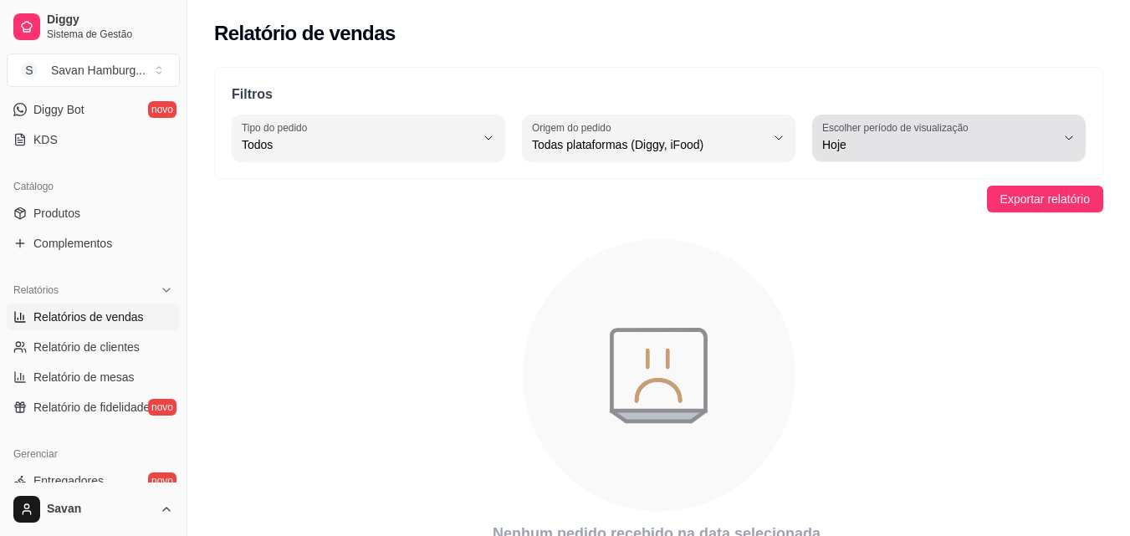
click at [879, 135] on div "Hoje" at bounding box center [938, 137] width 233 height 33
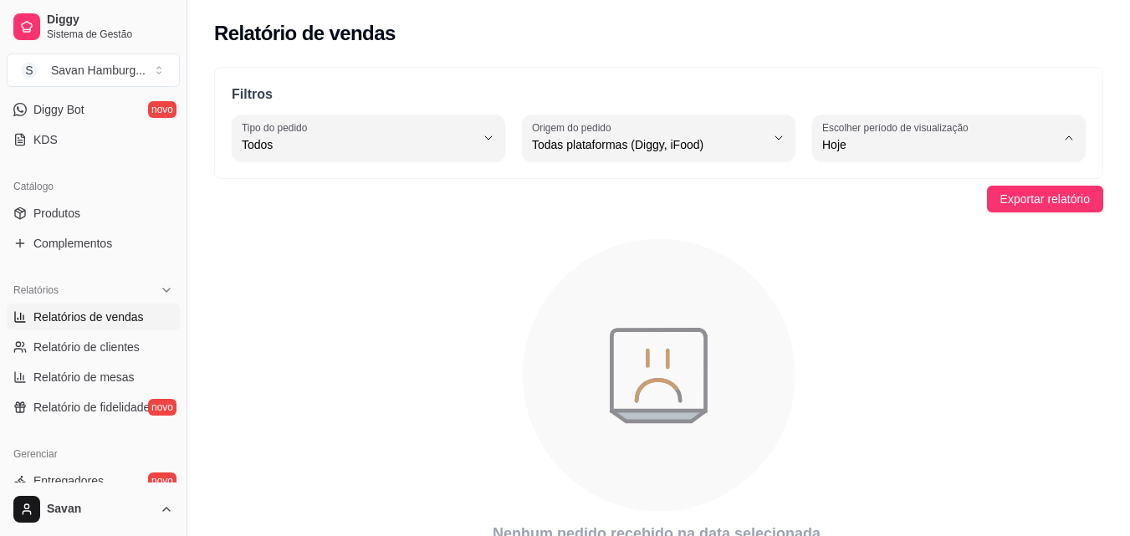
click at [870, 216] on span "Ontem" at bounding box center [940, 212] width 221 height 16
type input "1"
select select "1"
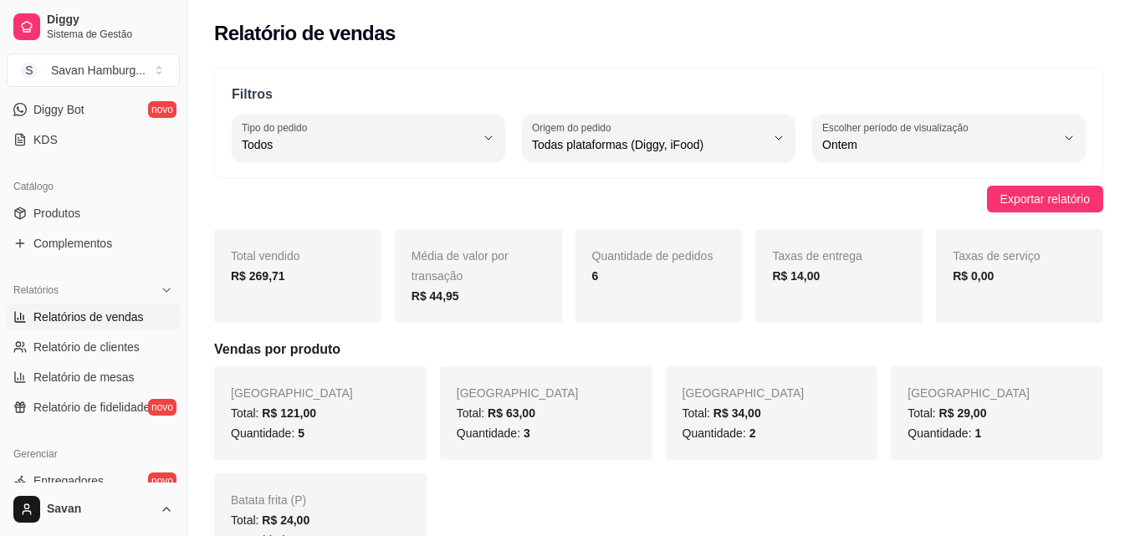
click at [760, 161] on div "Filtros ALL Tipo do pedido Todos Entrega Retirada Mesa Consumo local Tipo do pe…" at bounding box center [658, 123] width 889 height 112
click at [758, 147] on span "Todas plataformas (Diggy, iFood)" at bounding box center [648, 144] width 233 height 17
click at [594, 220] on span "Diggy" at bounding box center [650, 212] width 221 height 16
type input "DIGGY"
select select "DIGGY"
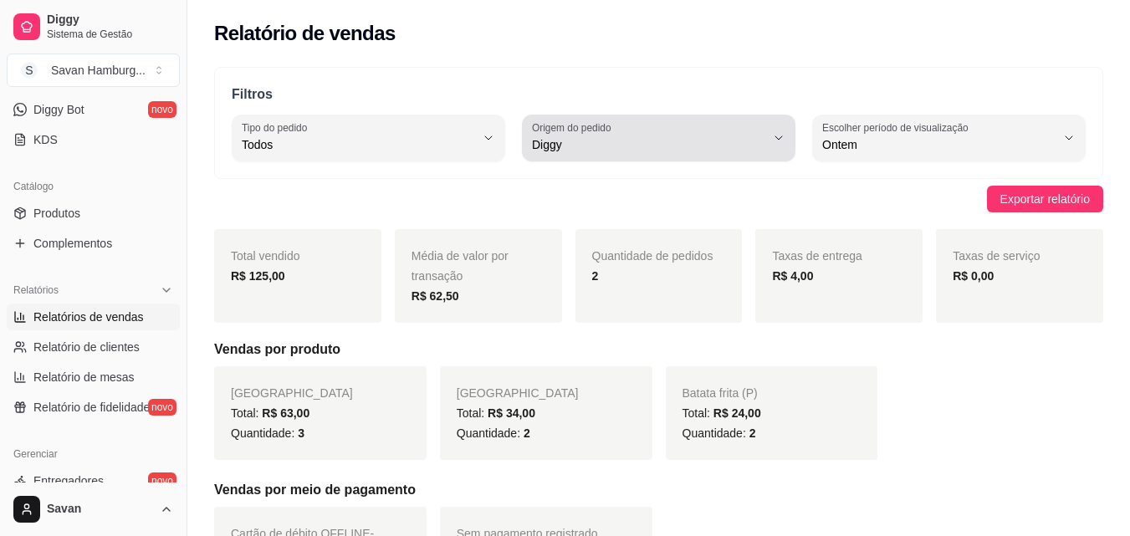
click at [702, 148] on span "Diggy" at bounding box center [648, 144] width 233 height 17
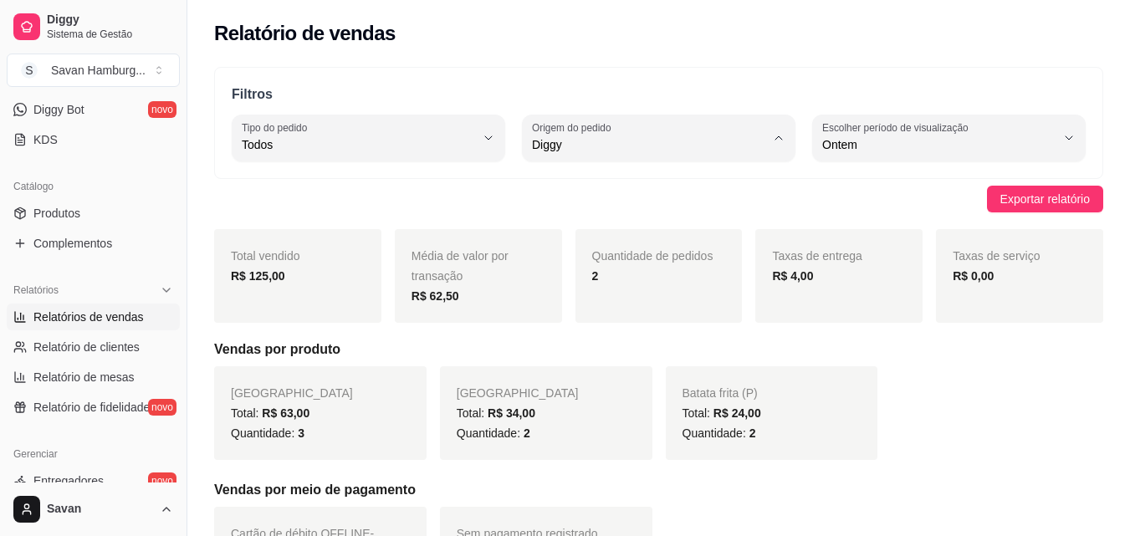
click at [639, 240] on span "iFood" at bounding box center [650, 240] width 221 height 16
type input "IFOOD"
select select "IFOOD"
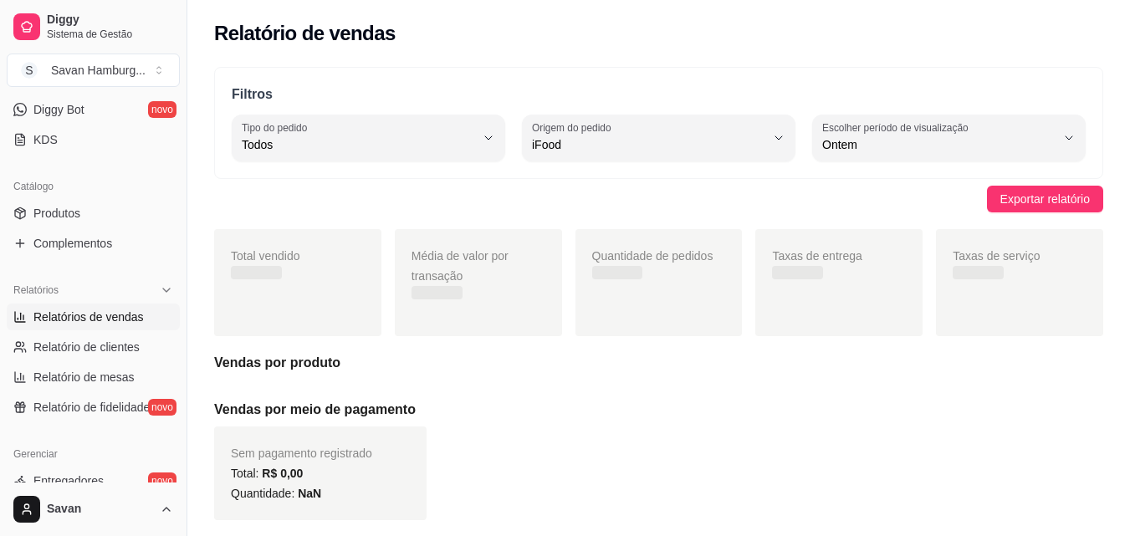
scroll to position [16, 0]
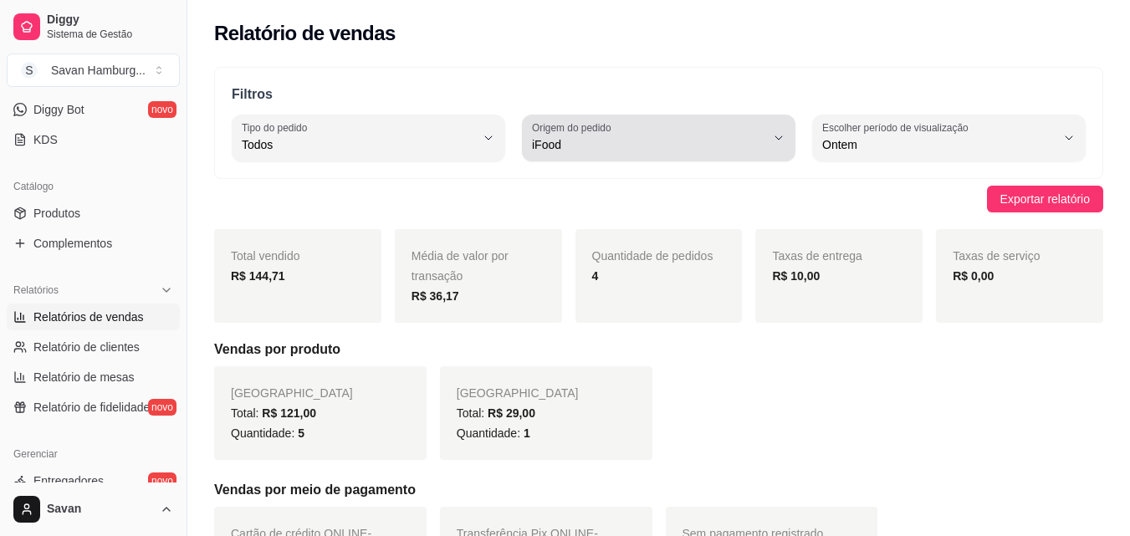
click at [680, 142] on span "iFood" at bounding box center [648, 144] width 233 height 17
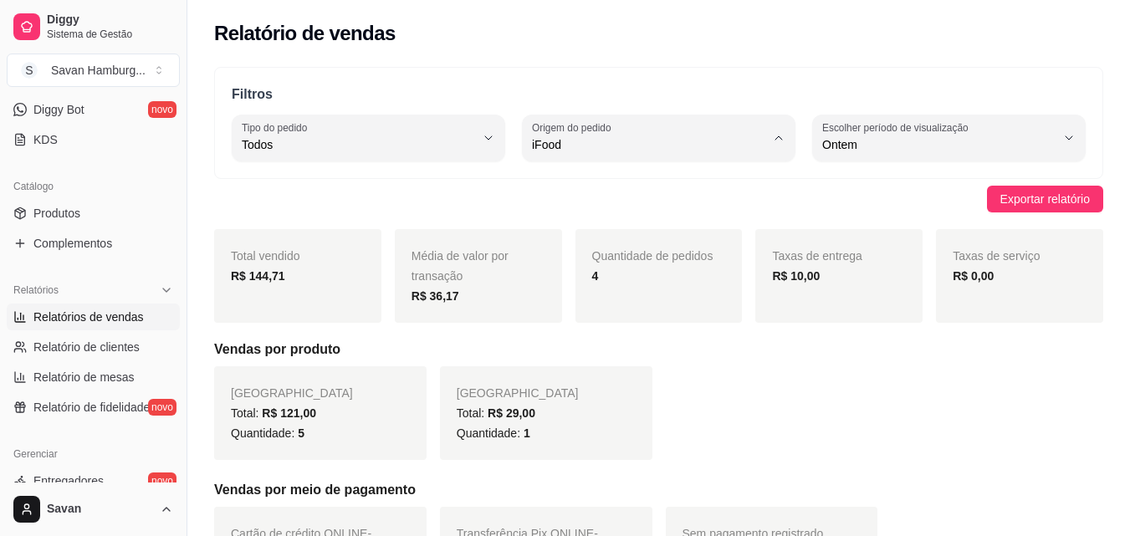
click at [661, 185] on span "Todas plataformas (Diggy, iFood)" at bounding box center [650, 184] width 221 height 16
type input "ALL"
select select "ALL"
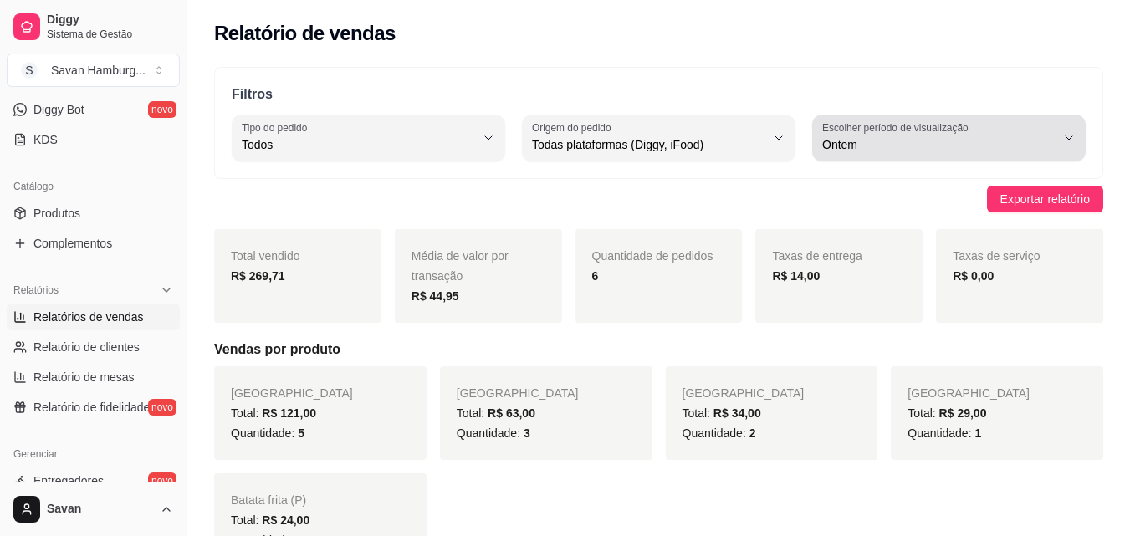
click at [874, 125] on label "Escolher período de visualização" at bounding box center [897, 127] width 151 height 14
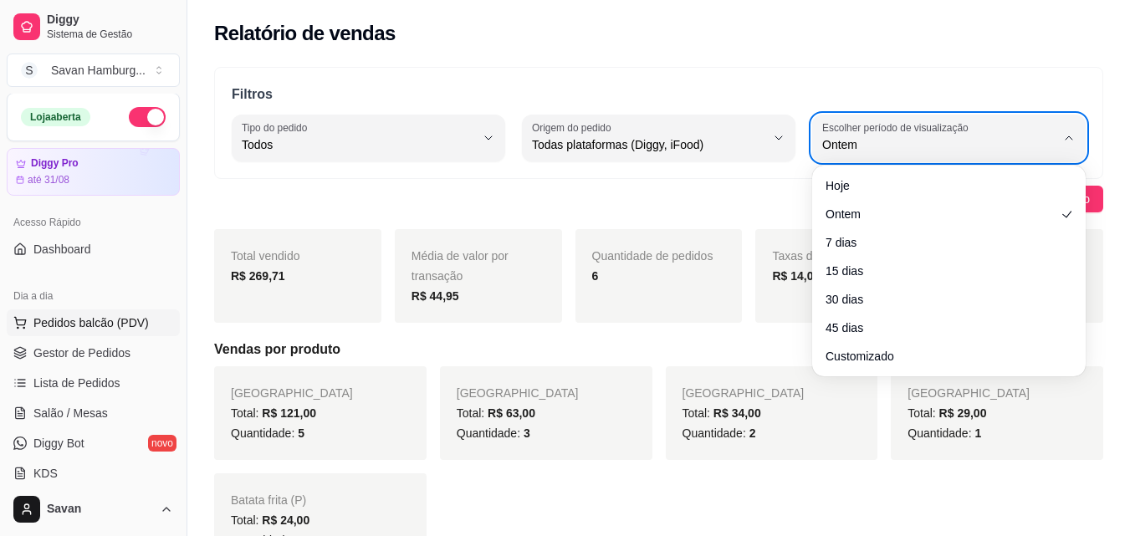
scroll to position [0, 0]
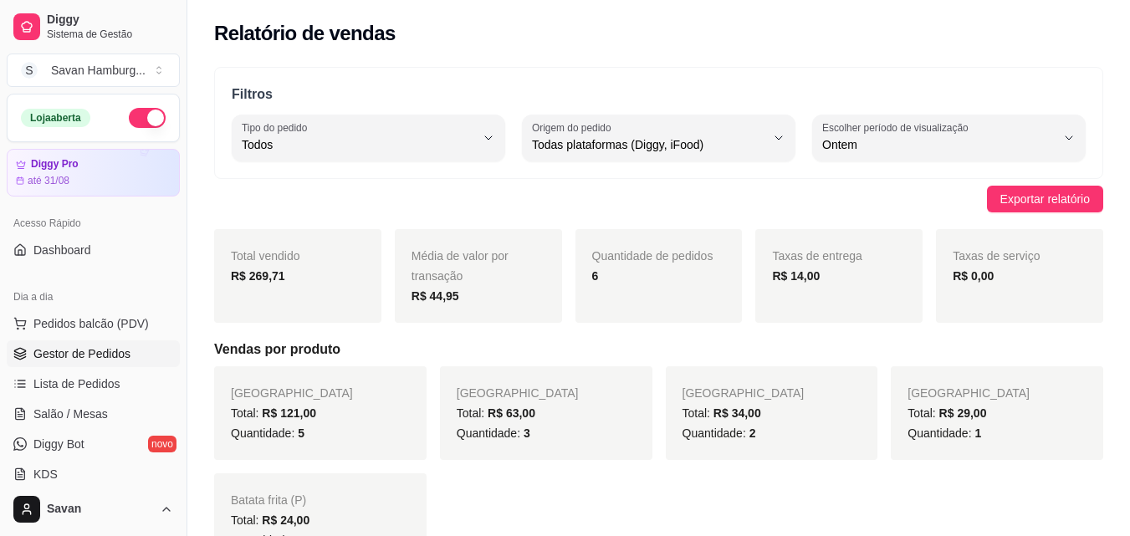
click at [113, 349] on span "Gestor de Pedidos" at bounding box center [81, 353] width 97 height 17
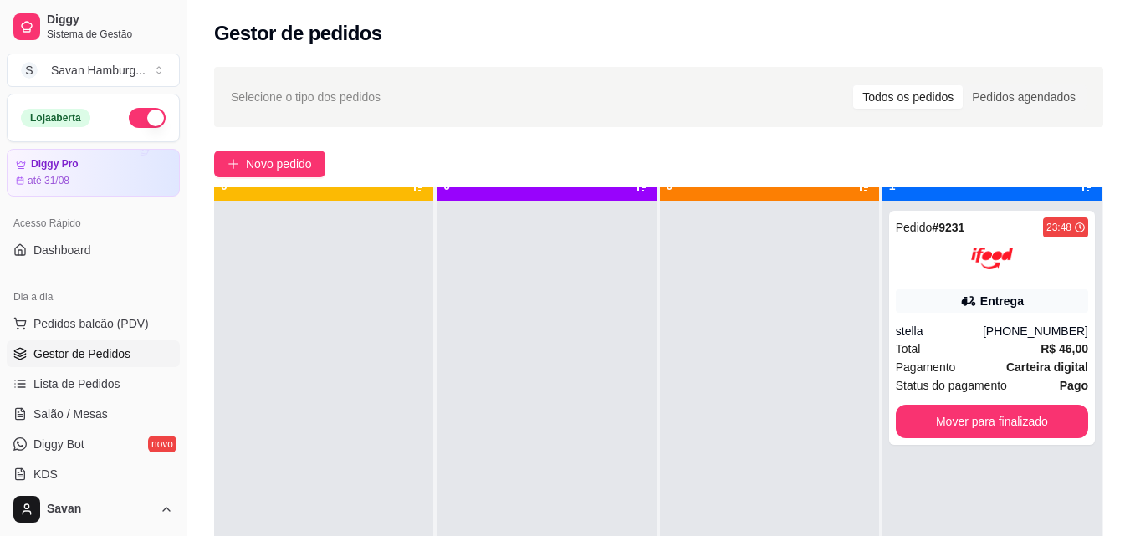
scroll to position [47, 0]
